Goal: Transaction & Acquisition: Purchase product/service

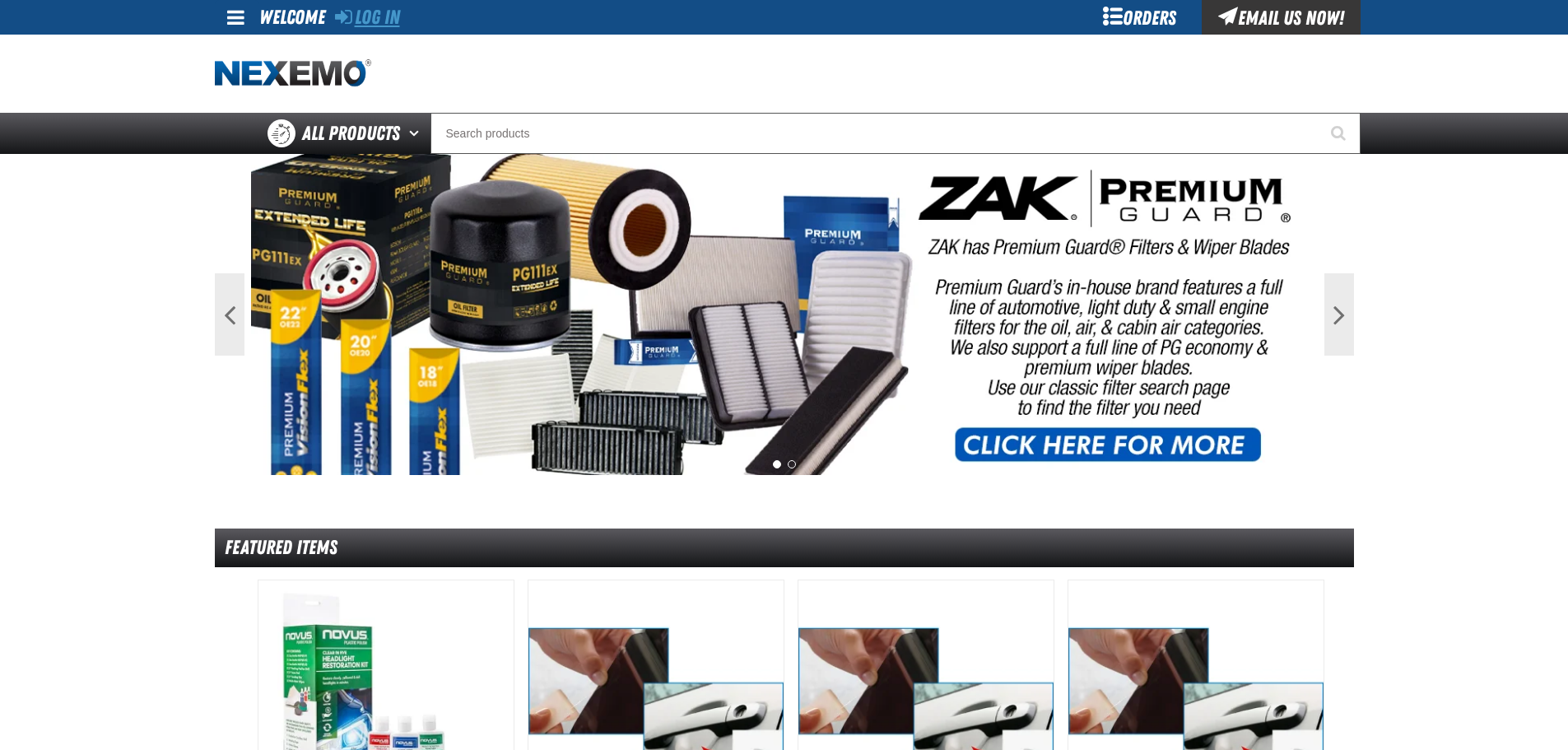
click at [398, 24] on link "Log In" at bounding box center [368, 16] width 65 height 23
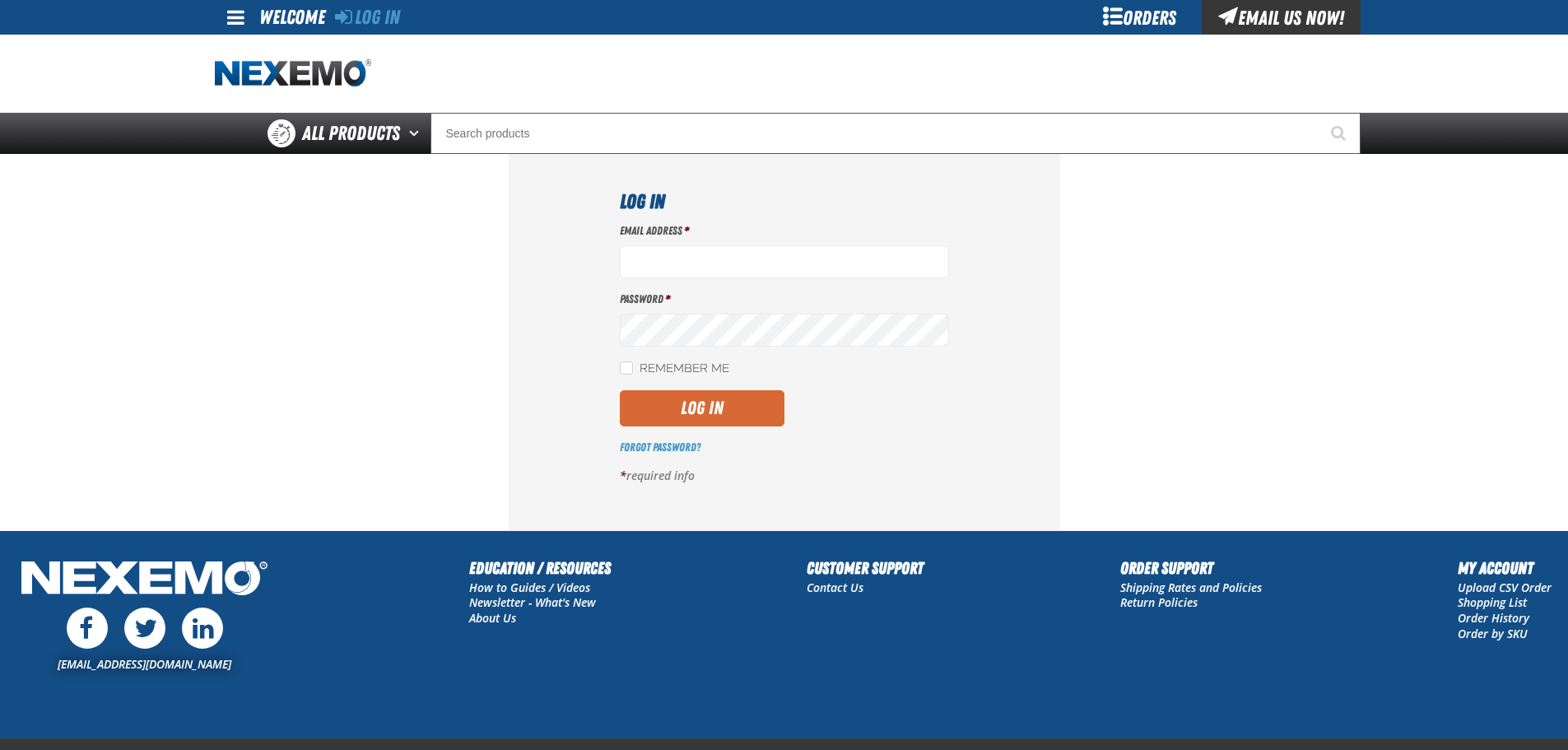
type input "ggalloway@vtaig.com"
click at [662, 410] on button "Log In" at bounding box center [703, 409] width 165 height 36
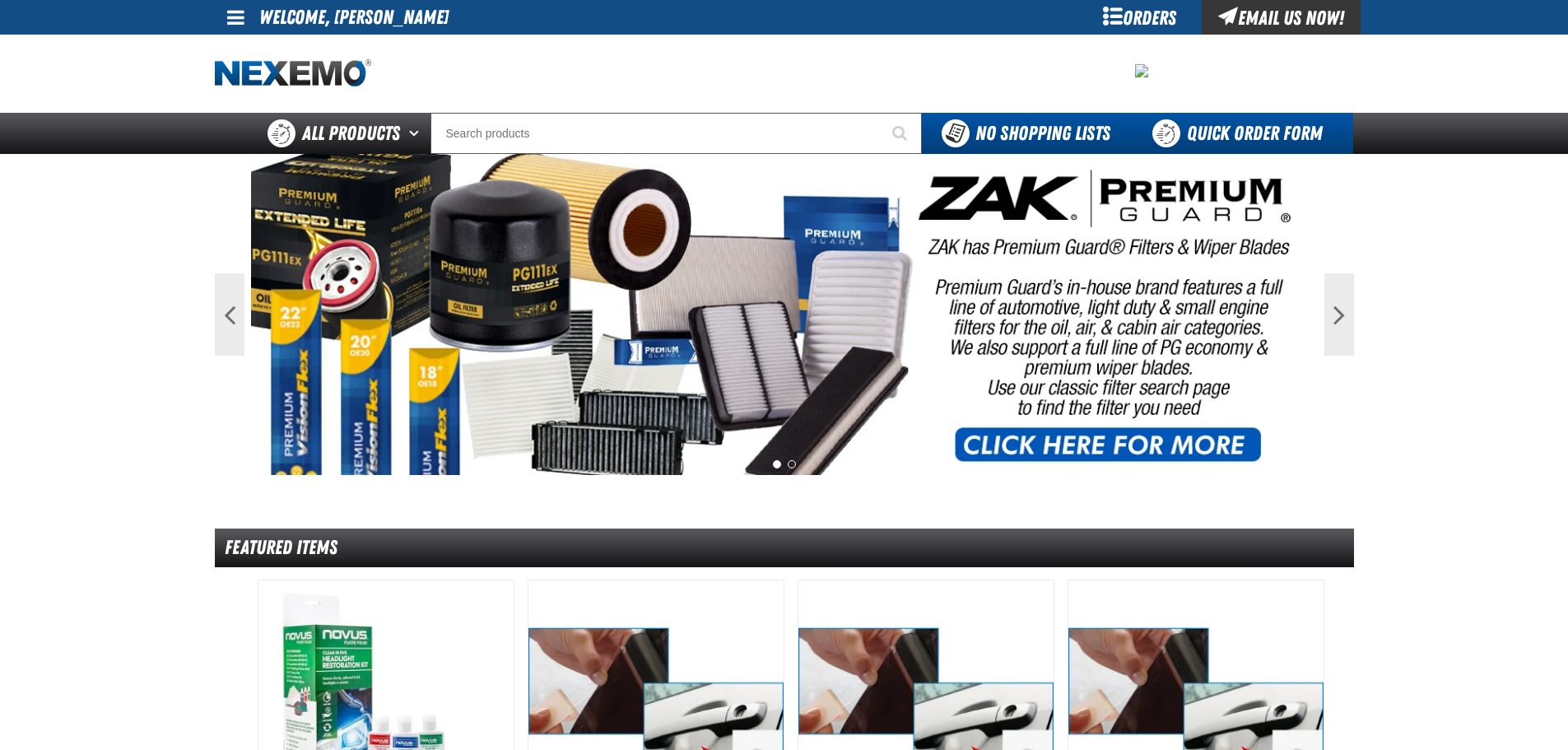
click at [1168, 134] on link "Quick Order Form" at bounding box center [1241, 133] width 223 height 41
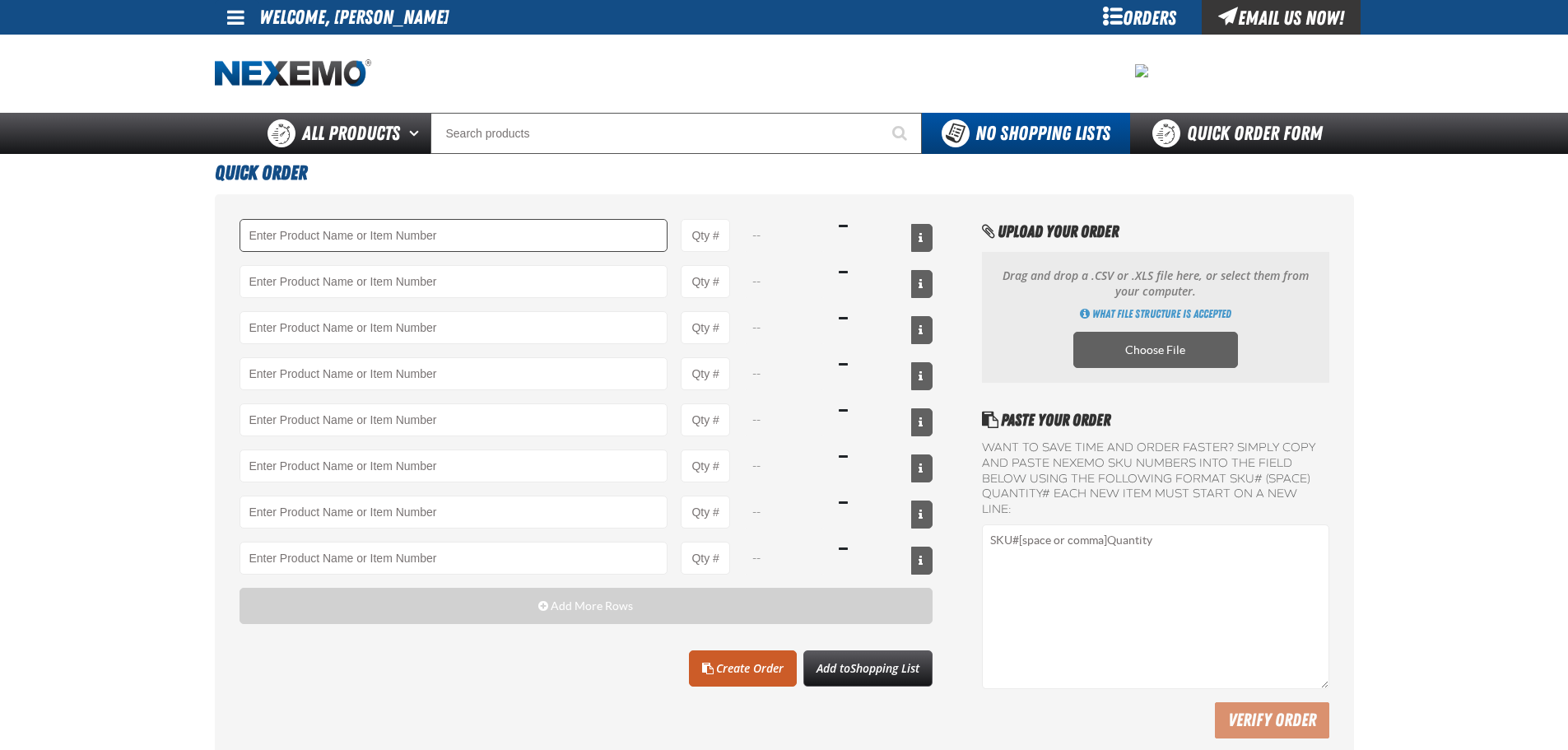
click at [556, 238] on input "Product" at bounding box center [454, 236] width 429 height 33
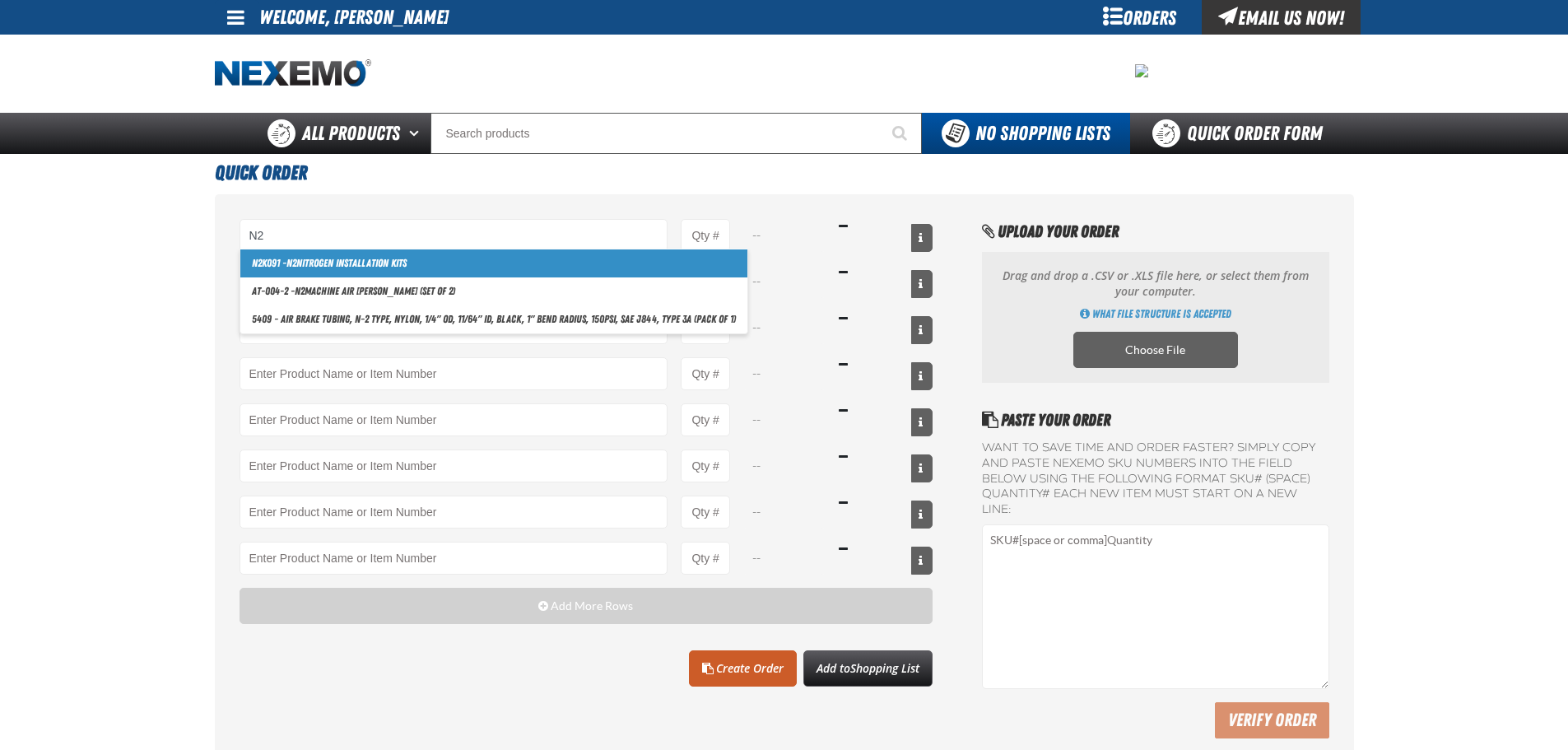
click at [425, 258] on link "N2 K091 - N2 Nitrogen Installation Kits" at bounding box center [493, 263] width 507 height 28
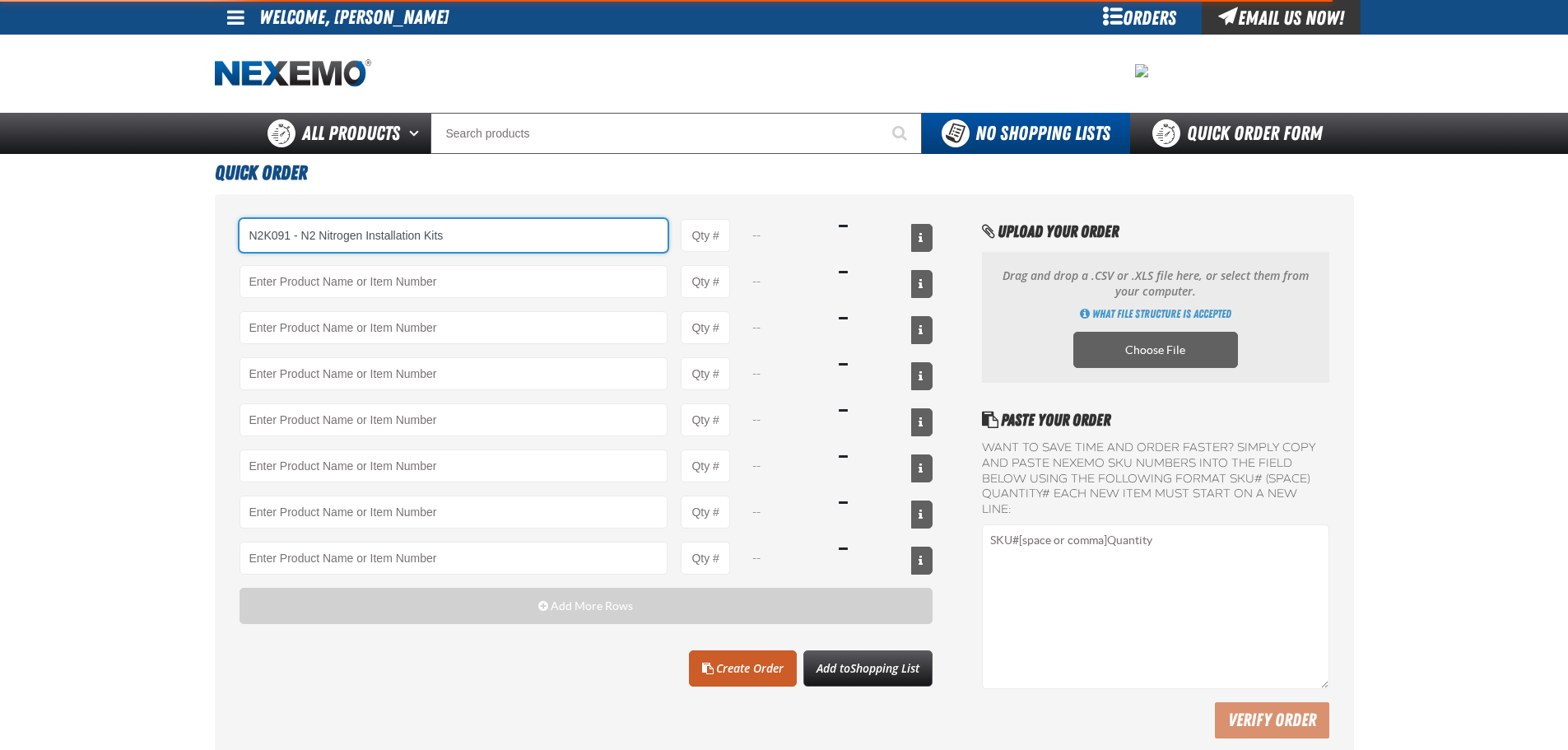
type input "N2K091 - N2 Nitrogen Installation Kits"
type input "1"
select select "kit"
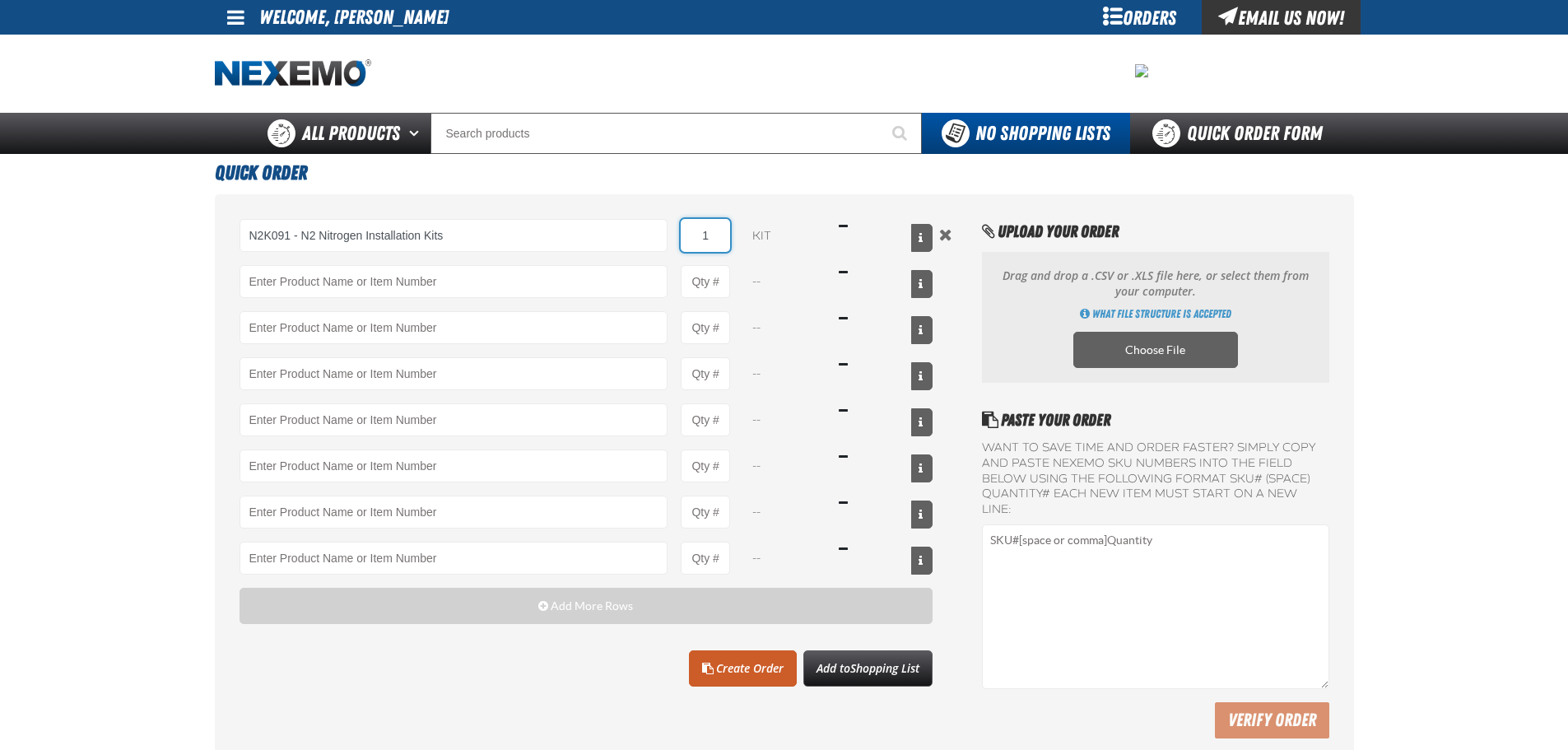
click at [724, 232] on input "1" at bounding box center [705, 236] width 50 height 33
click at [725, 232] on input "1" at bounding box center [705, 236] width 50 height 33
type input "N2K091 - N2 Nitrogen Installation Kits"
type input "100"
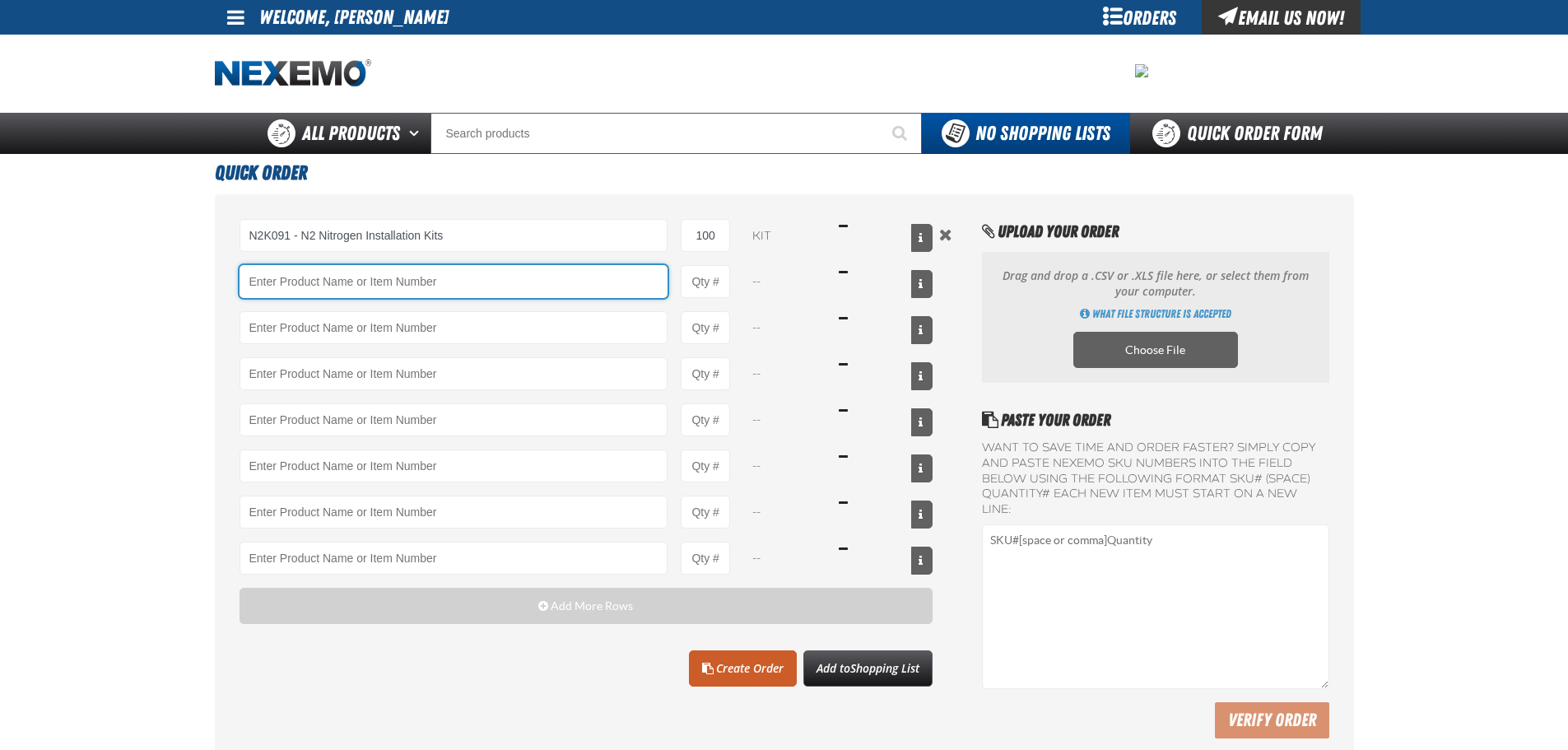
click at [484, 287] on input "Product" at bounding box center [454, 282] width 429 height 33
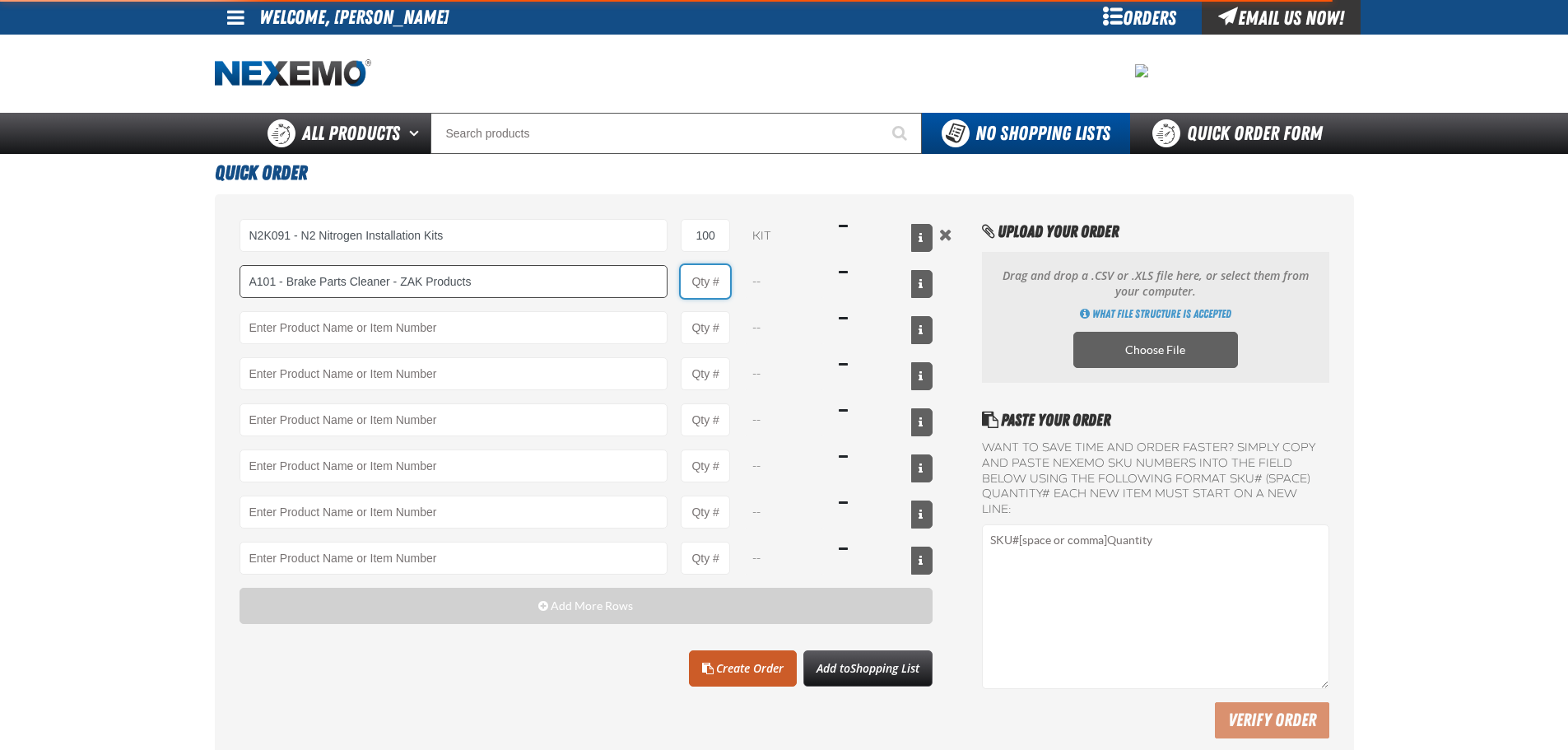
type input "A101 - Brake Parts Cleaner - ZAK Products"
type input "1"
select select "can"
type input "A101 - Brake Parts Cleaner - ZAK Products"
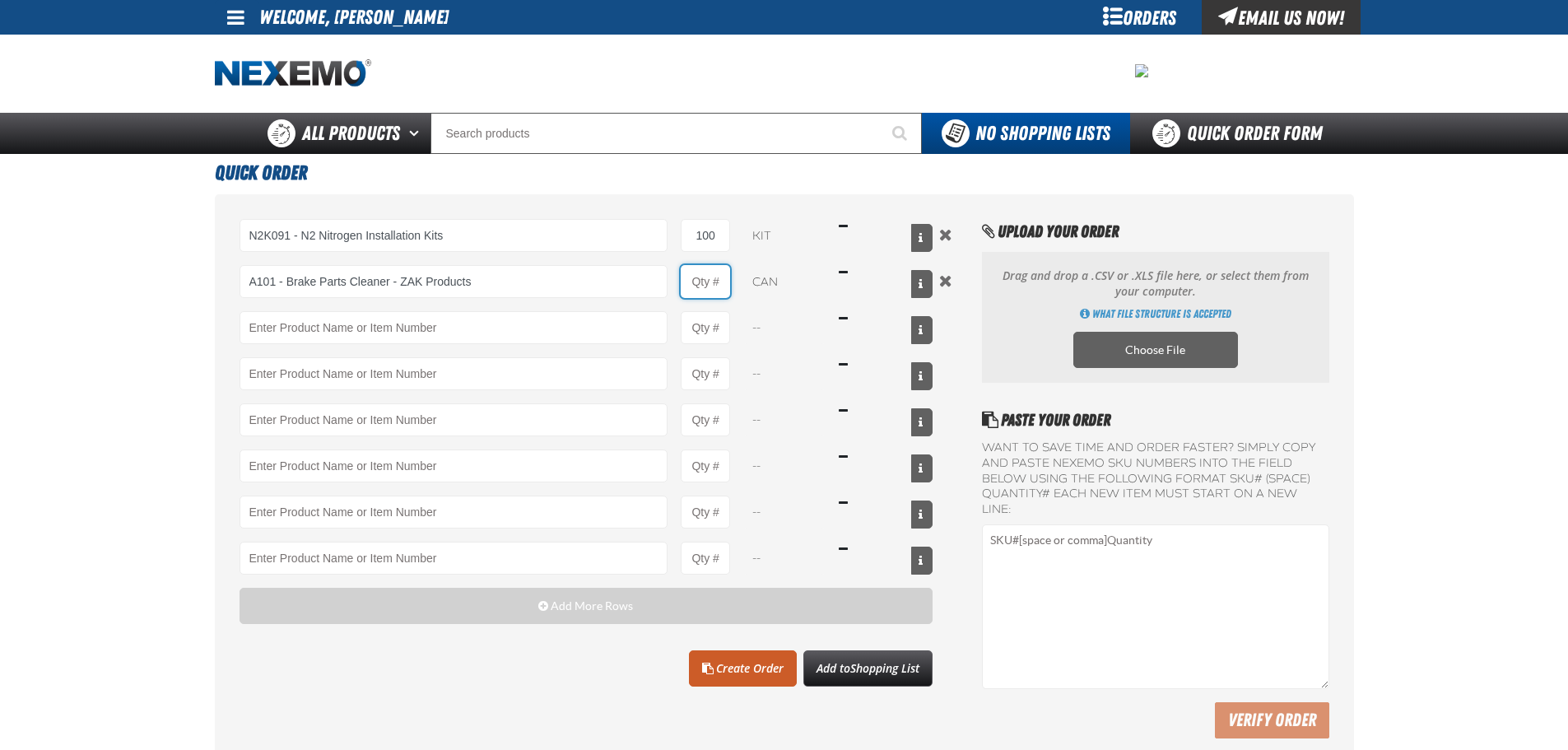
click at [712, 284] on input "Product Quantity" at bounding box center [705, 282] width 50 height 33
type input "204"
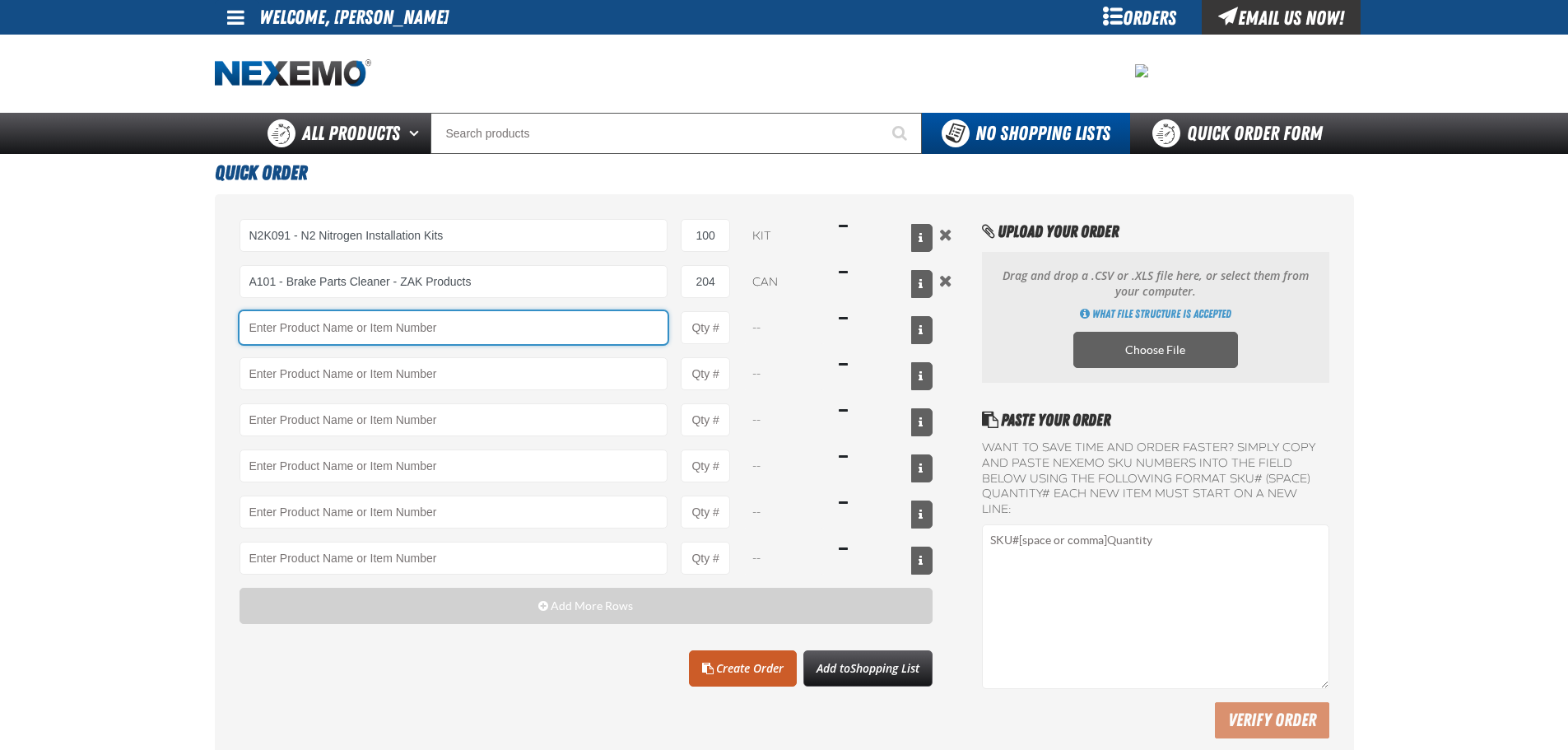
click at [347, 331] on input "Product" at bounding box center [454, 328] width 429 height 33
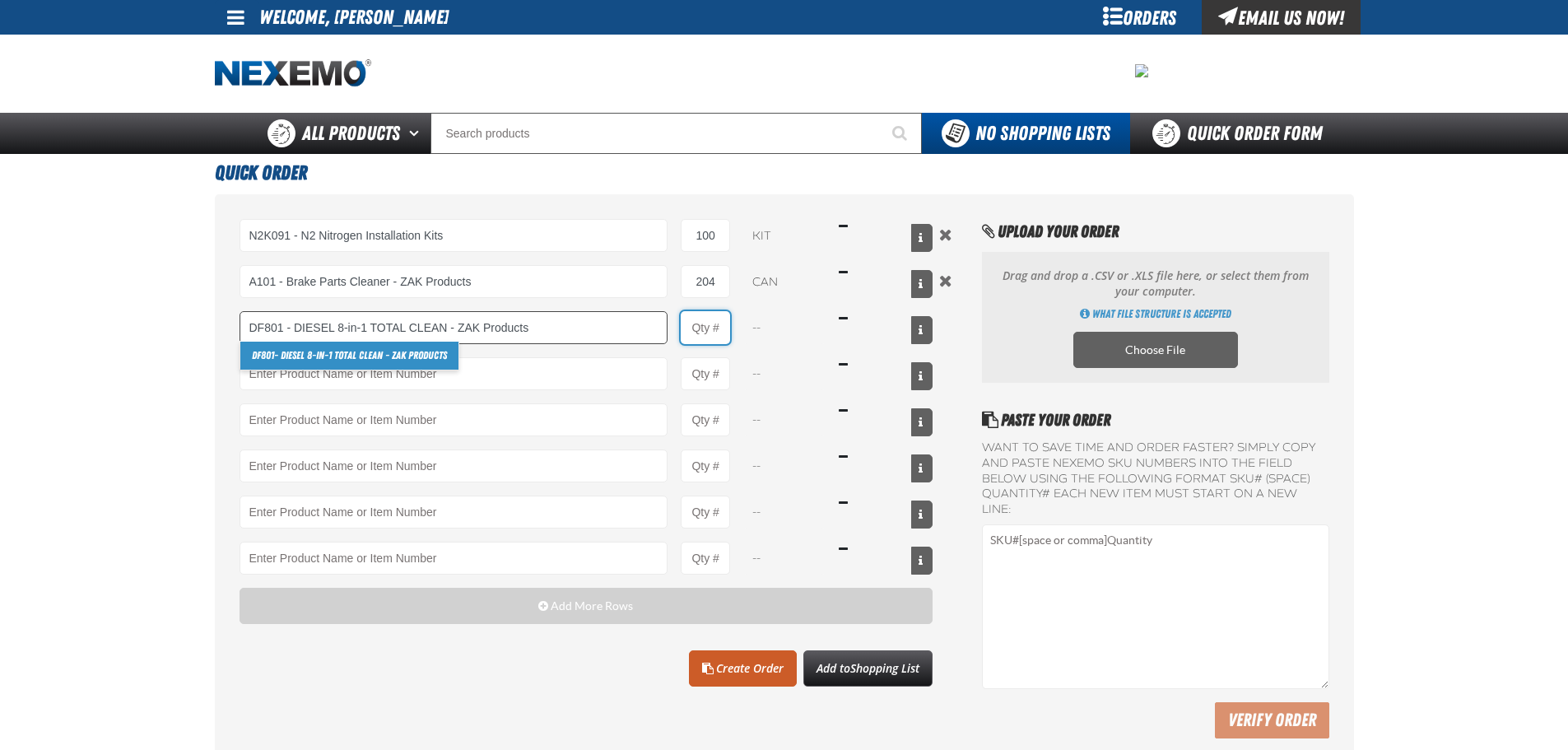
type input "DF801 - DIESEL 8-in-1 TOTAL CLEAN - ZAK Products"
type input "1"
select select "bottle"
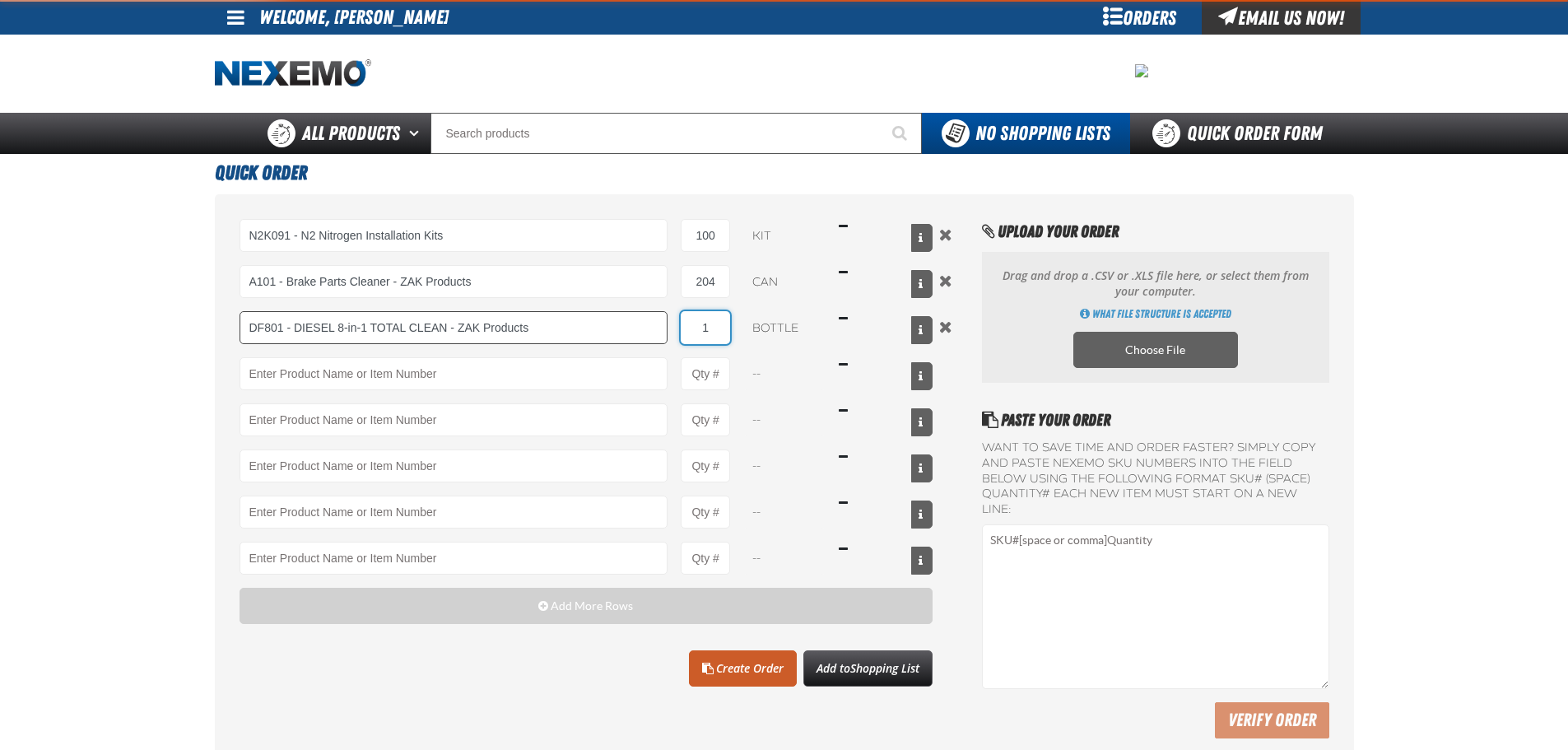
type input "DF801 - DIESEL 8-in-1 TOTAL CLEAN - ZAK Products"
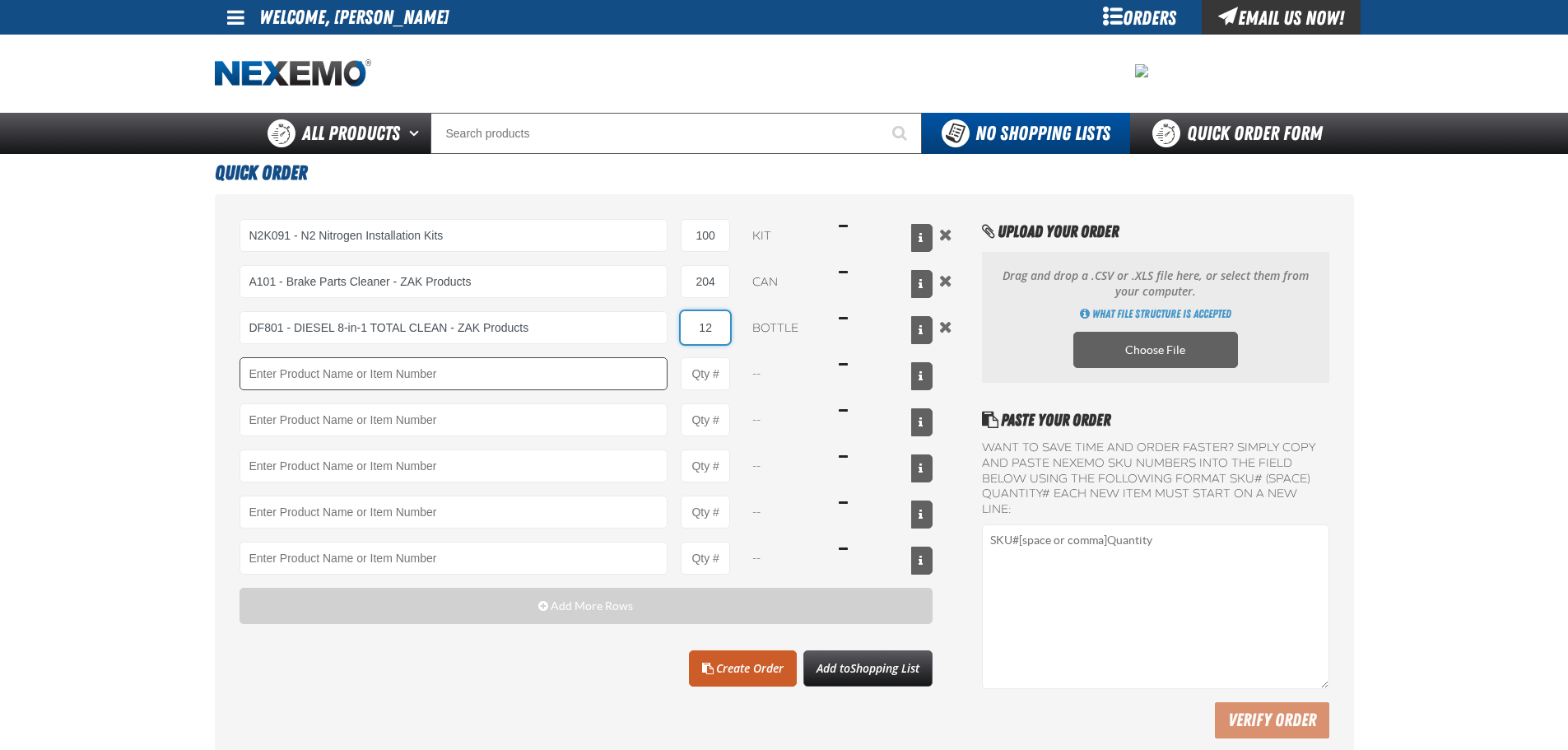
type input "12"
click at [317, 387] on input "Product" at bounding box center [454, 374] width 429 height 33
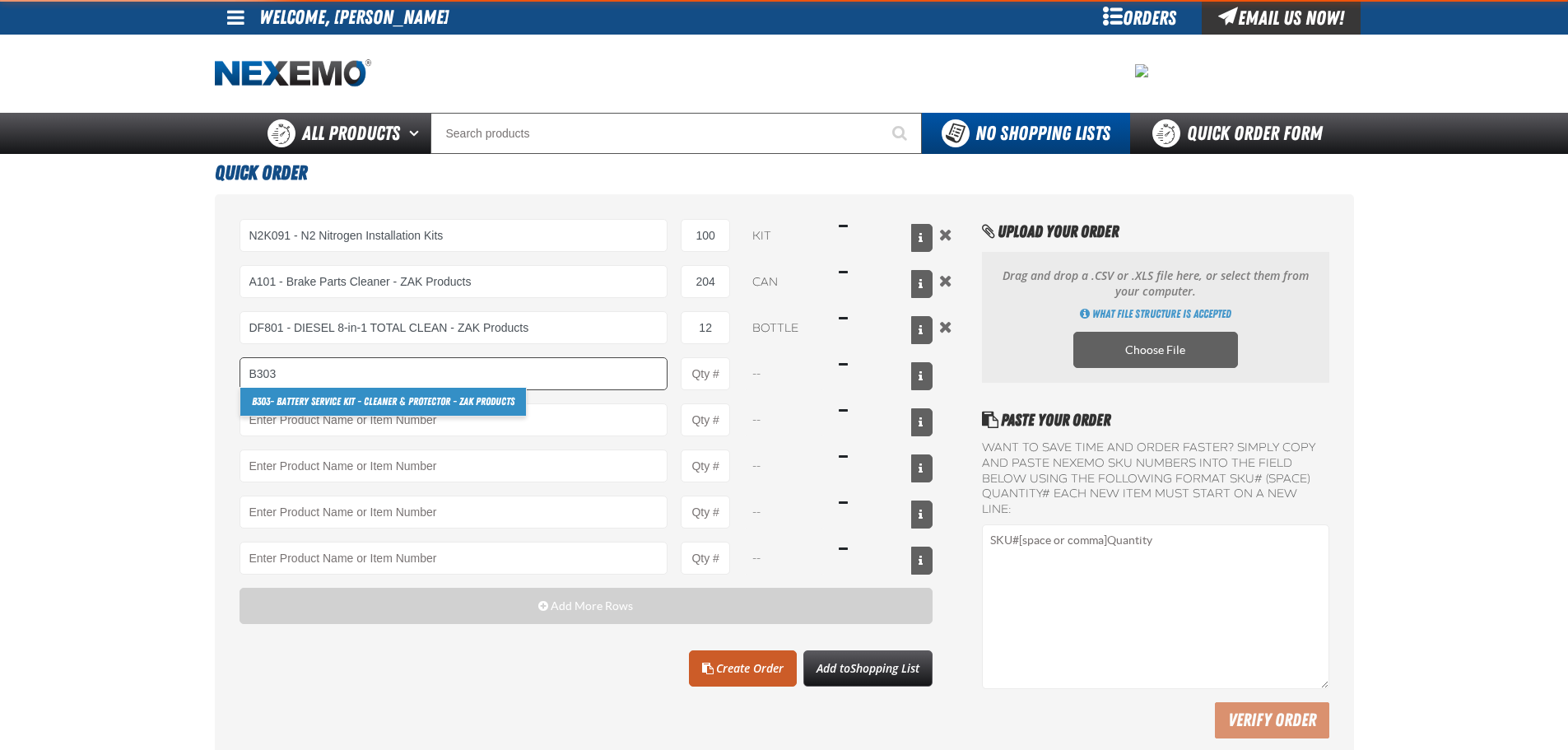
drag, startPoint x: 333, startPoint y: 398, endPoint x: 510, endPoint y: 388, distance: 177.3
click at [336, 398] on link "B303 - Battery Service Kit - Cleaner & Protector - ZAK Products" at bounding box center [382, 401] width 285 height 28
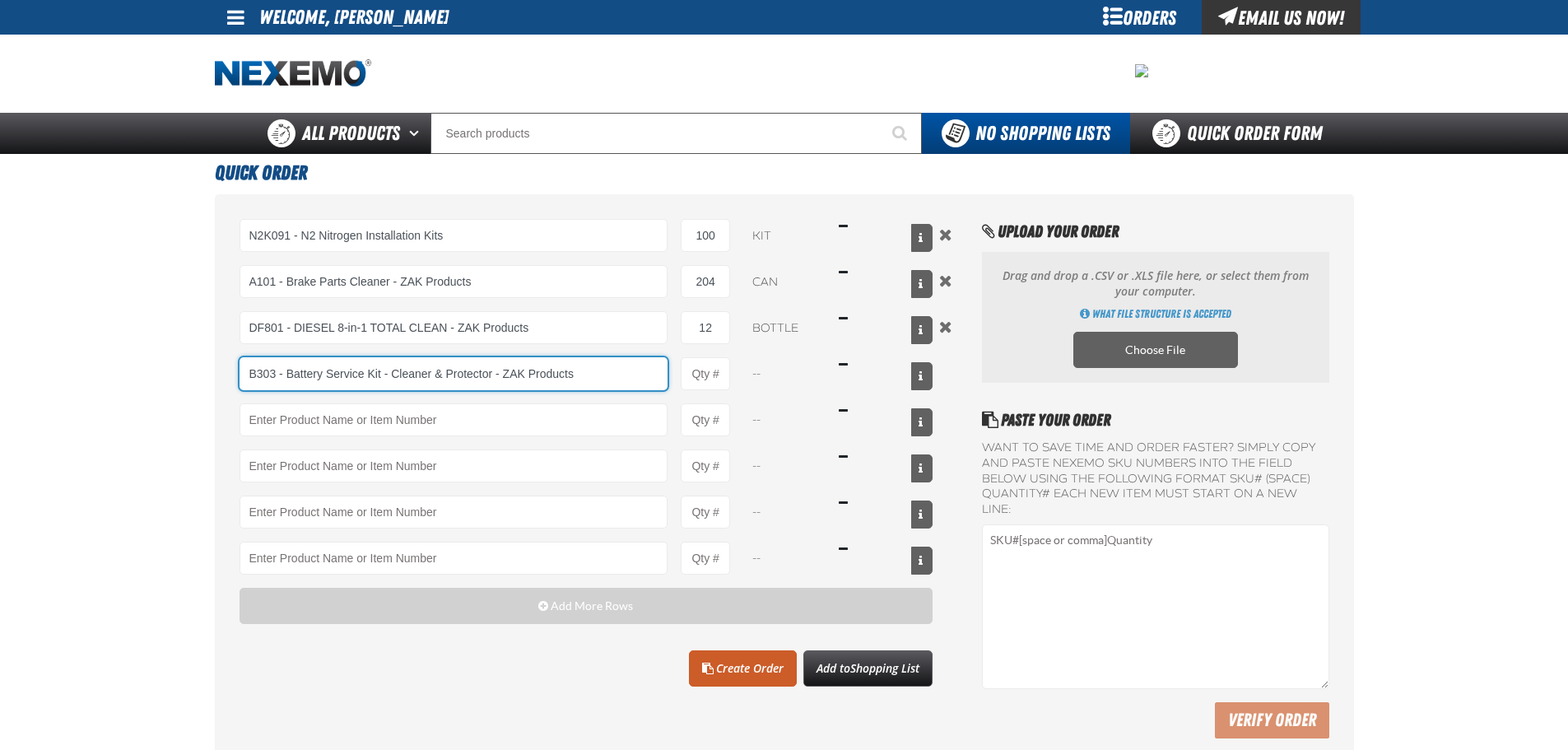
type input "B303 - Battery Service Kit - Cleaner &amp; Protector - ZAK Products"
type input "1"
select select "kit"
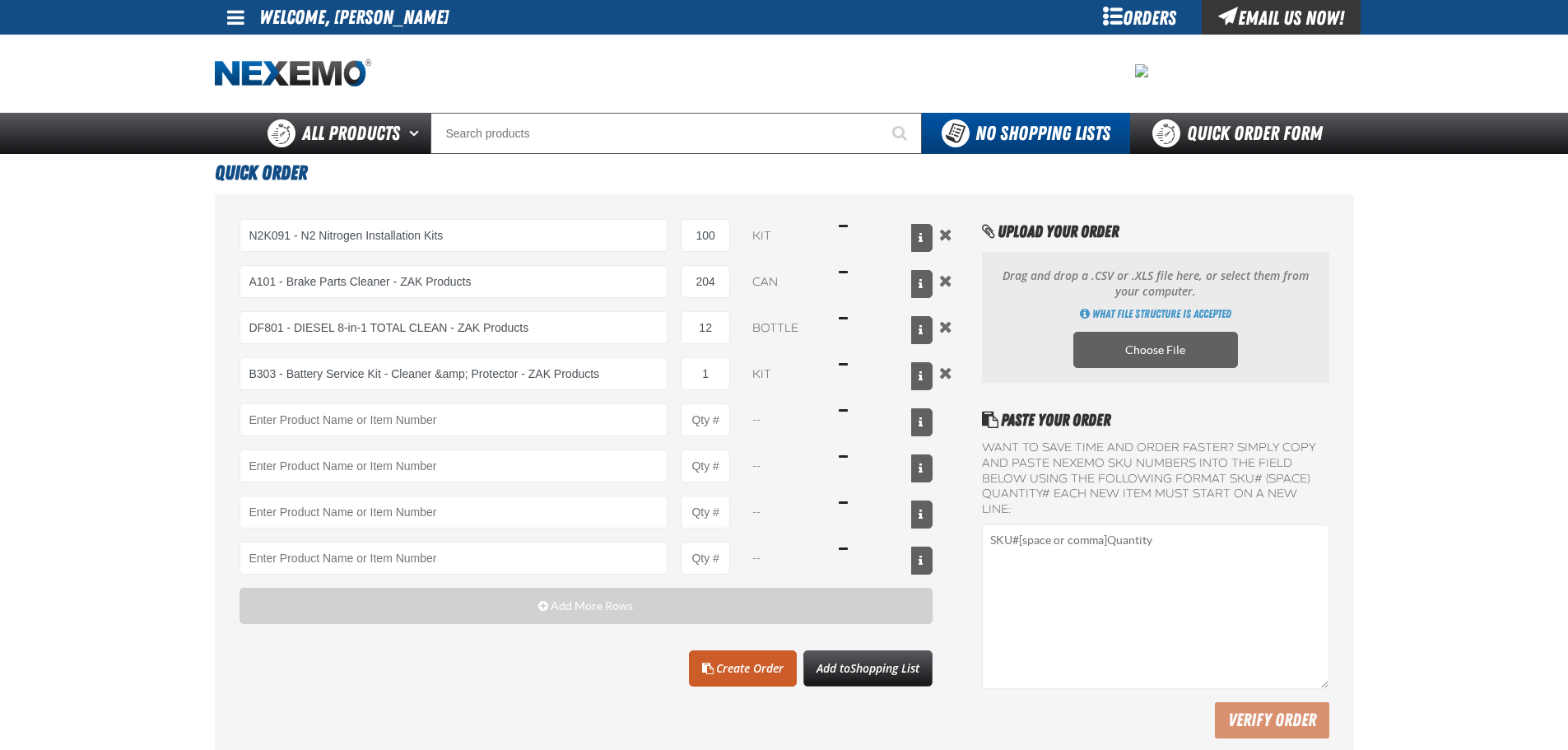
click at [668, 357] on div "N2K091 - N2 Nitrogen Installation Kits N2 K091 - N2 Nitrogen Installation Kits …" at bounding box center [587, 397] width 693 height 356
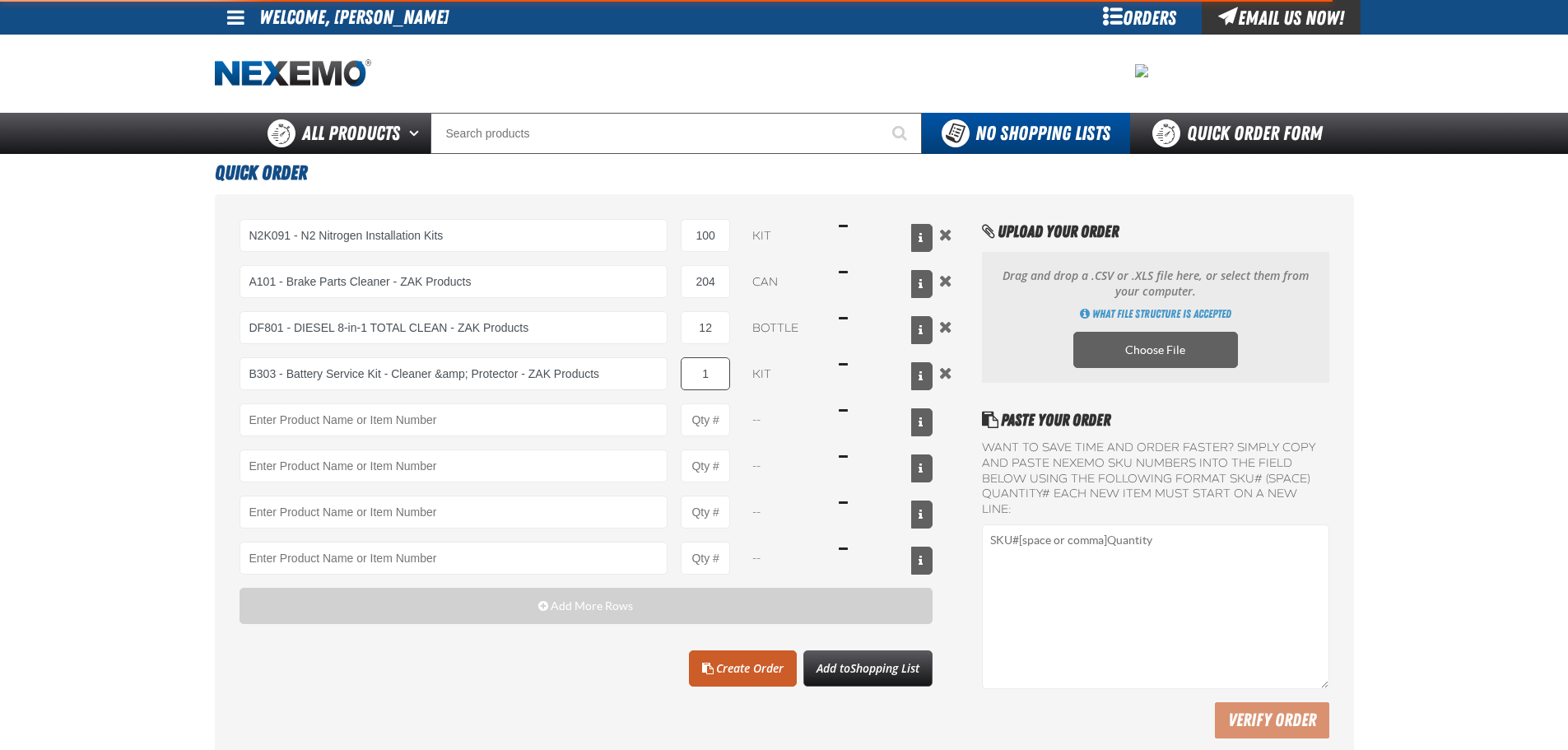
type input "B303 - Battery Service Kit - Cleaner &amp; Protector - ZAK Products"
click at [694, 364] on input "1" at bounding box center [705, 374] width 50 height 33
click at [695, 364] on input "1" at bounding box center [705, 374] width 50 height 33
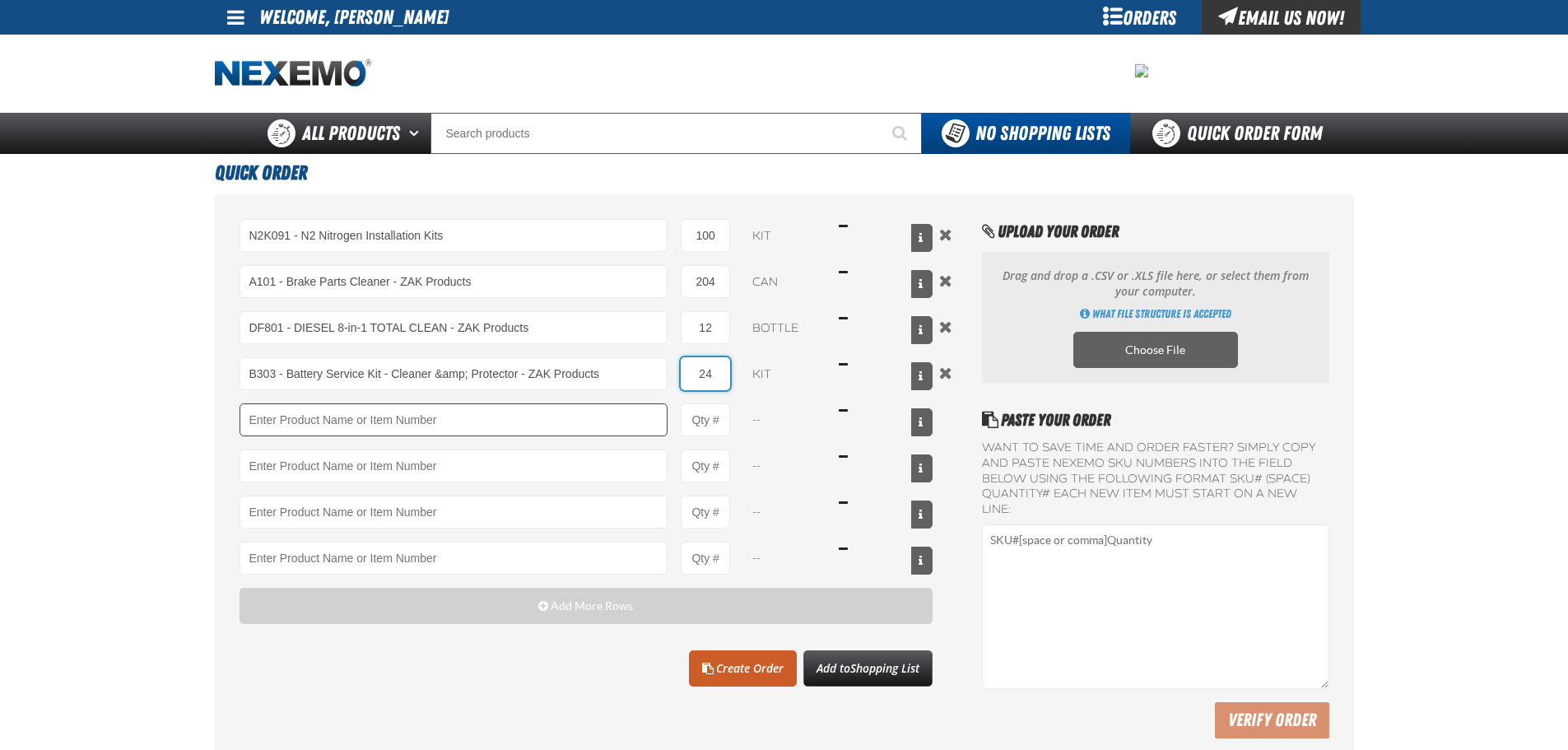
type input "24"
click at [647, 422] on input "Product" at bounding box center [454, 420] width 429 height 33
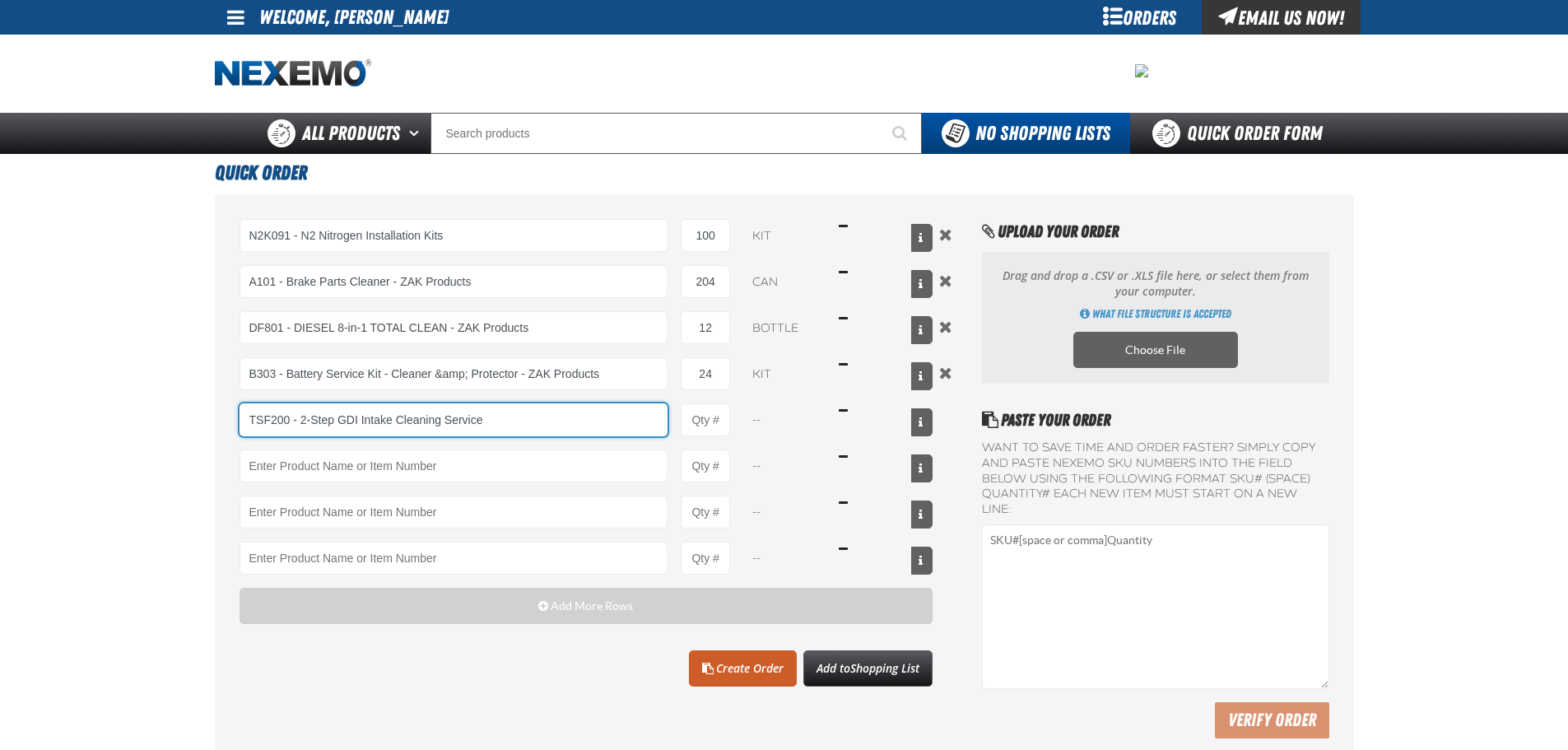
type input "TSF200 - 2-Step GDI Intake Cleaning Service"
type input "1"
type input "TSF200 - 2-Step GDI Intake Cleaning Service"
select select "kit"
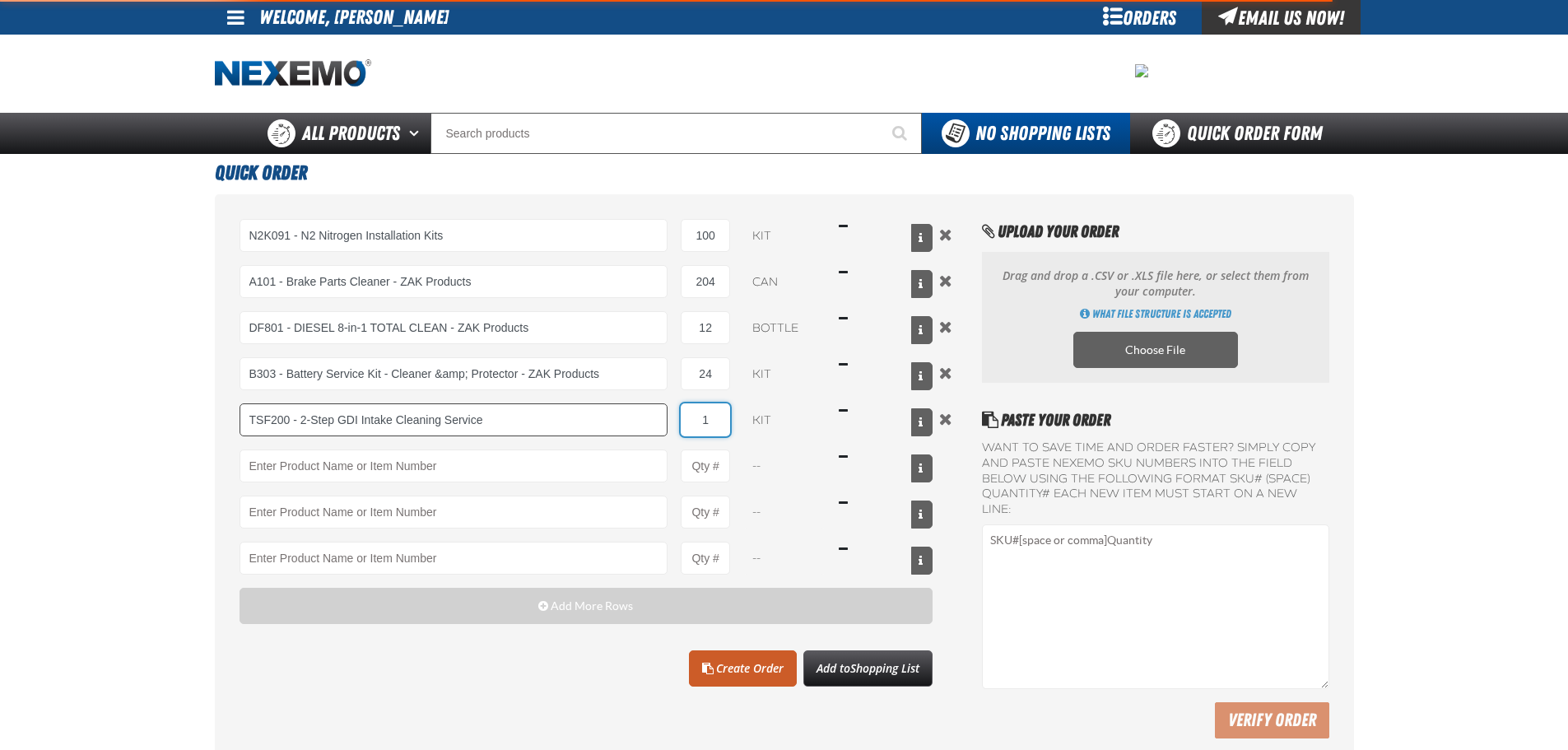
type input "TSF200 - 2-Step GDI Intake Cleaning Service"
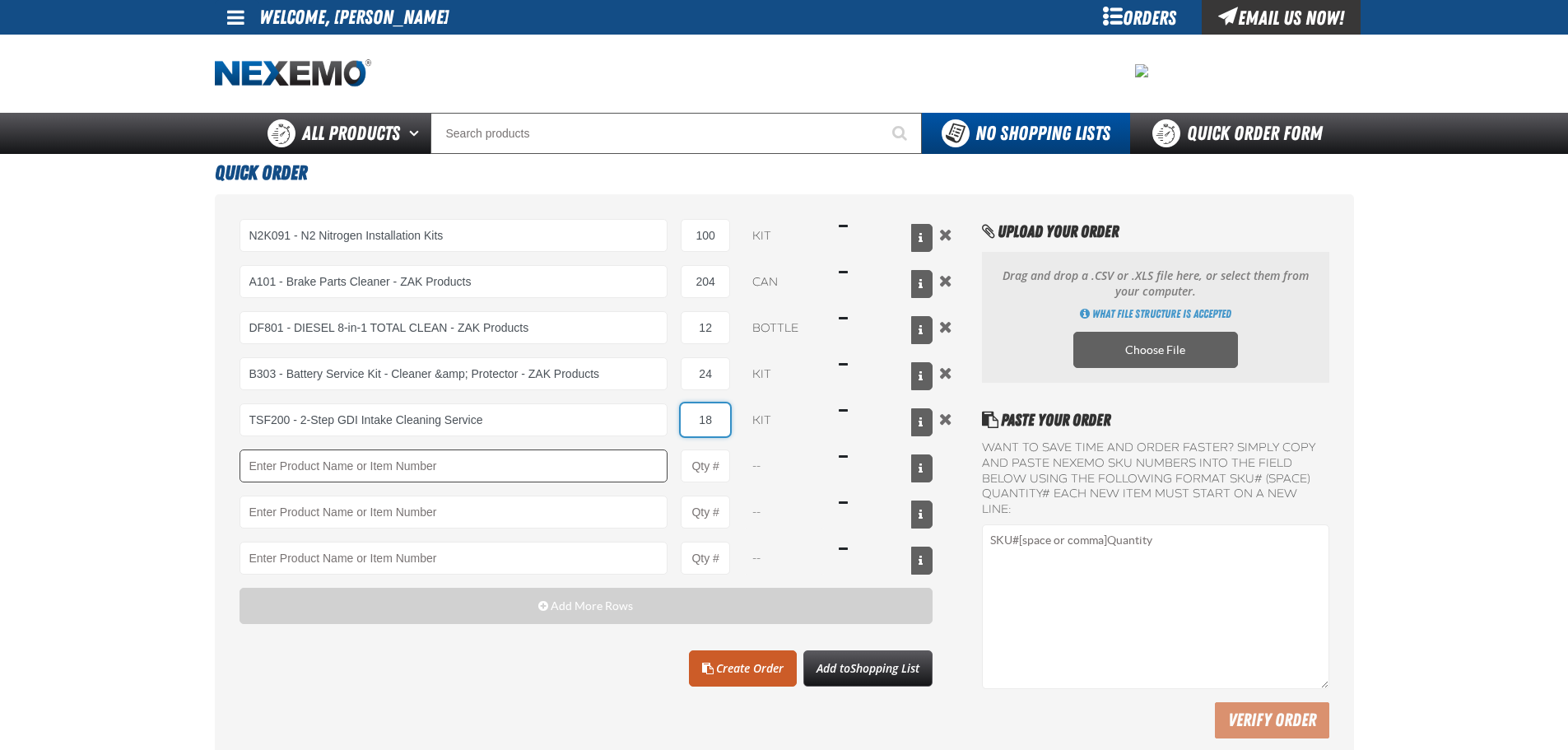
type input "18"
click at [623, 458] on input "Product" at bounding box center [454, 466] width 429 height 33
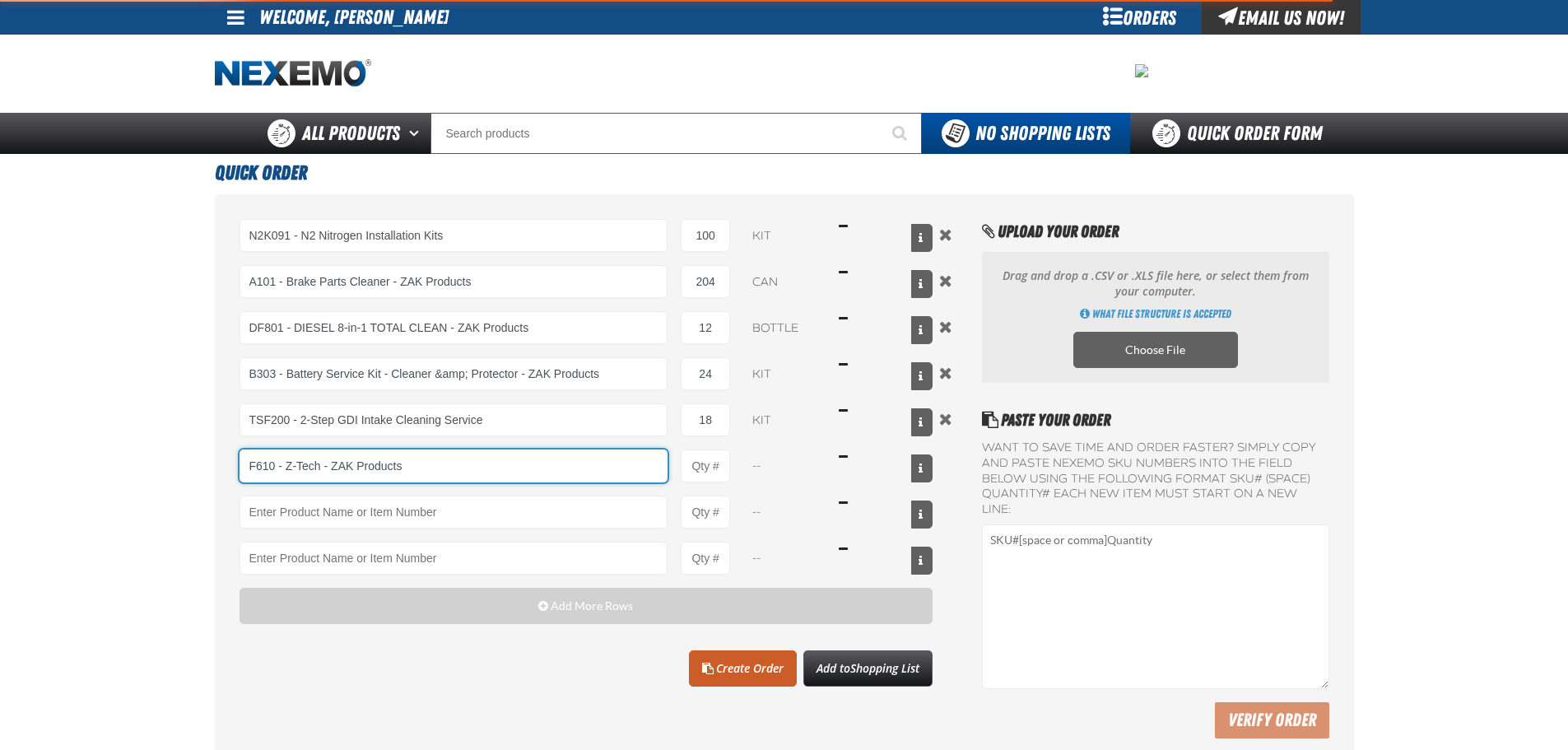
type input "F610 - Z-Tech - ZAK Products"
type input "1"
type input "F610 - Z-Tech - ZAK Products"
select select "bottle"
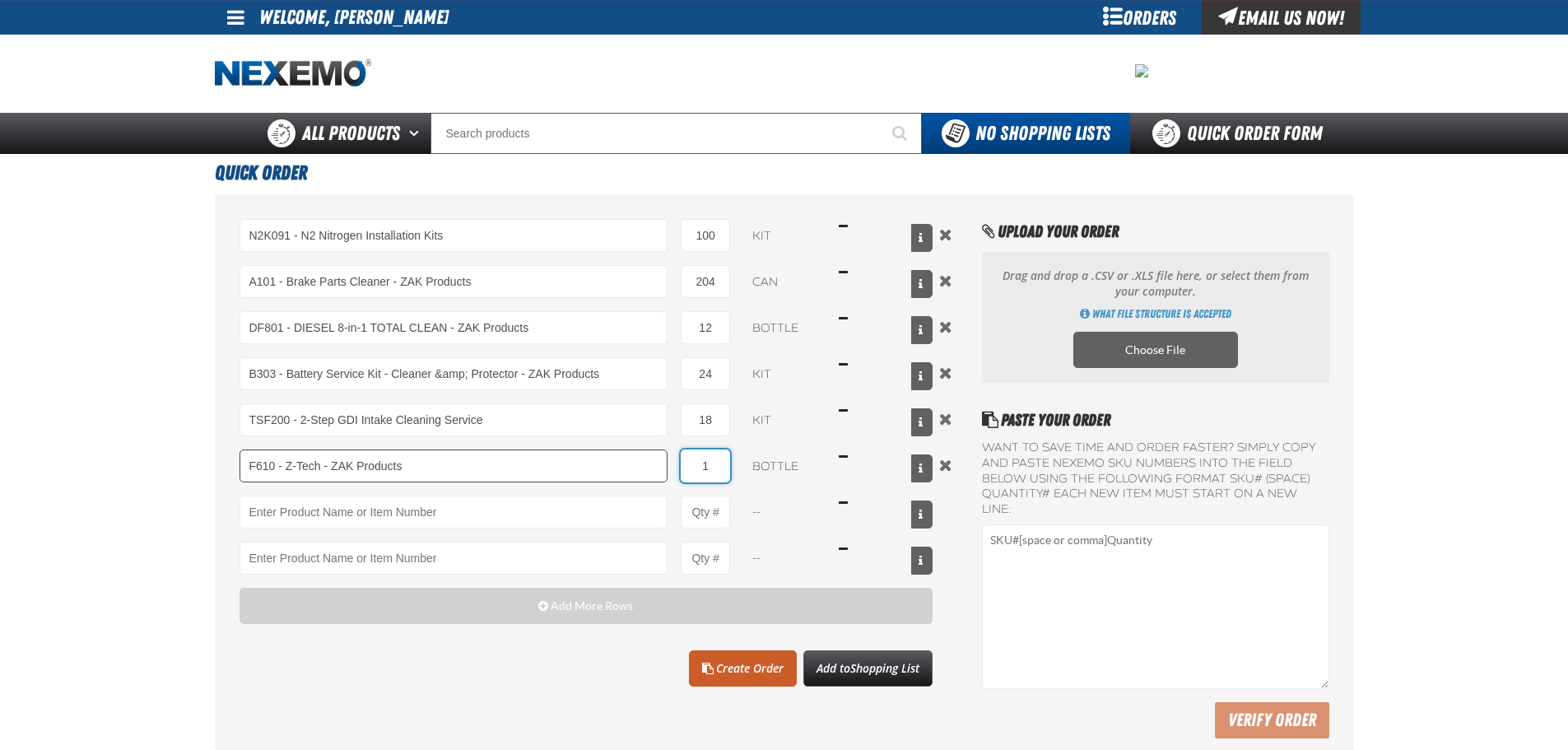
type input "F610 - Z-Tech - ZAK Products"
type input "72"
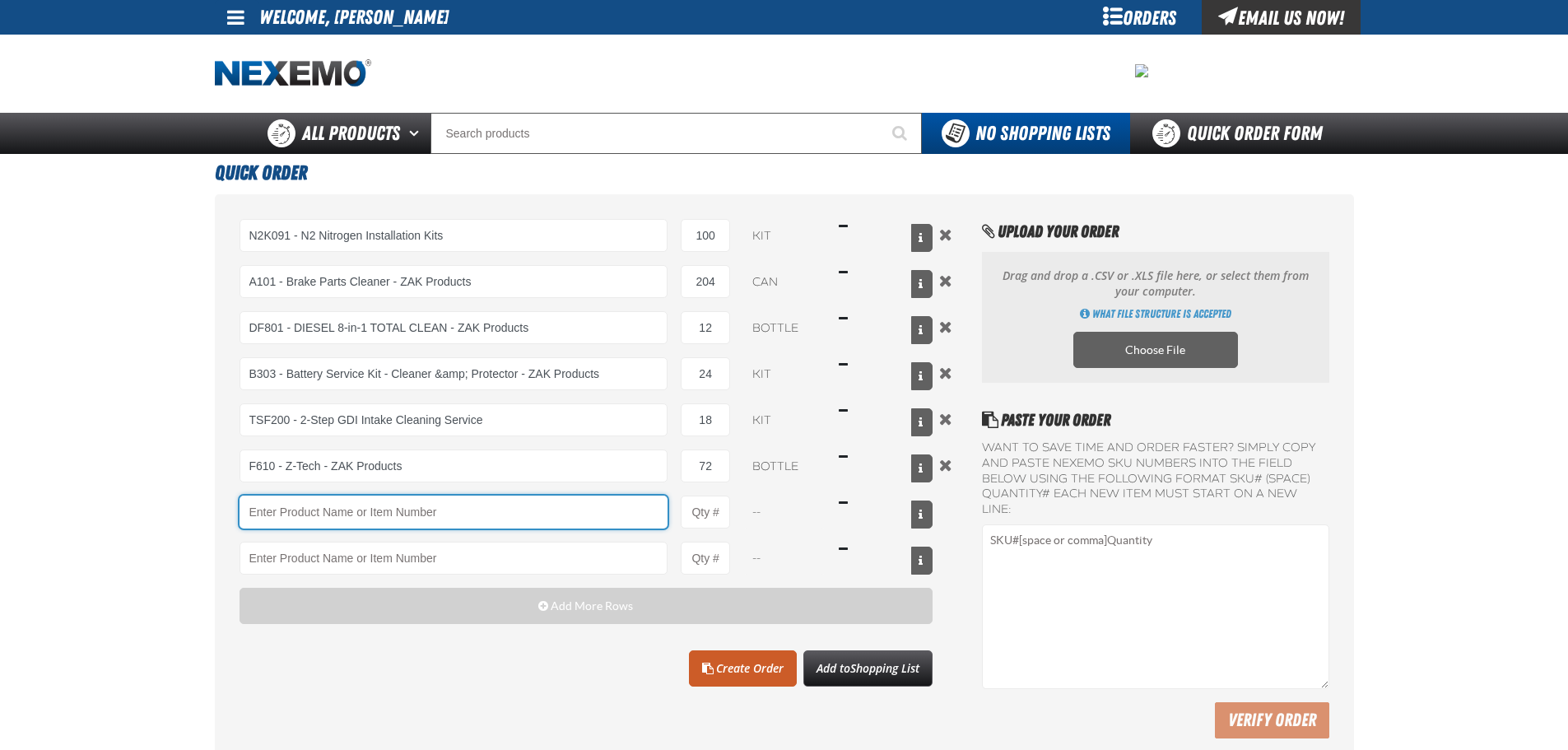
click at [604, 511] on input "Product" at bounding box center [454, 512] width 429 height 33
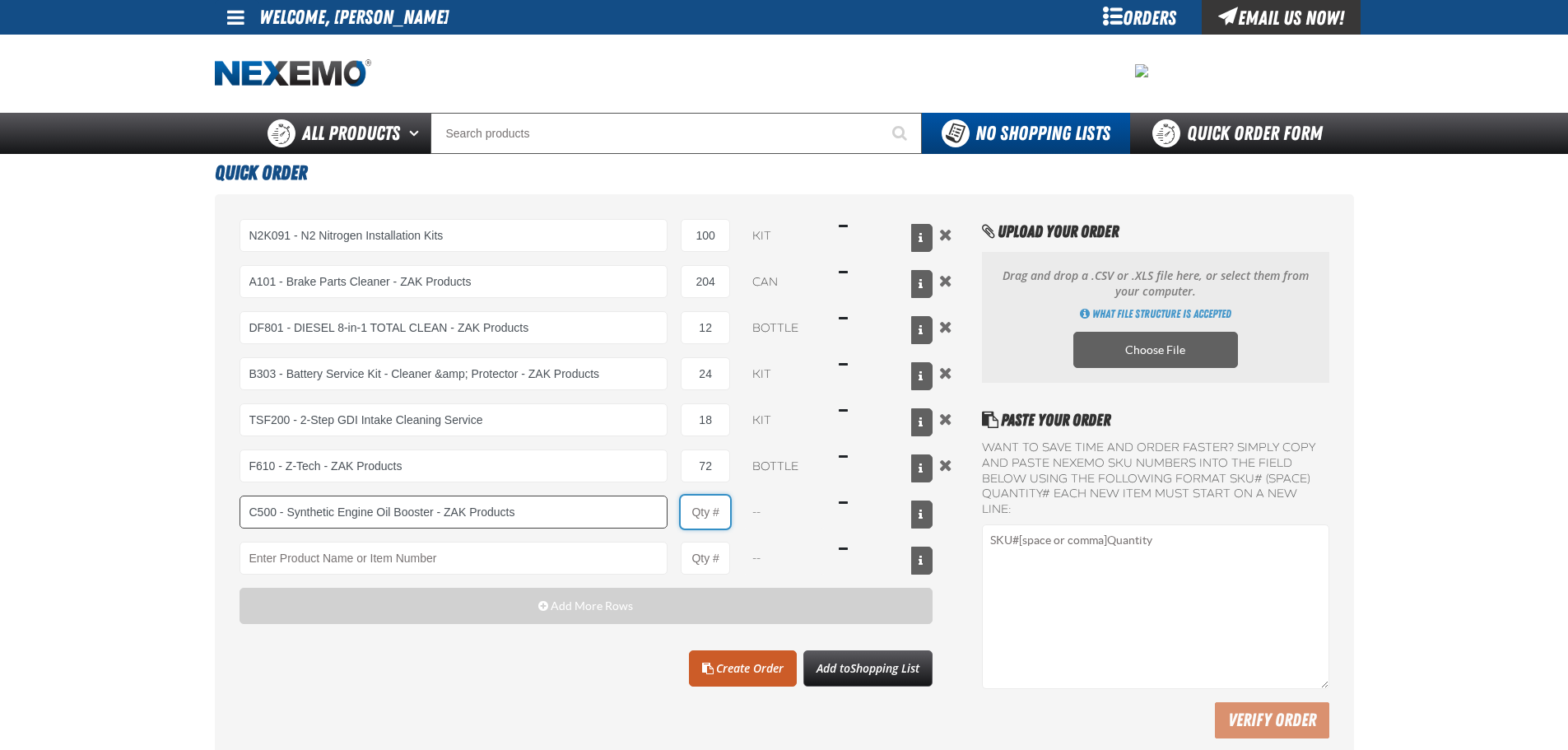
type input "C500 - Synthetic Engine Oil Booster - ZAK Products"
type input "1"
type input "C500 - Synthetic Engine Oil Booster - ZAK Products"
select select "bottle"
type input "72"
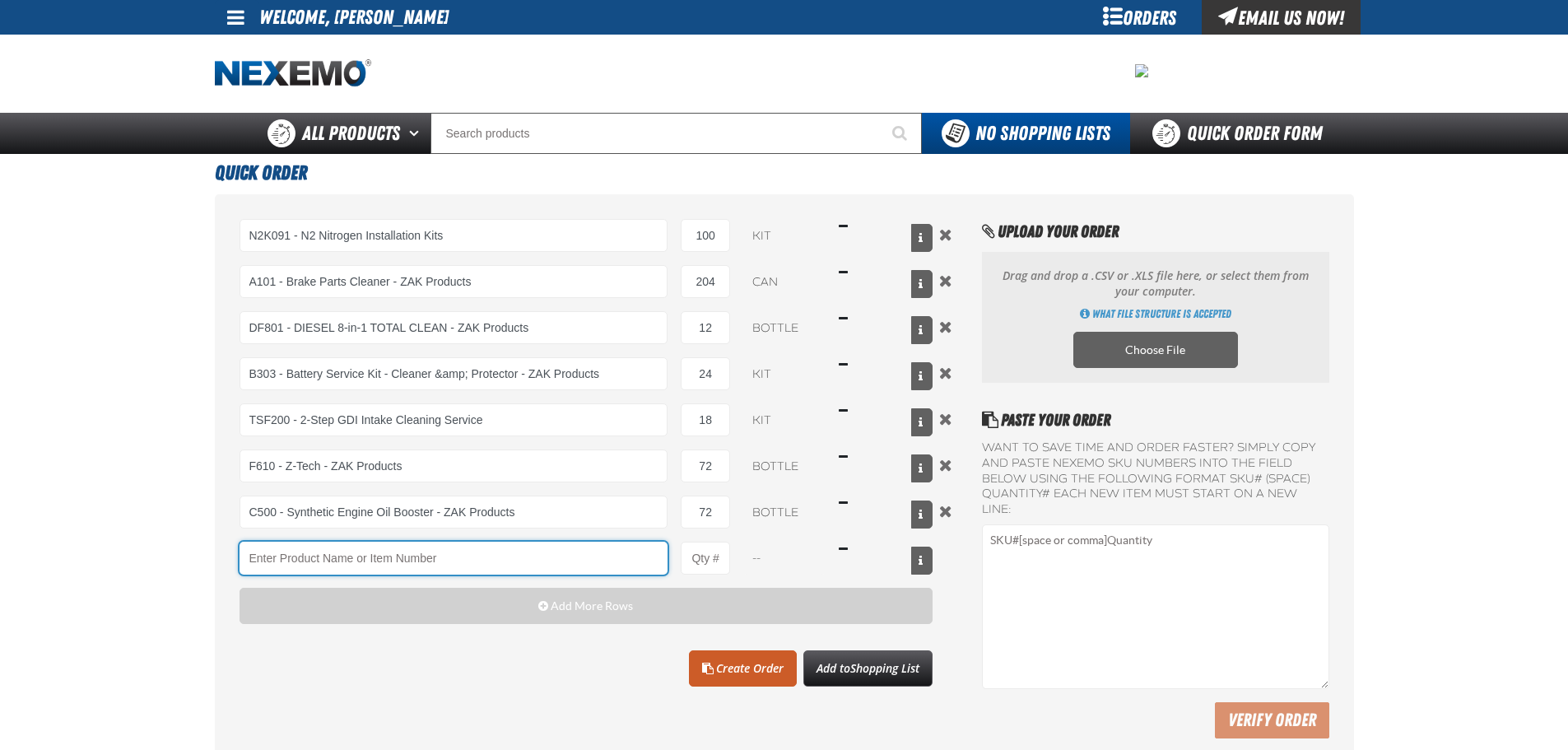
click at [536, 558] on input "Product" at bounding box center [454, 558] width 429 height 33
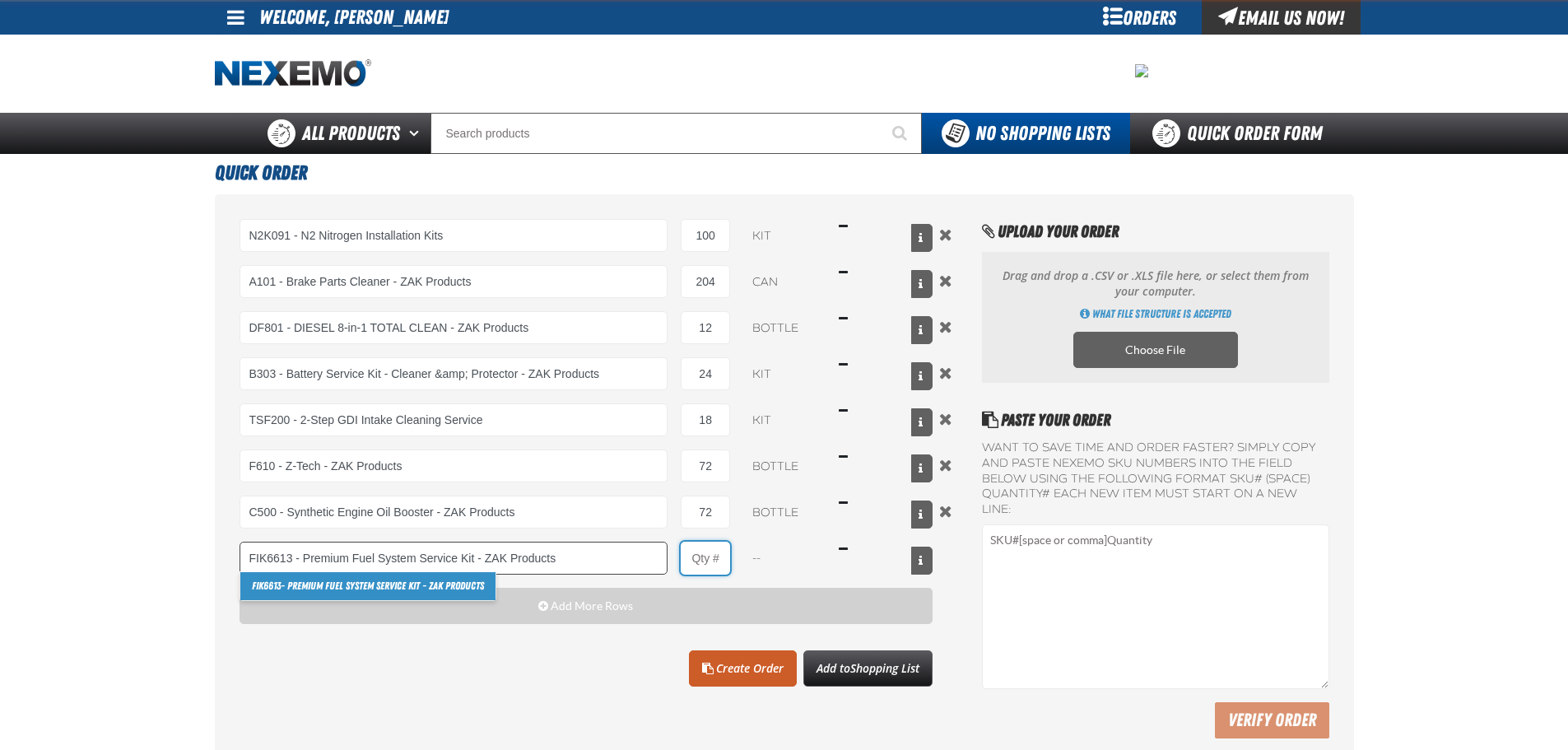
type input "FIK6613 - Premium Fuel System Service Kit - ZAK Products"
type input "1"
select select "kit"
type input "11"
type input "FIK6613 - Premium Fuel System Service Kit - ZAK Products"
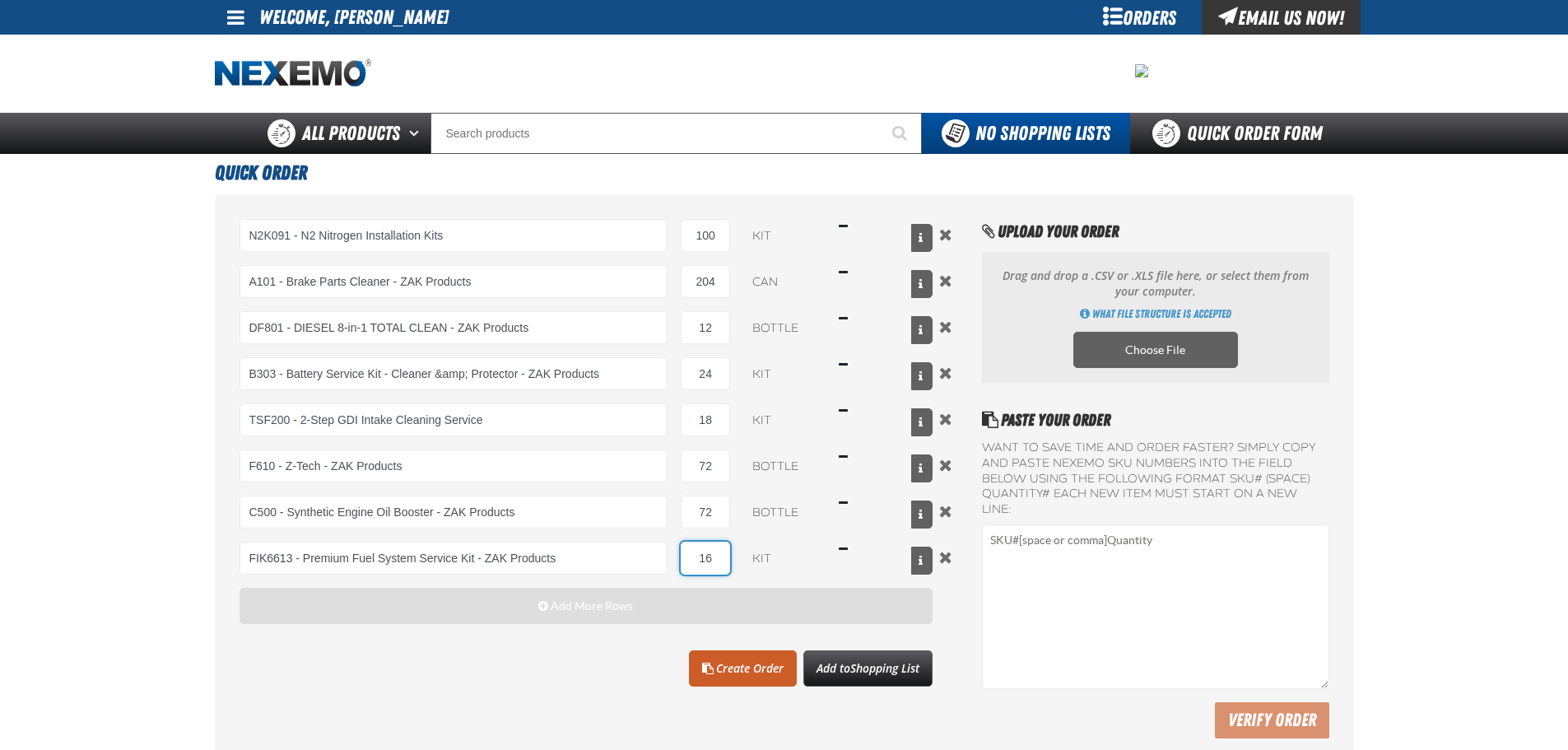
type input "16"
click at [555, 603] on span "Add More Rows" at bounding box center [591, 606] width 82 height 14
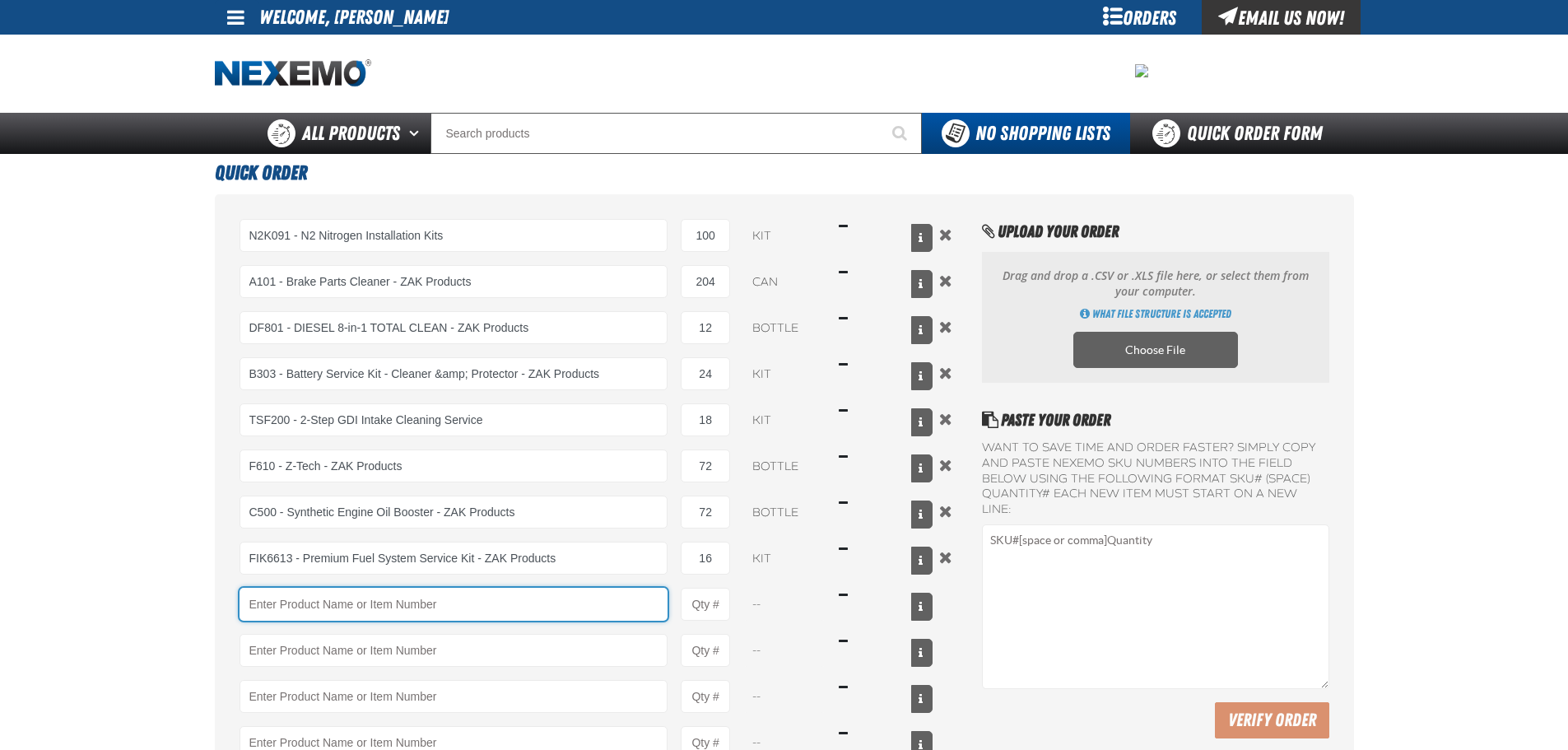
click at [547, 609] on input "Product" at bounding box center [454, 604] width 429 height 33
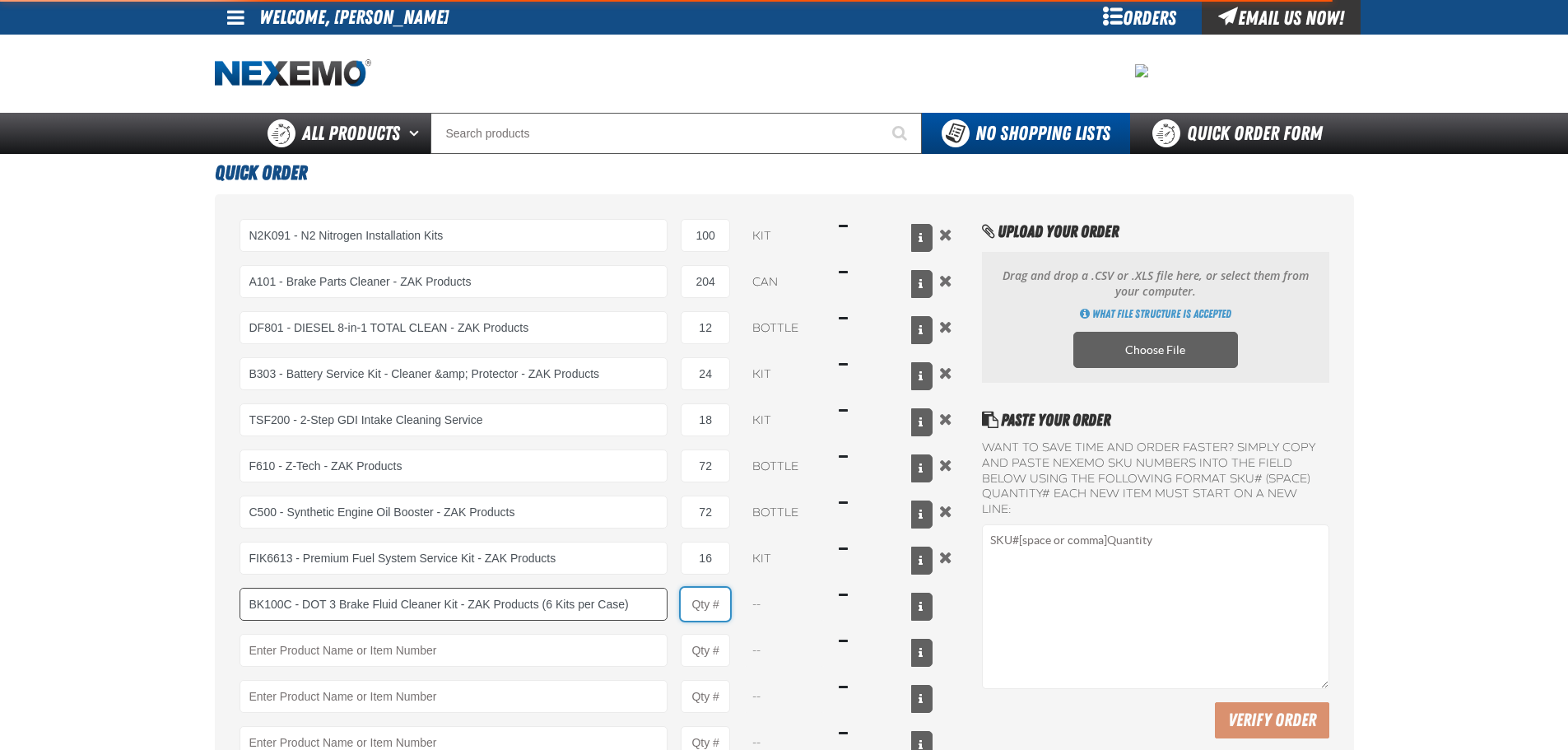
type input "BK100C - DOT 3 Brake Fluid Cleaner Kit - ZAK Products (6 Kits per Case)"
type input "1"
select select "kit"
type input "BK100C - DOT 3 Brake Fluid Cleaner Kit - ZAK Products (6 Kits per Case)"
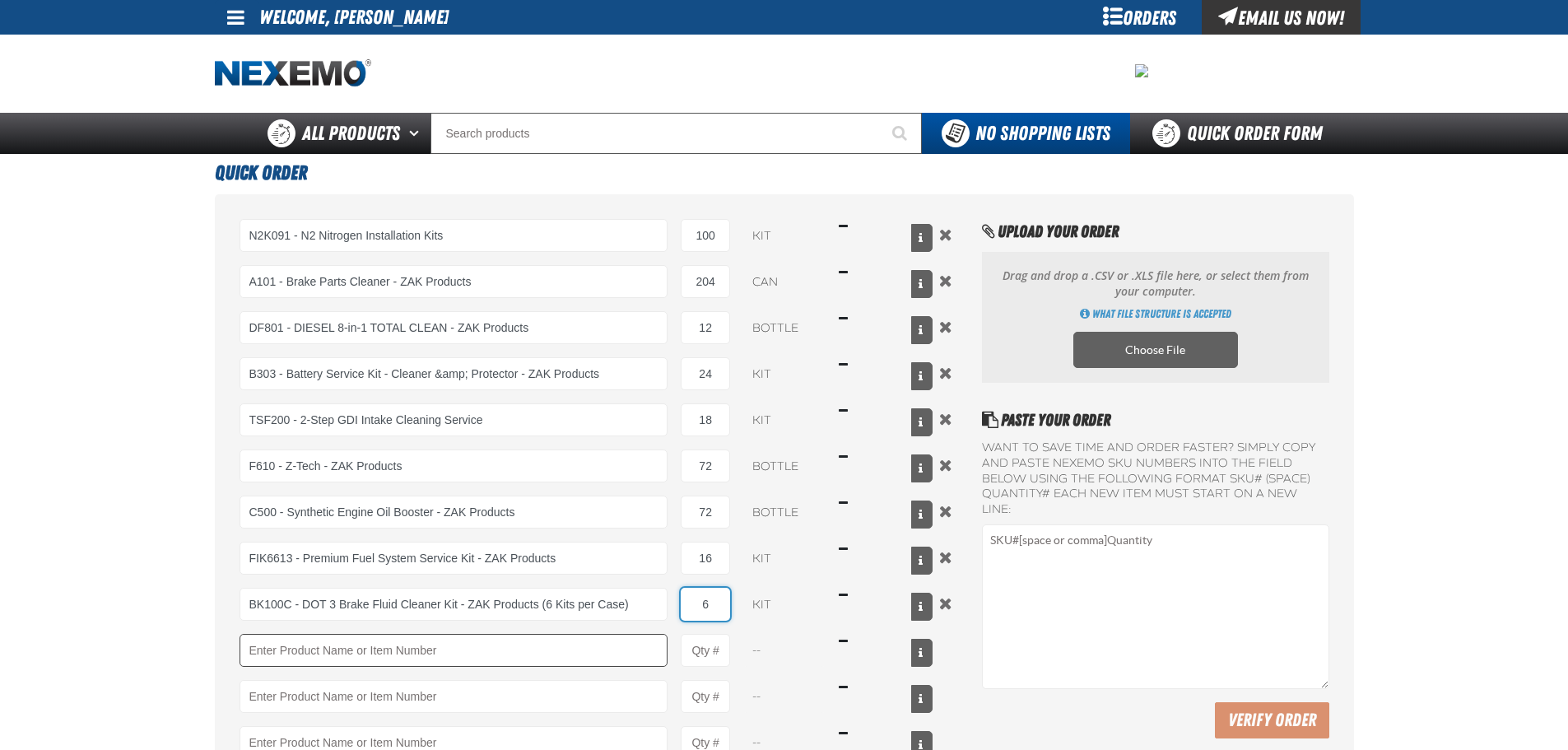
type input "6"
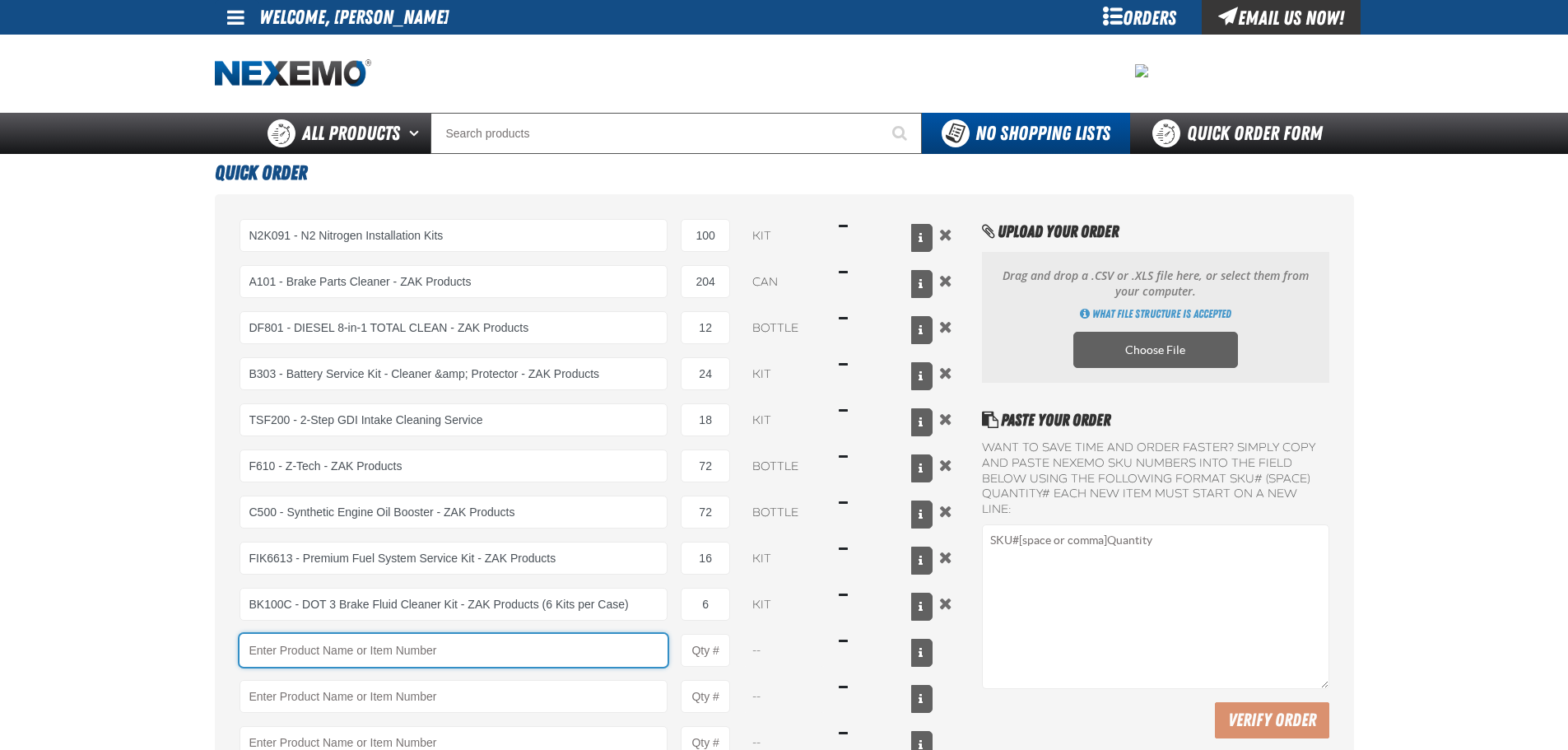
click at [559, 639] on input "Product" at bounding box center [454, 650] width 429 height 33
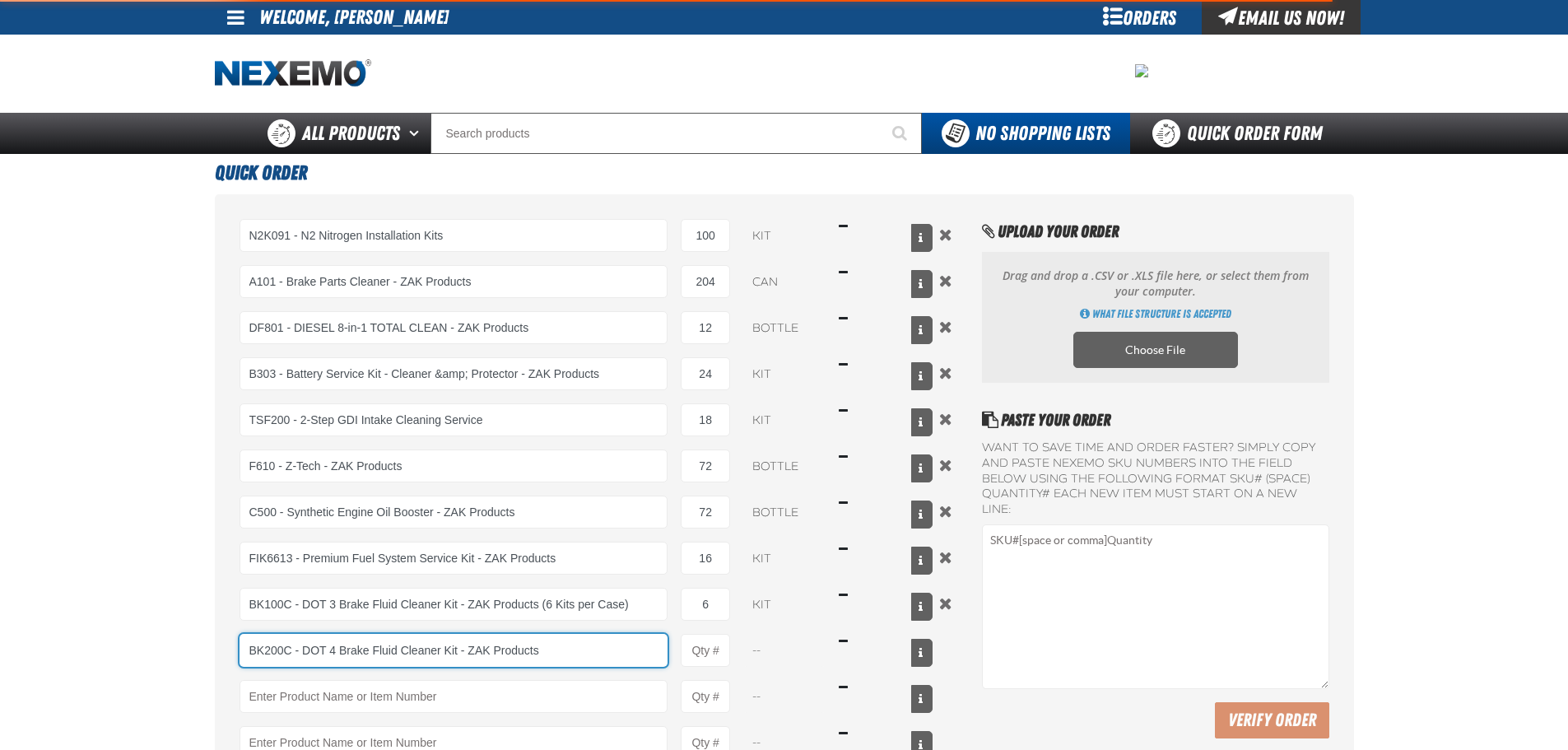
type input "BK200C - DOT 4 Brake Fluid Cleaner Kit - ZAK Products"
type input "1"
select select "kit"
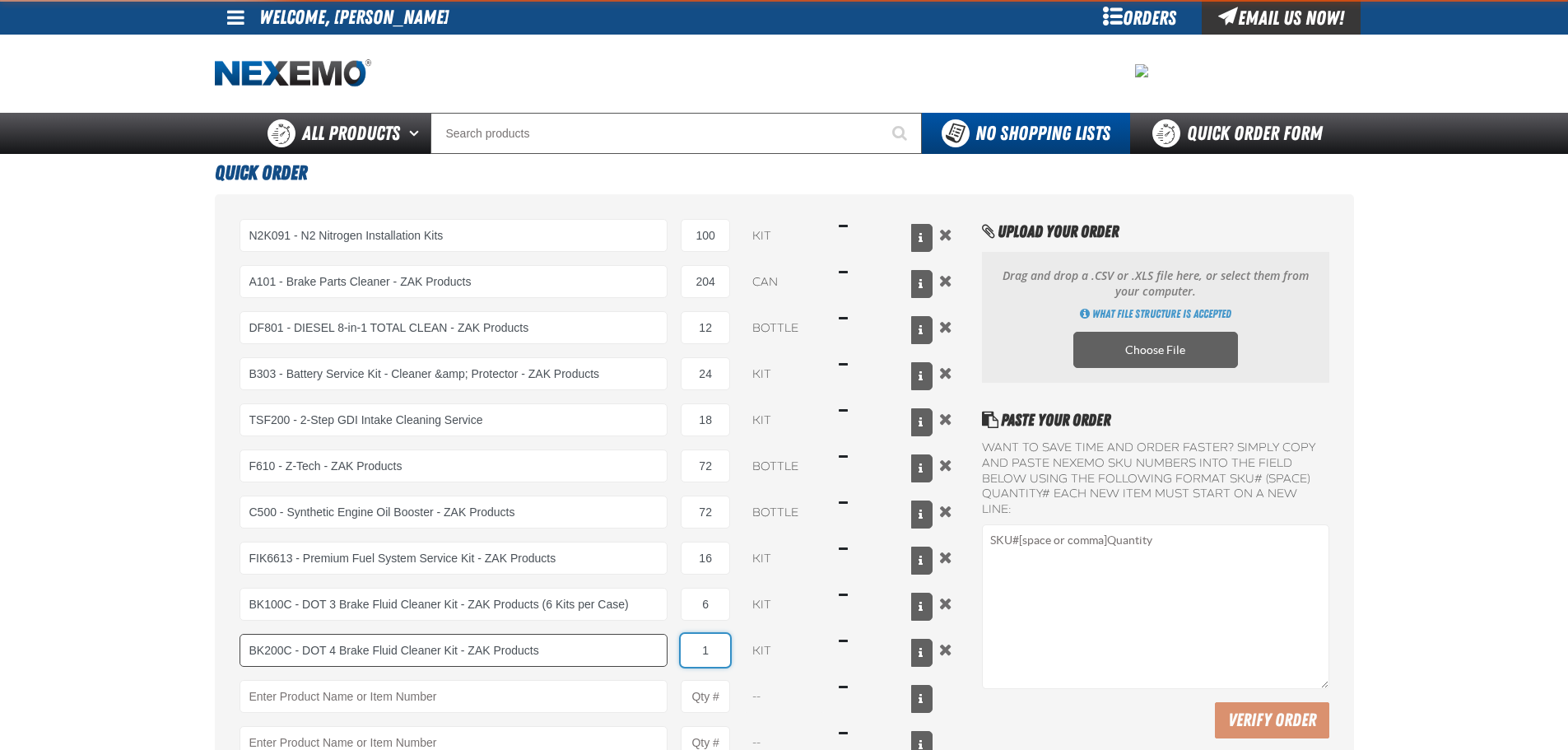
type input "BK200C - DOT 4 Brake Fluid Cleaner Kit - ZAK Products"
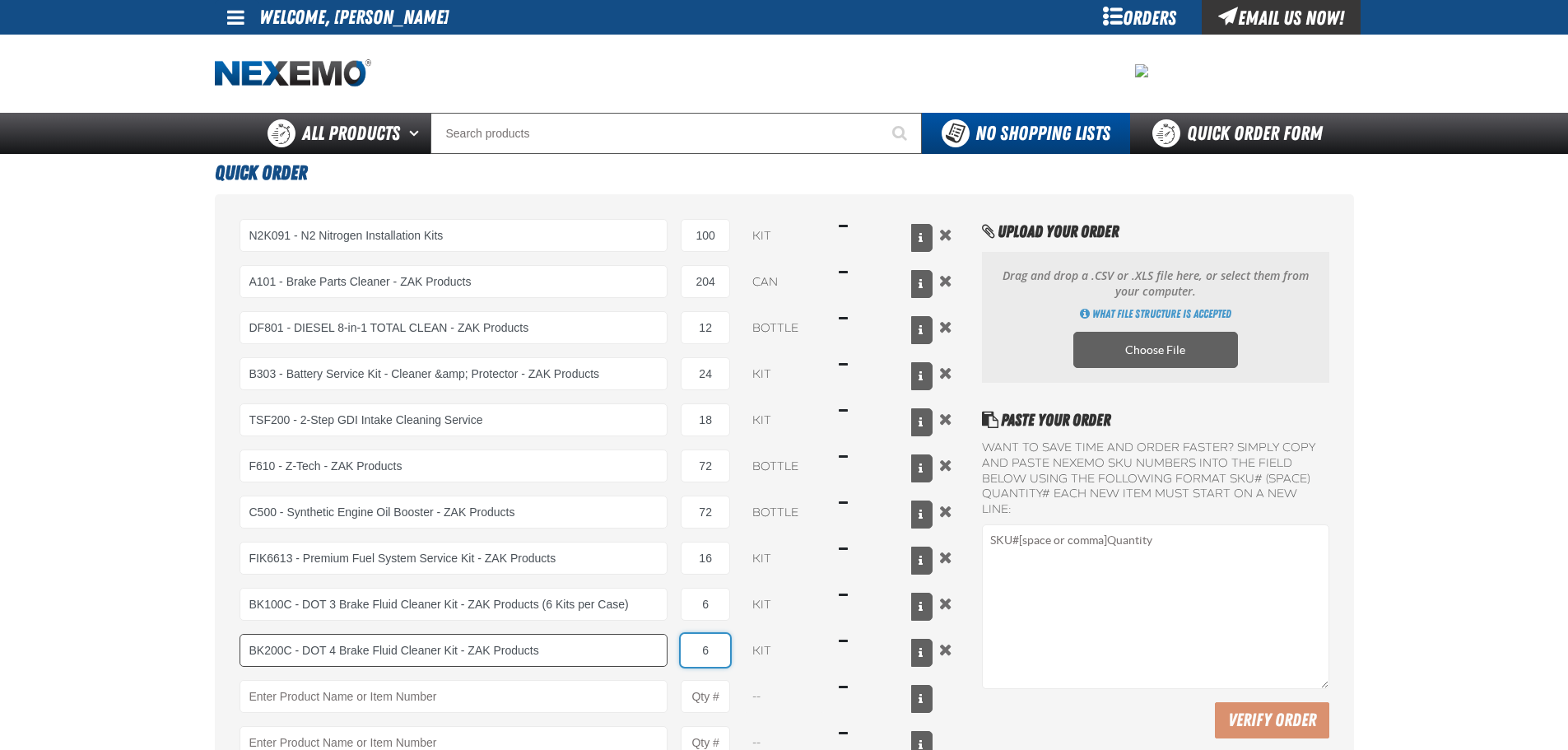
type input "6"
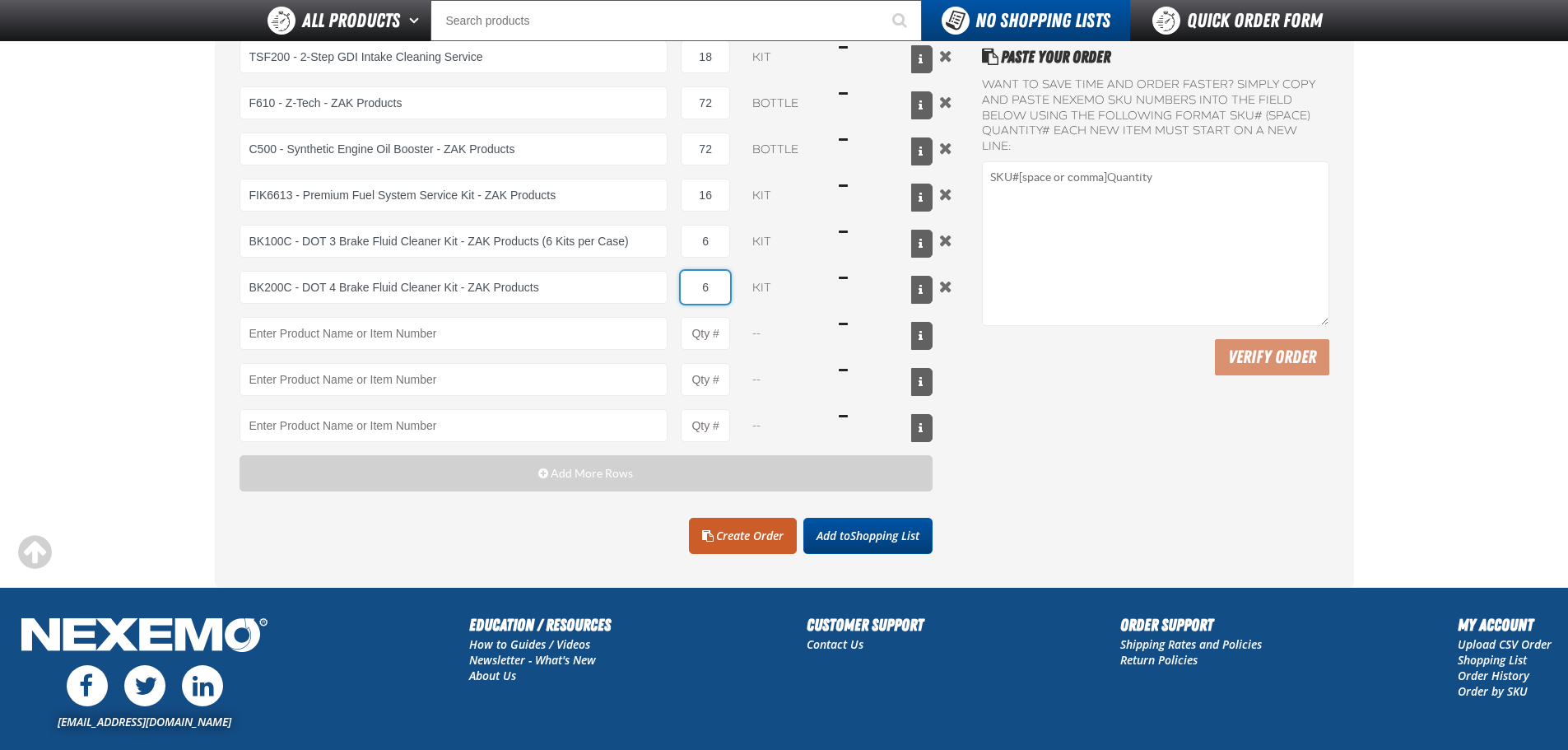
scroll to position [330, 0]
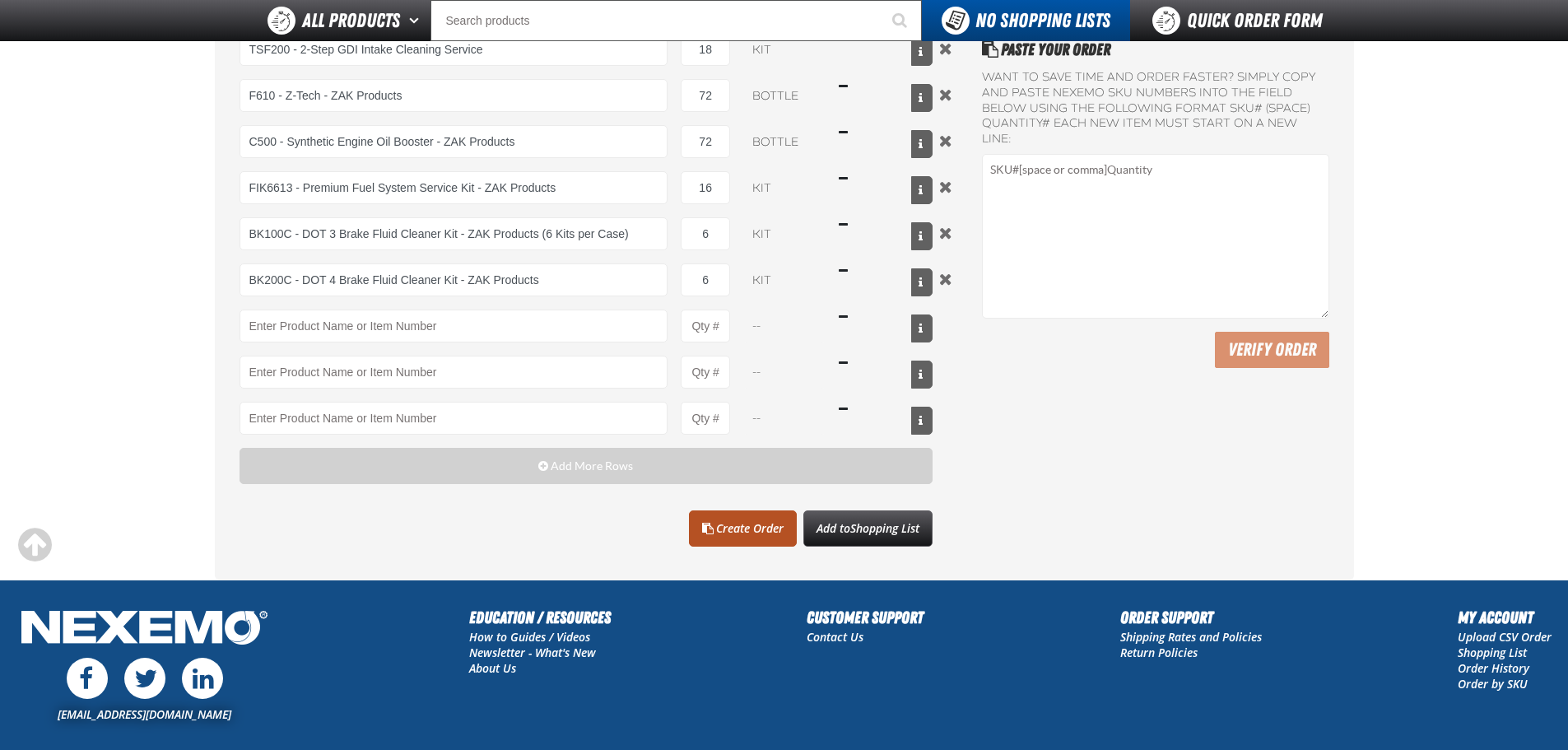
click at [778, 543] on link "Create Order" at bounding box center [742, 529] width 108 height 36
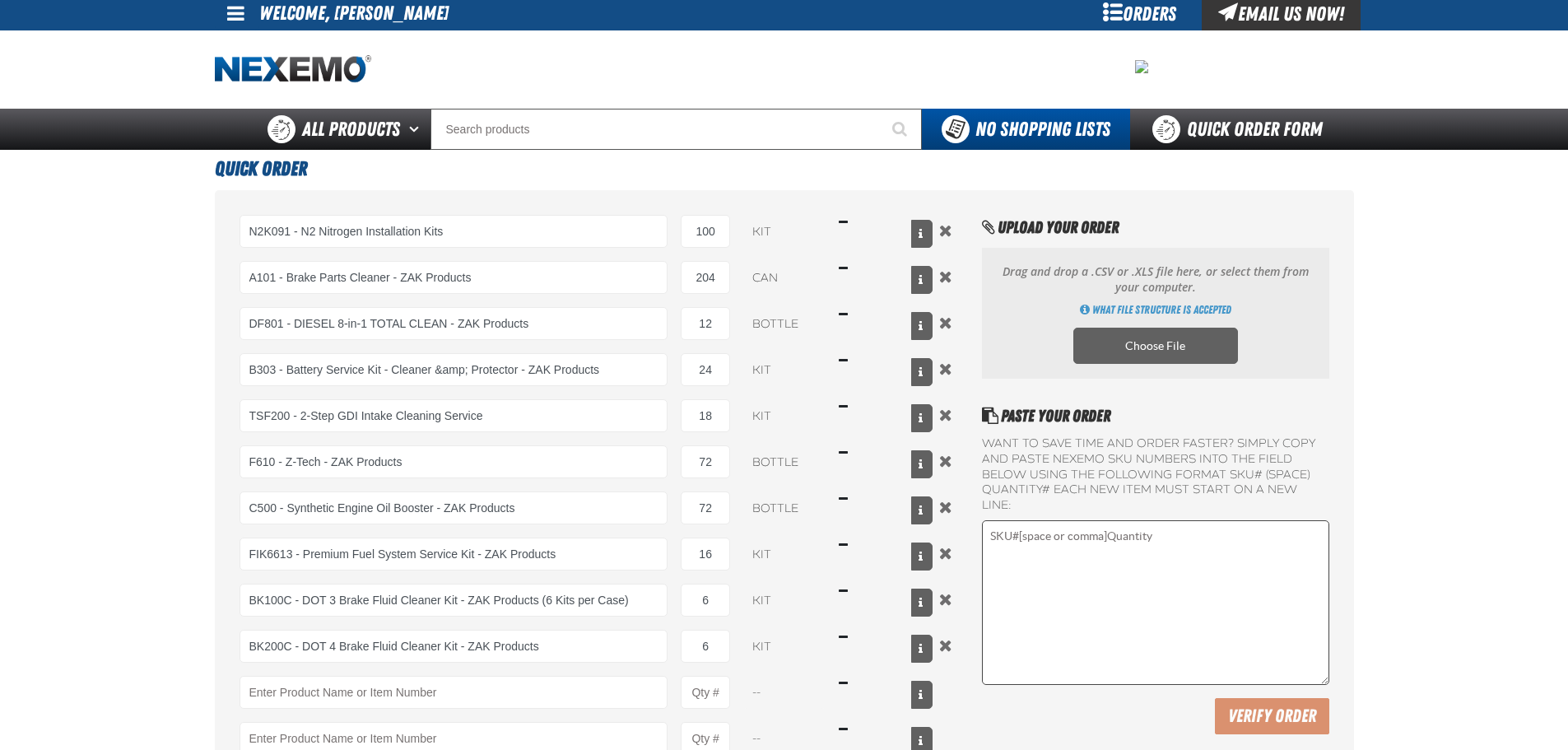
scroll to position [0, 0]
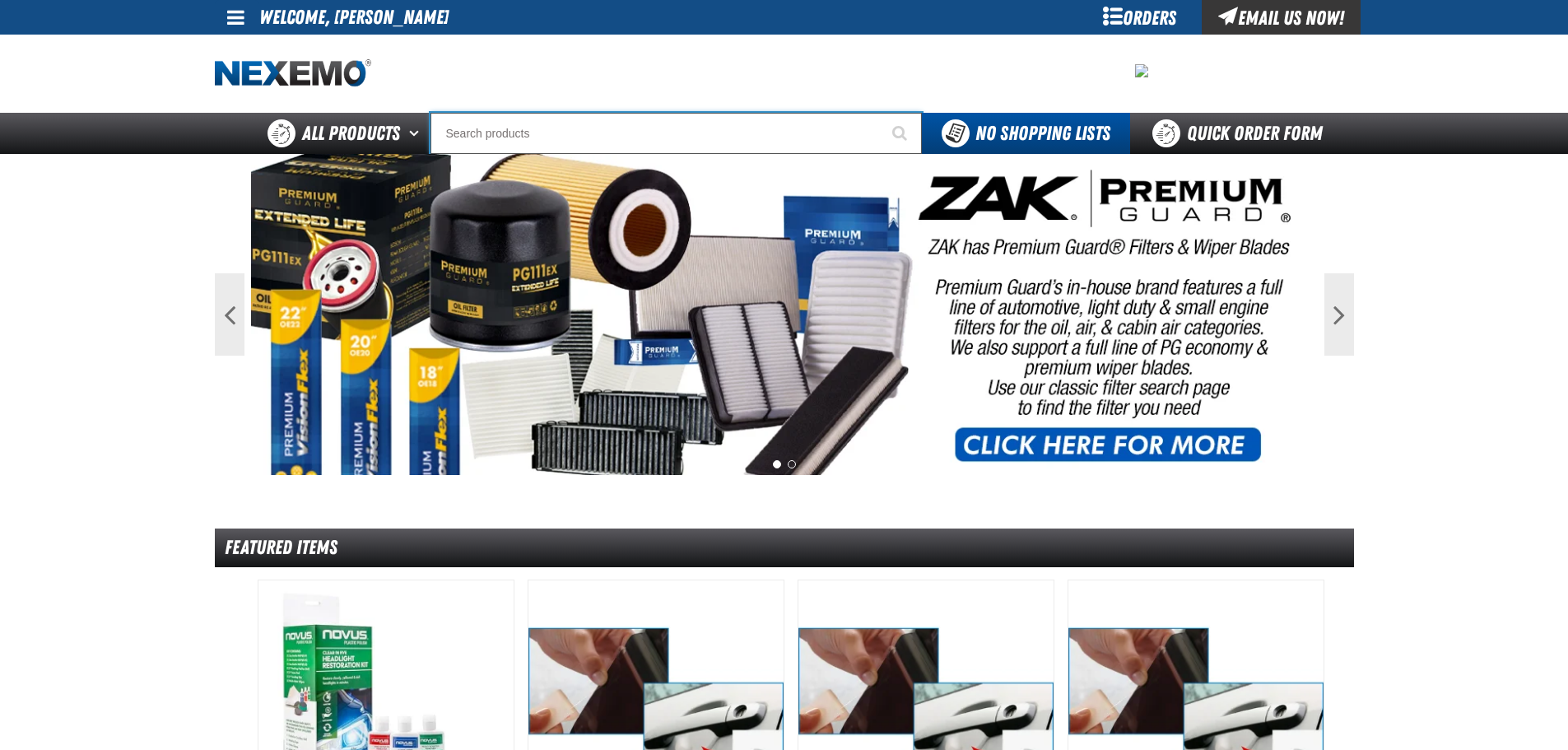
click at [847, 131] on input "Search" at bounding box center [676, 133] width 492 height 41
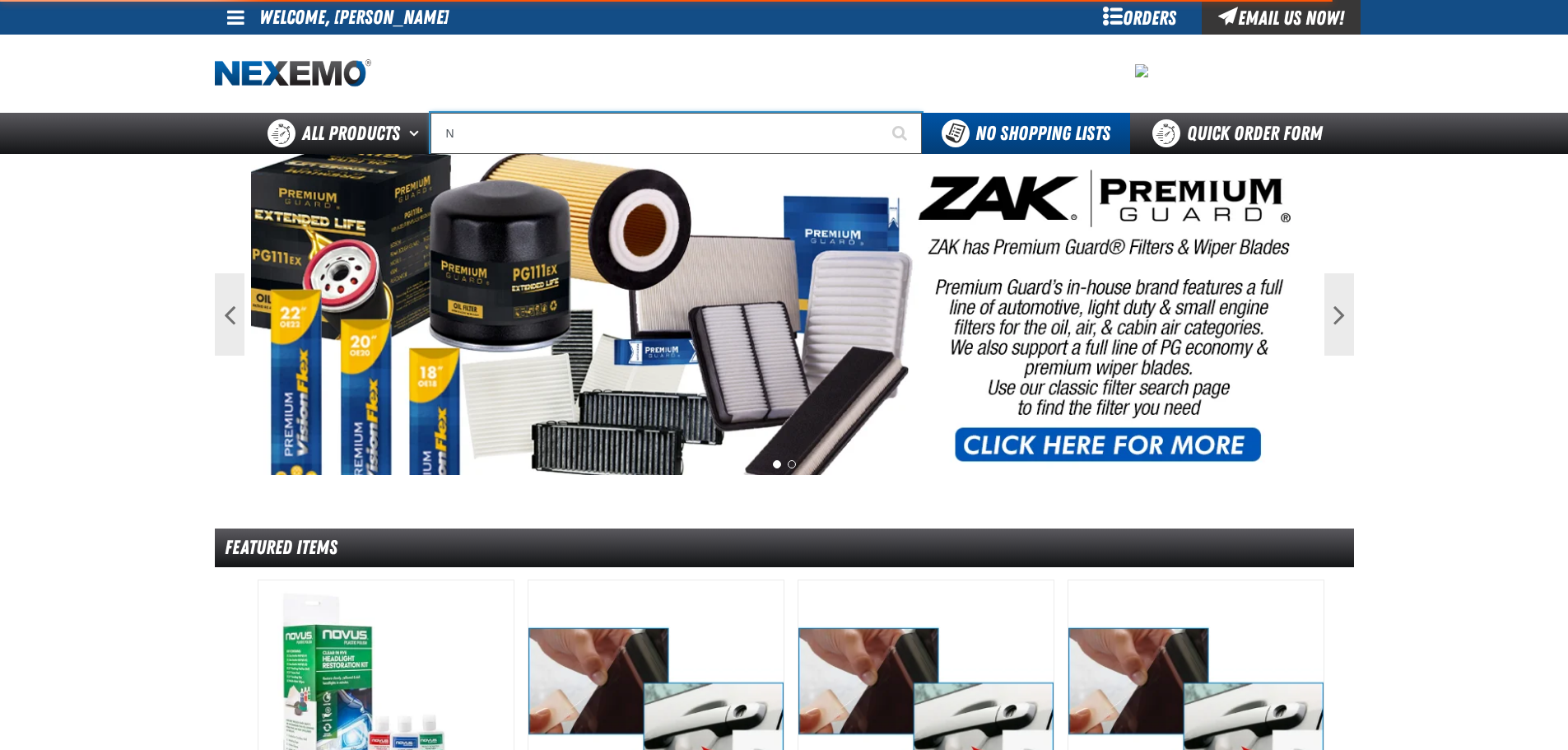
type input "N2"
type input "N2 Nitrogen Installation Kits"
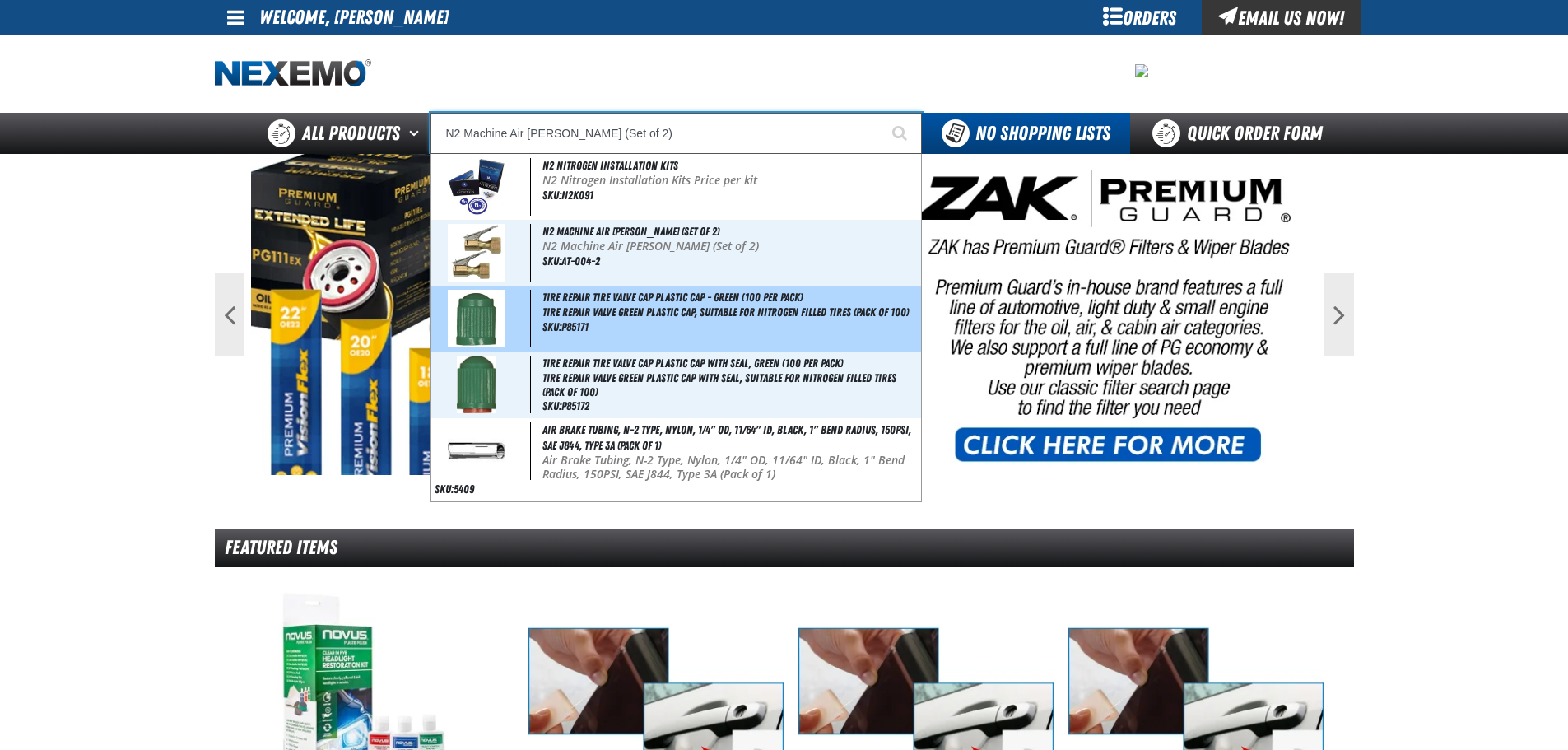
type input "N2 Nitrogen Installation Kits"
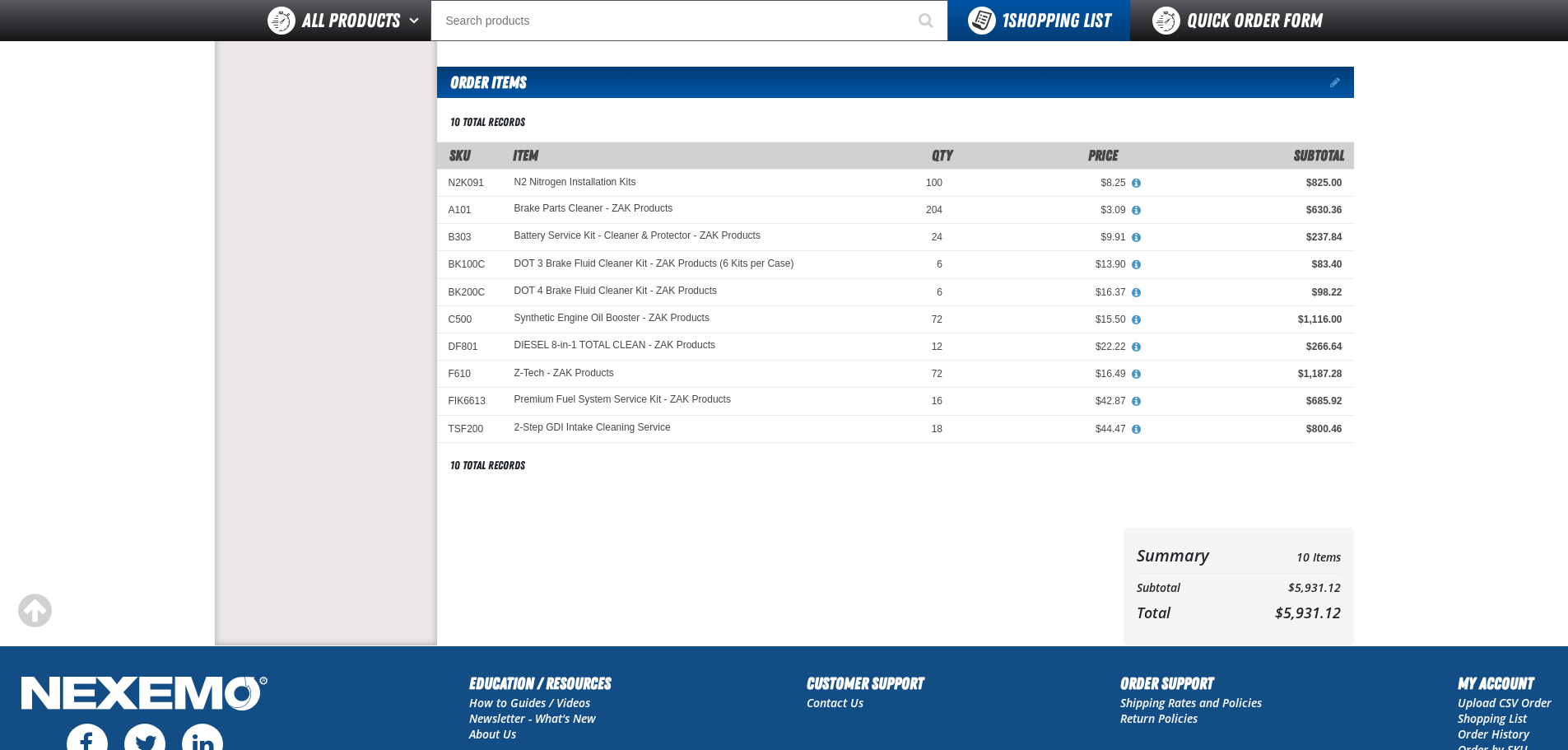
scroll to position [82, 0]
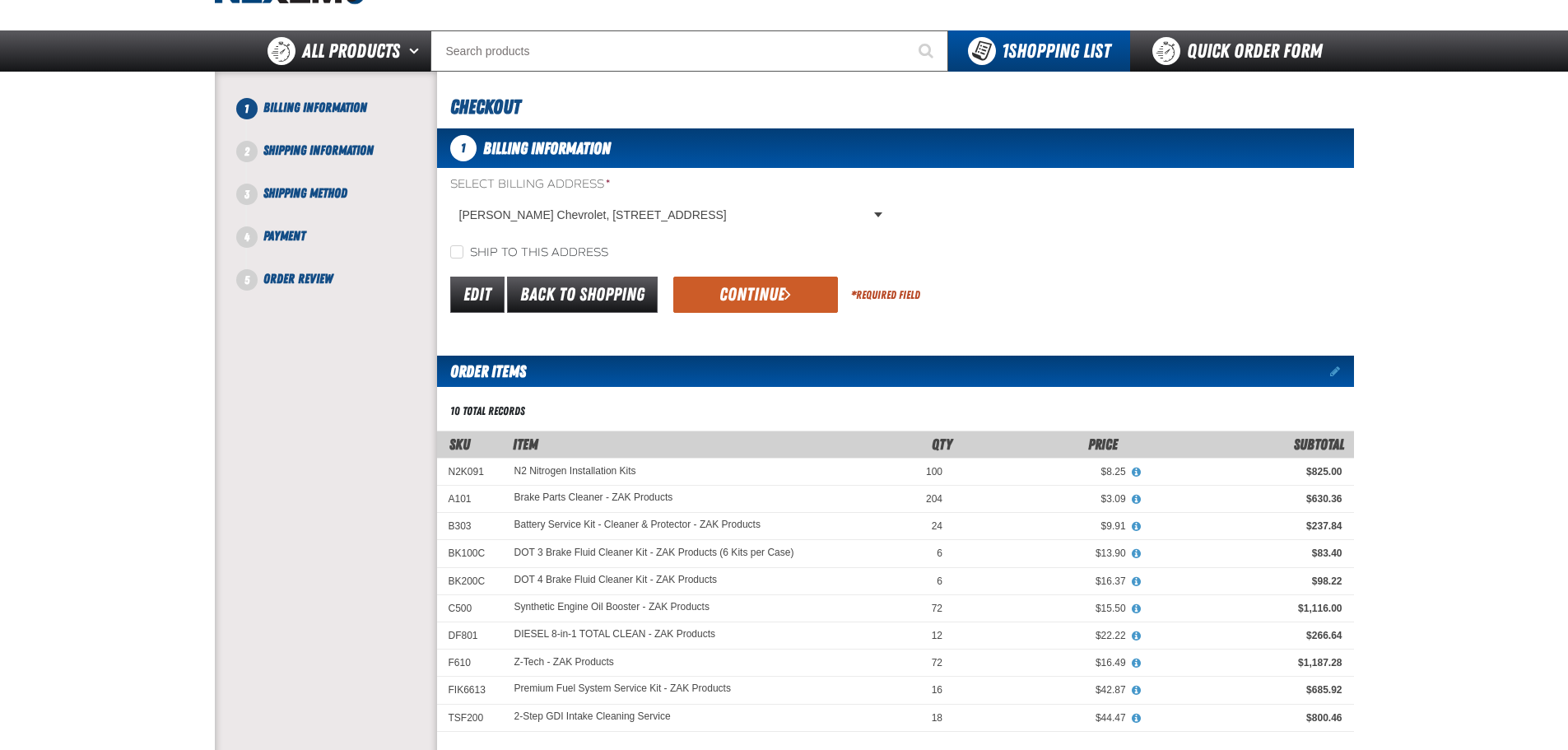
click at [487, 246] on label "Ship to this address" at bounding box center [529, 253] width 158 height 15
click at [464, 246] on input "Ship to this address" at bounding box center [456, 252] width 14 height 14
checkbox input "true"
click at [748, 293] on button "Continue" at bounding box center [756, 294] width 165 height 36
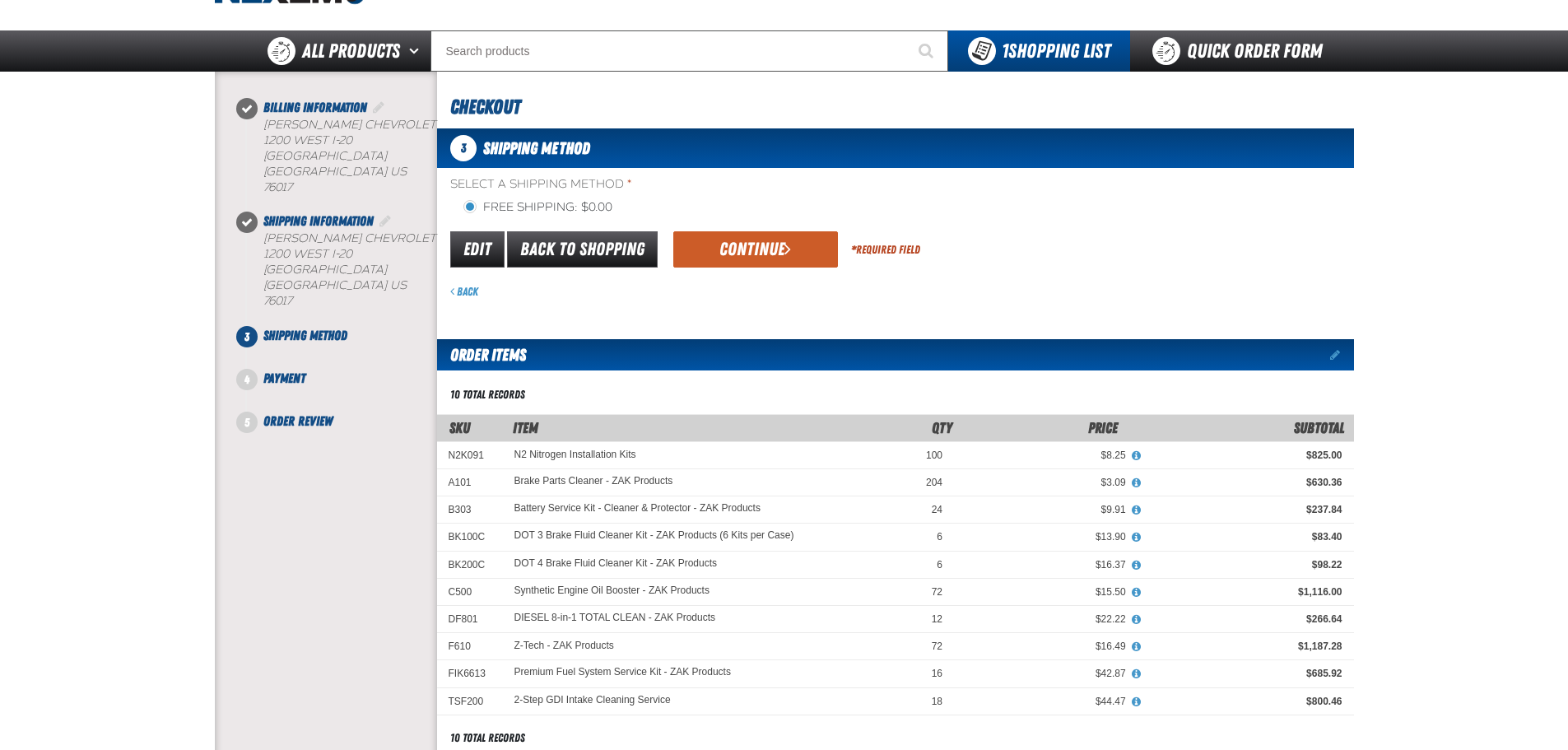
click at [788, 265] on button "Continue" at bounding box center [756, 249] width 165 height 36
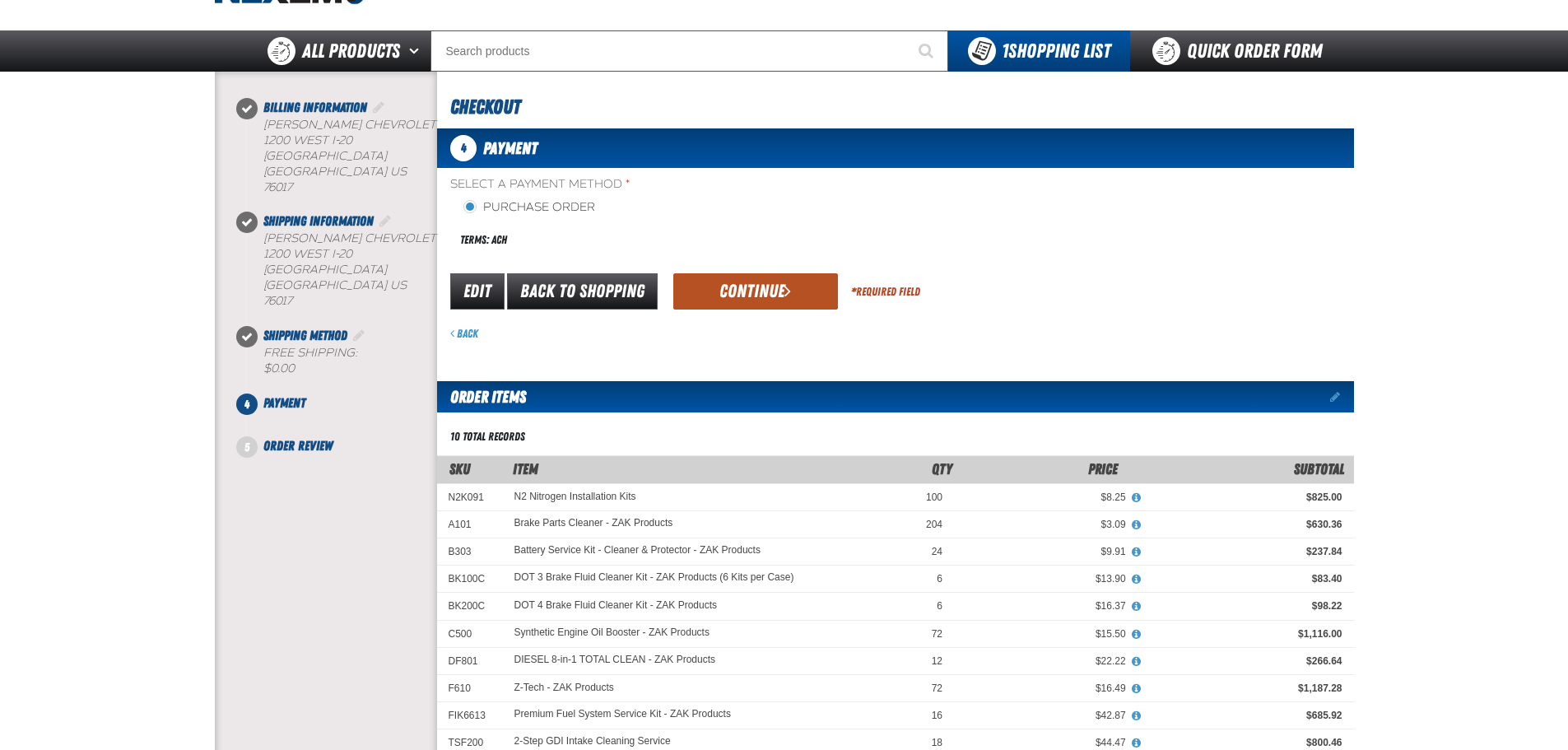
click at [757, 292] on button "Continue" at bounding box center [756, 292] width 165 height 36
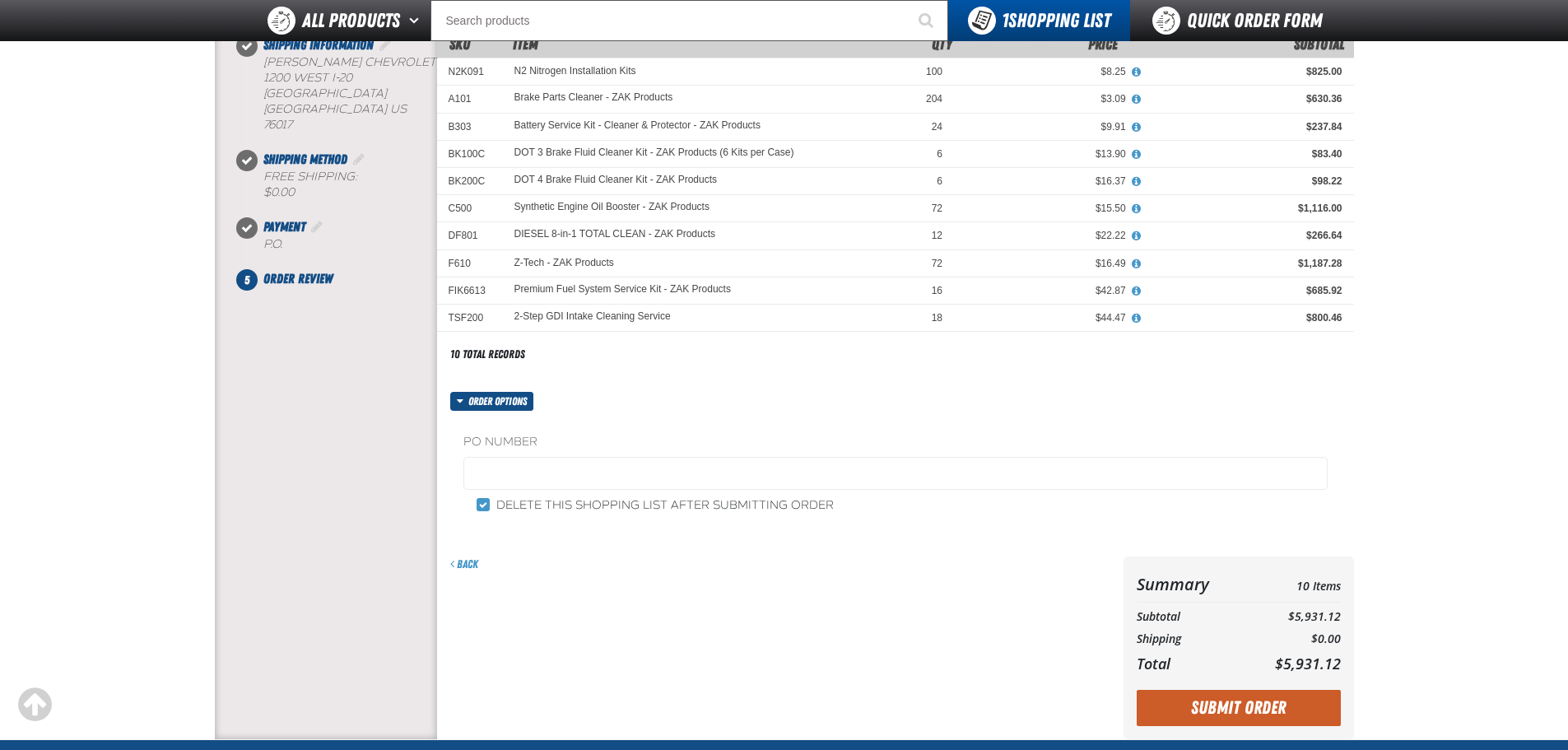
scroll to position [247, 0]
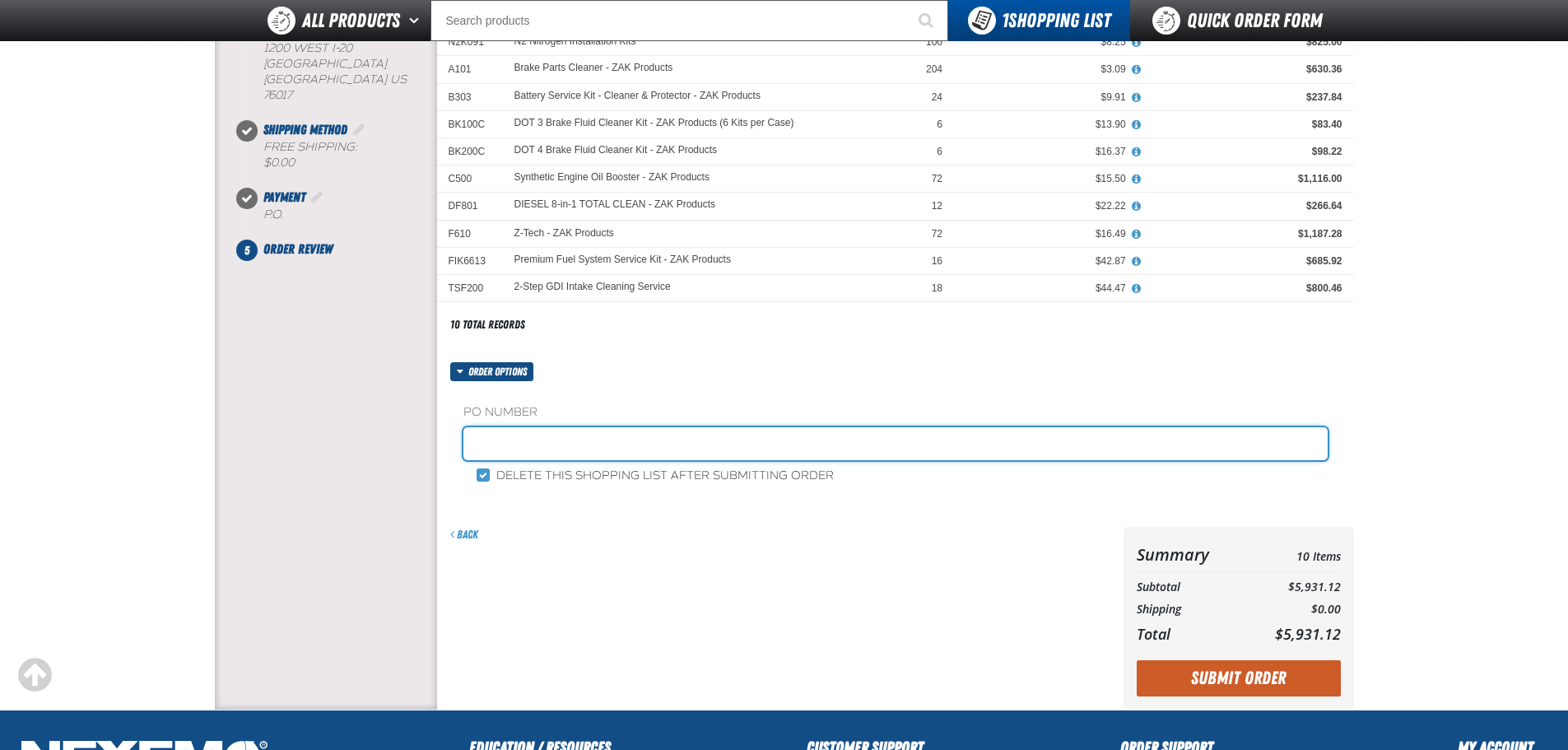
click at [652, 438] on input "text" at bounding box center [895, 444] width 865 height 33
type input "[PERSON_NAME]-10"
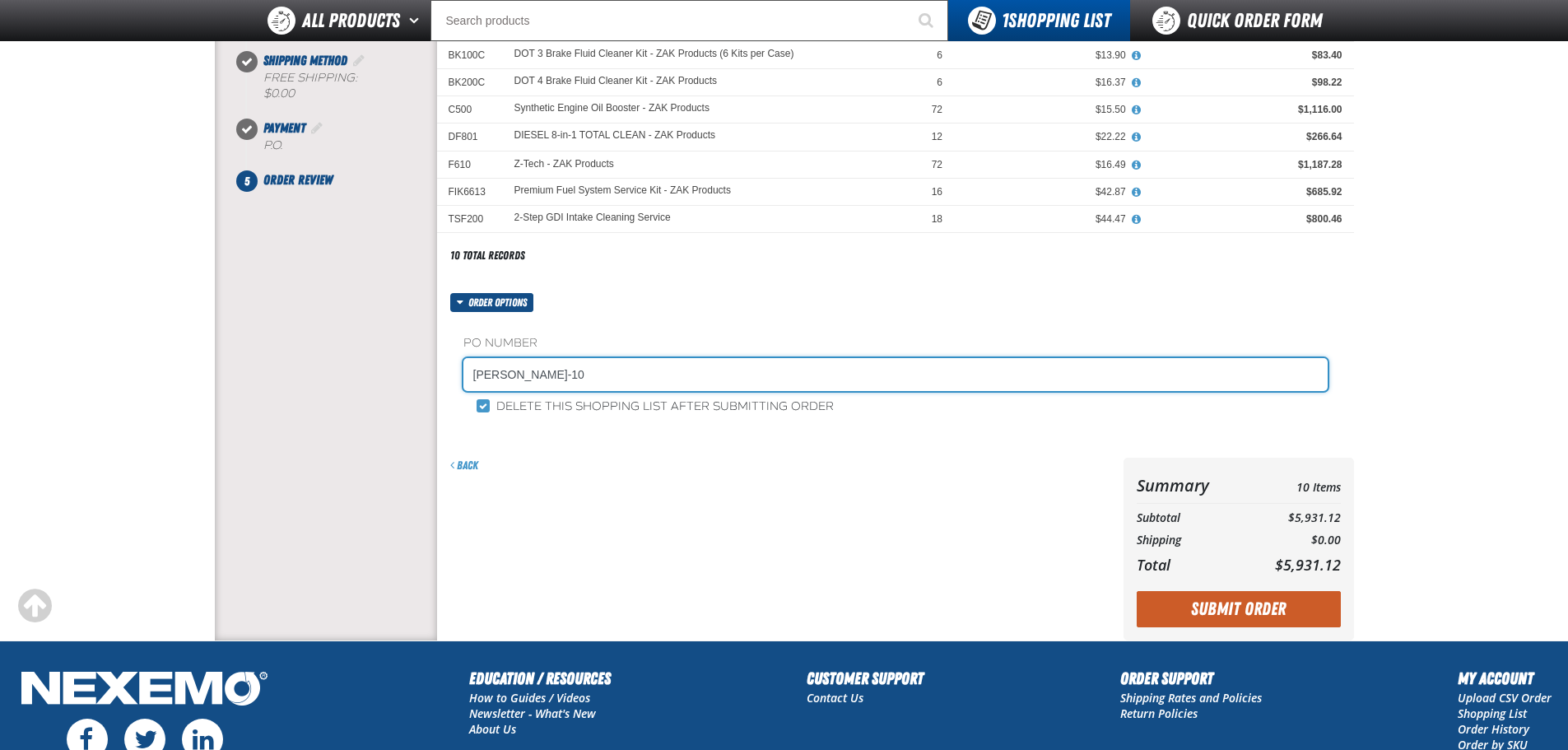
scroll to position [412, 0]
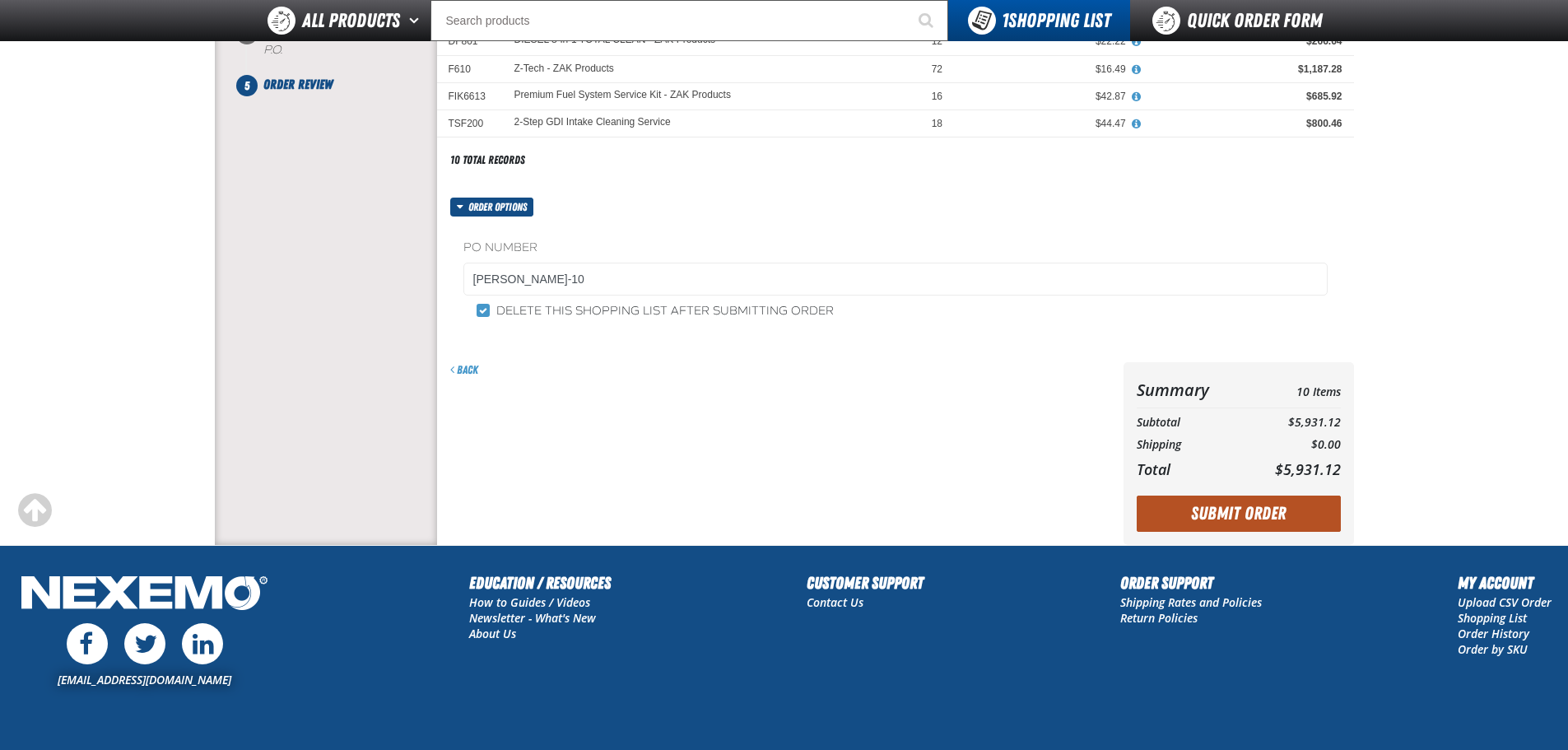
click at [1233, 510] on button "Submit Order" at bounding box center [1238, 514] width 204 height 36
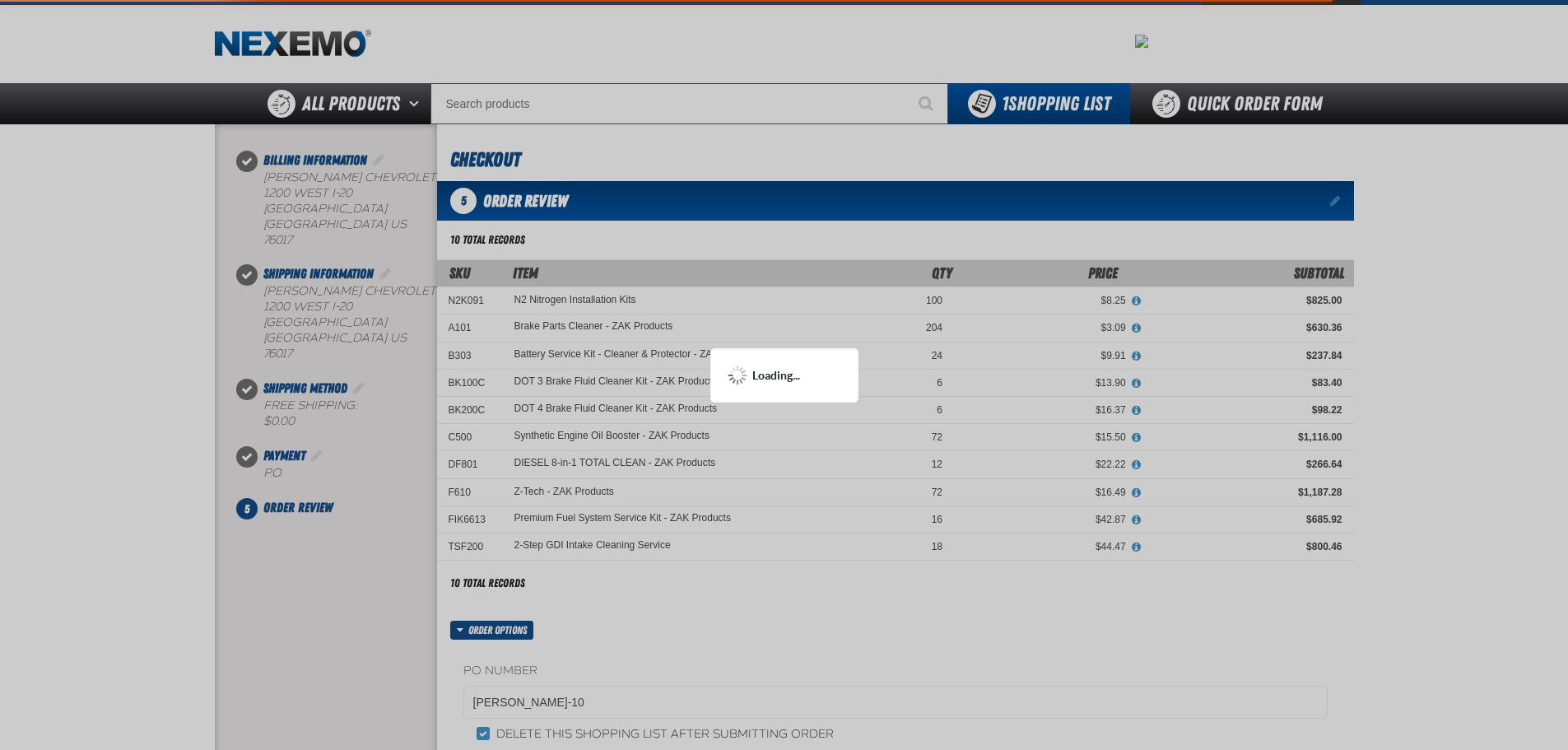
scroll to position [0, 0]
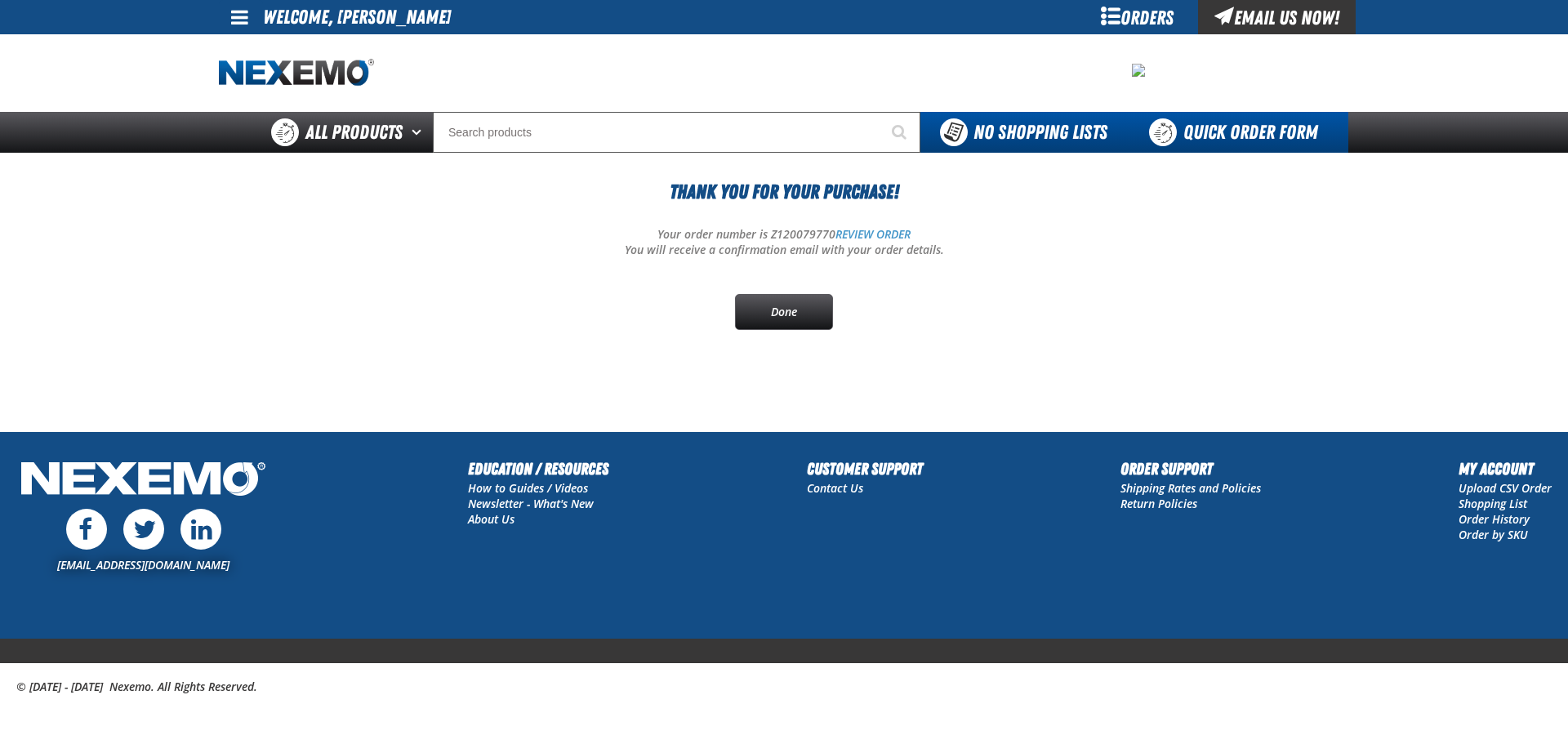
click at [1247, 129] on link "Quick Order Form" at bounding box center [1238, 132] width 221 height 40
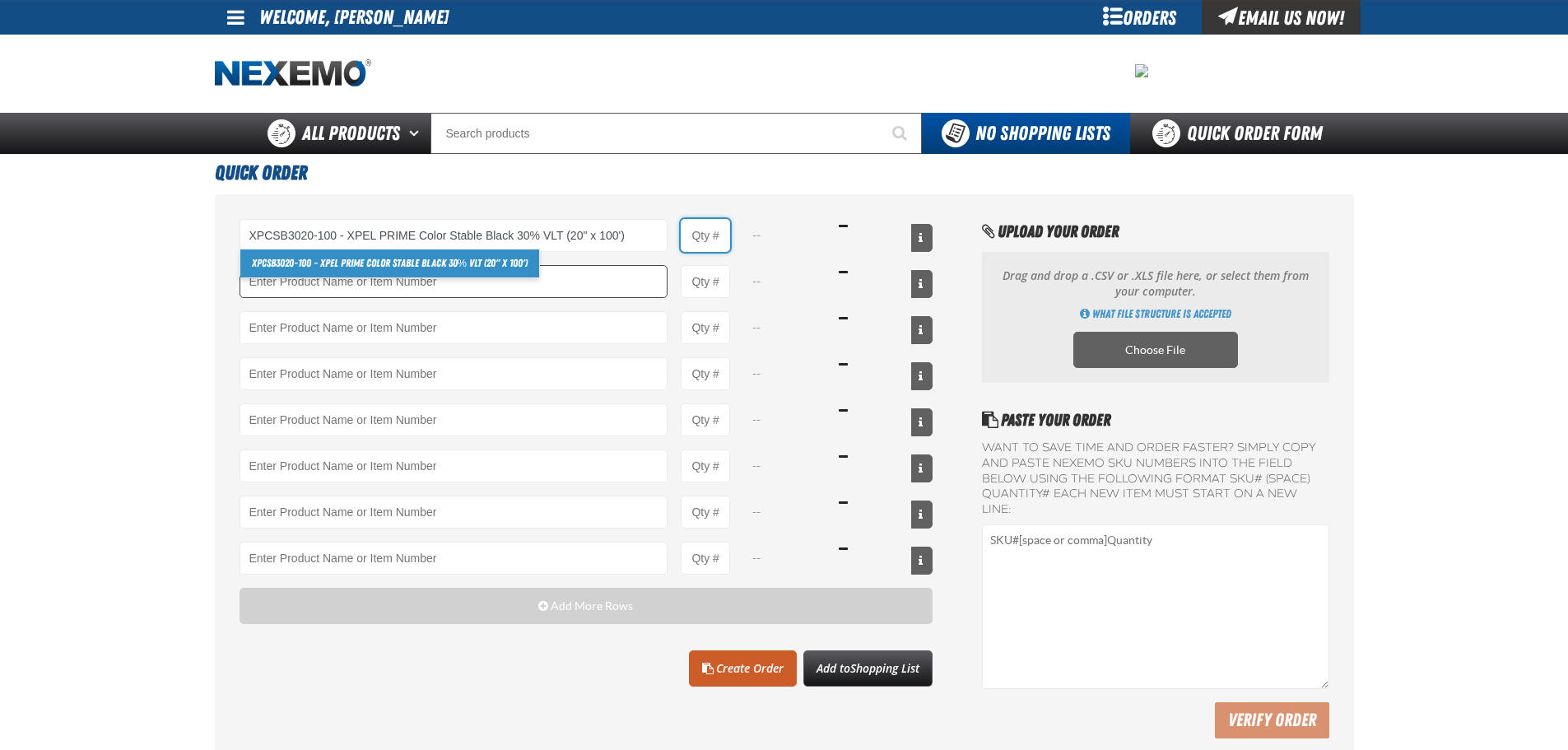
type input "XPCSB3020-100 - XPEL PRIME Color Stable Black 30% VLT (20&quot; x 100&#x27;)"
type input "1"
select select "roll"
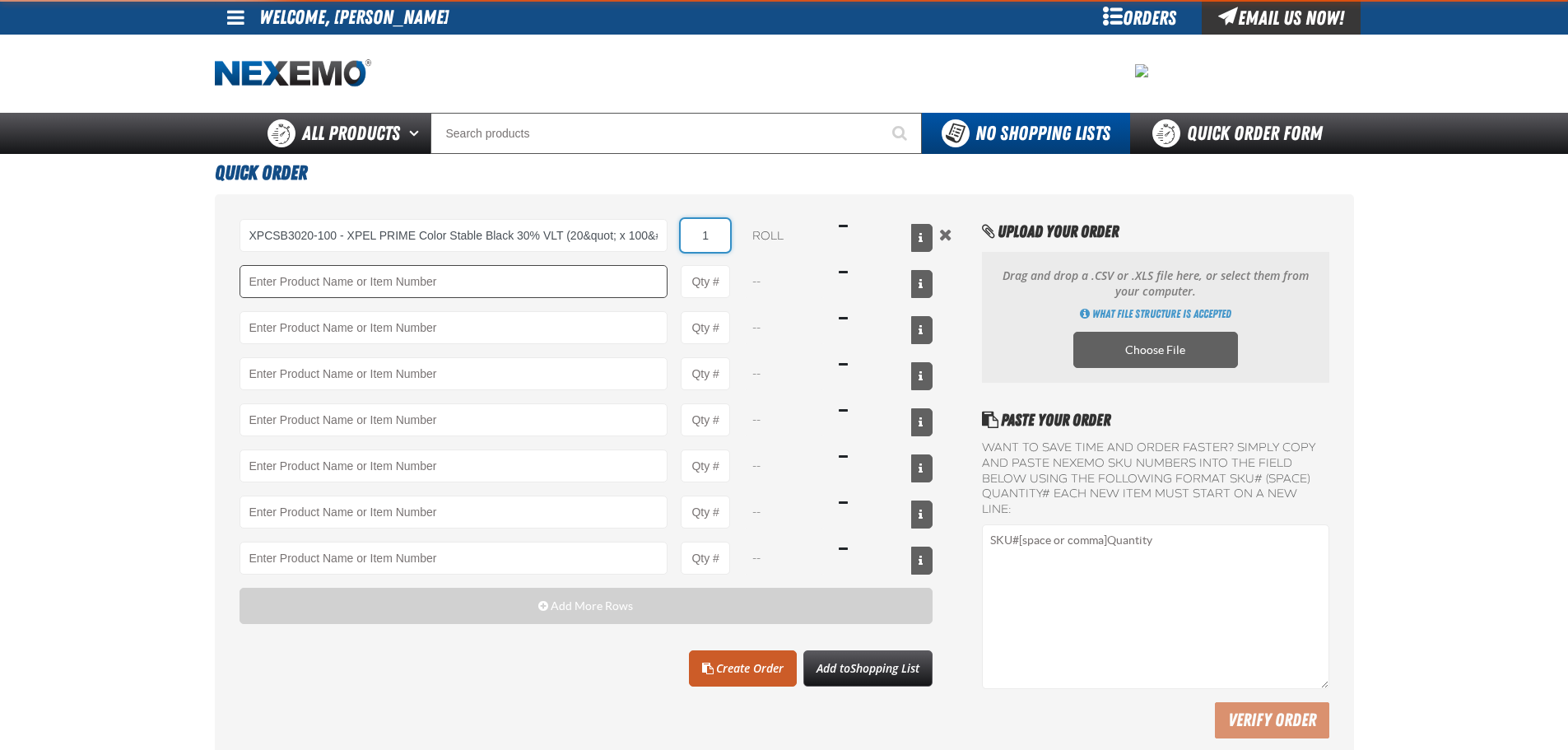
type input "XPCSB3020-100 - XPEL PRIME Color Stable Black 30% VLT (20&quot; x 100&#x27;)"
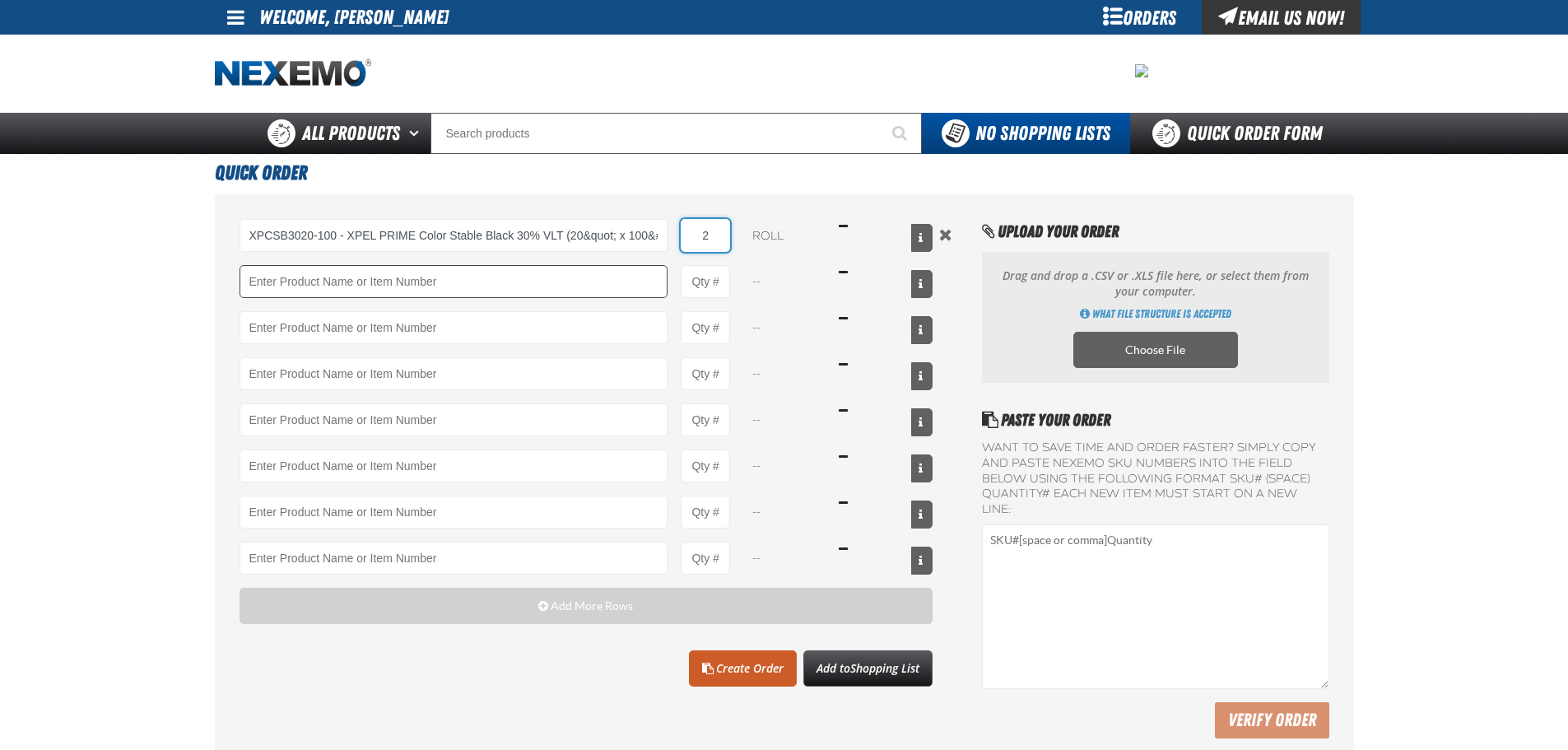
type input "2"
click at [626, 297] on input "Product" at bounding box center [454, 282] width 429 height 33
type input "A"
type input "XPCSB3024-100 - XPEL PRIME Color Stable Black 30% VLT (24&quot; x 100&#x27;)"
type input "1"
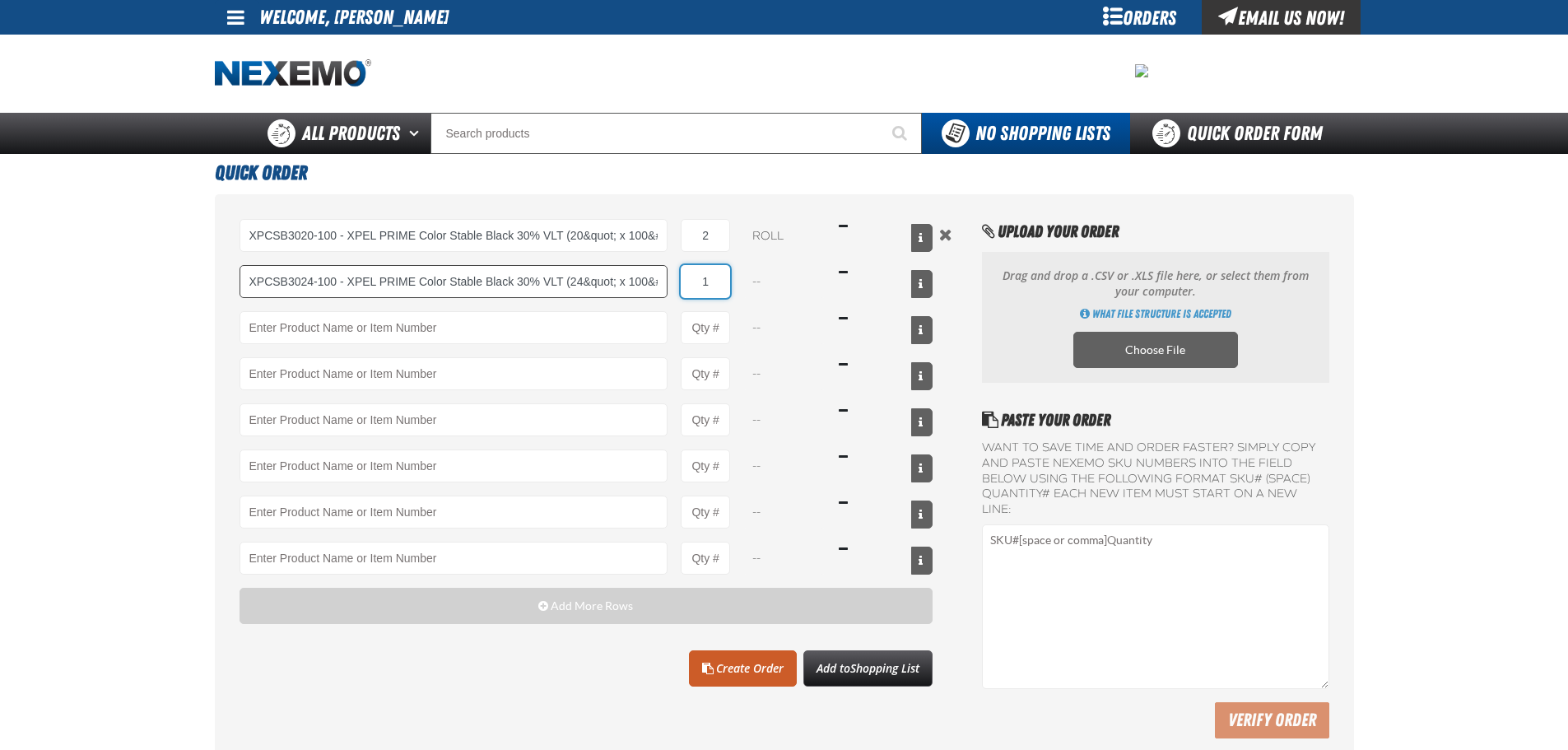
select select "roll"
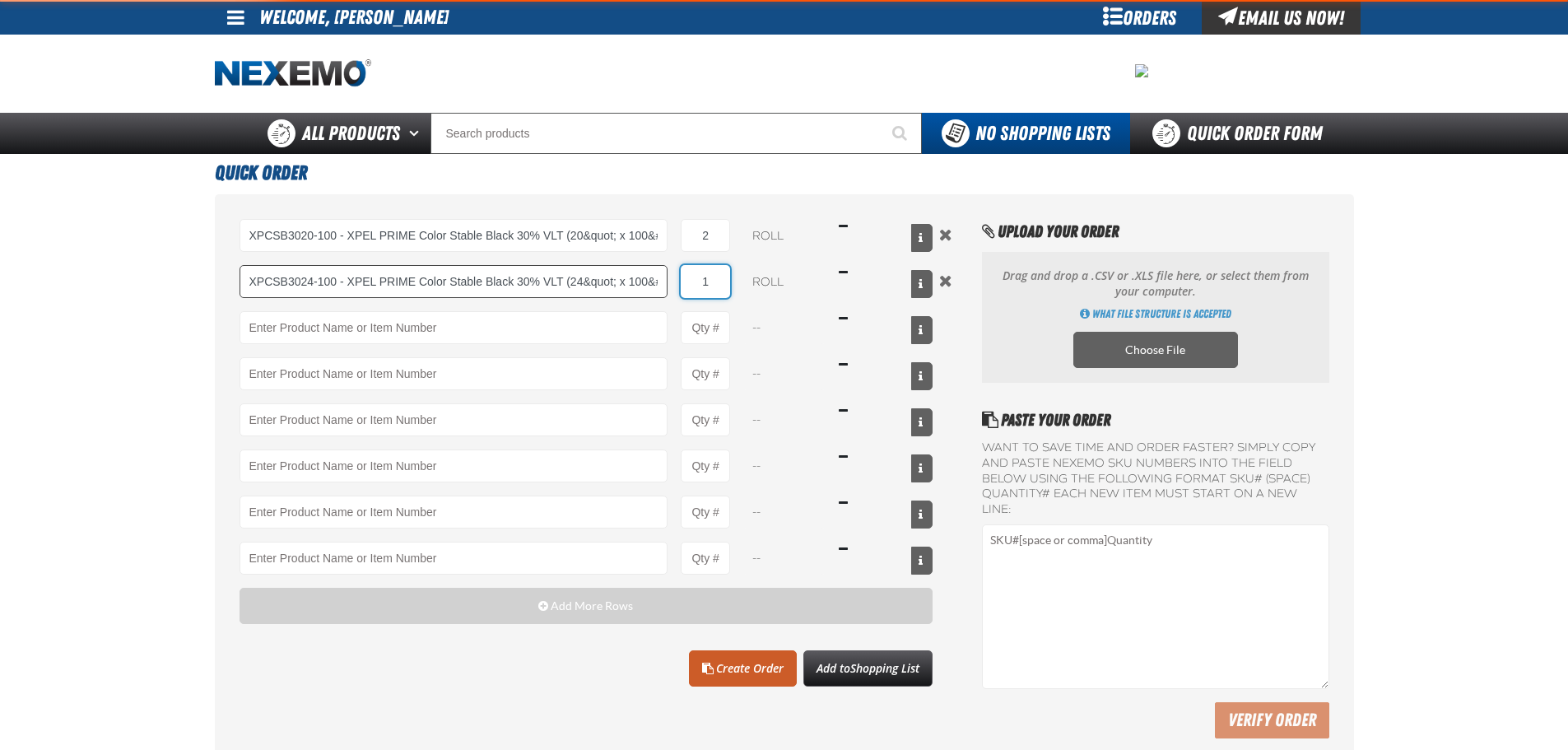
type input "XPCSB3024-100 - XPEL PRIME Color Stable Black 30% VLT (24&quot; x 100&#x27;)"
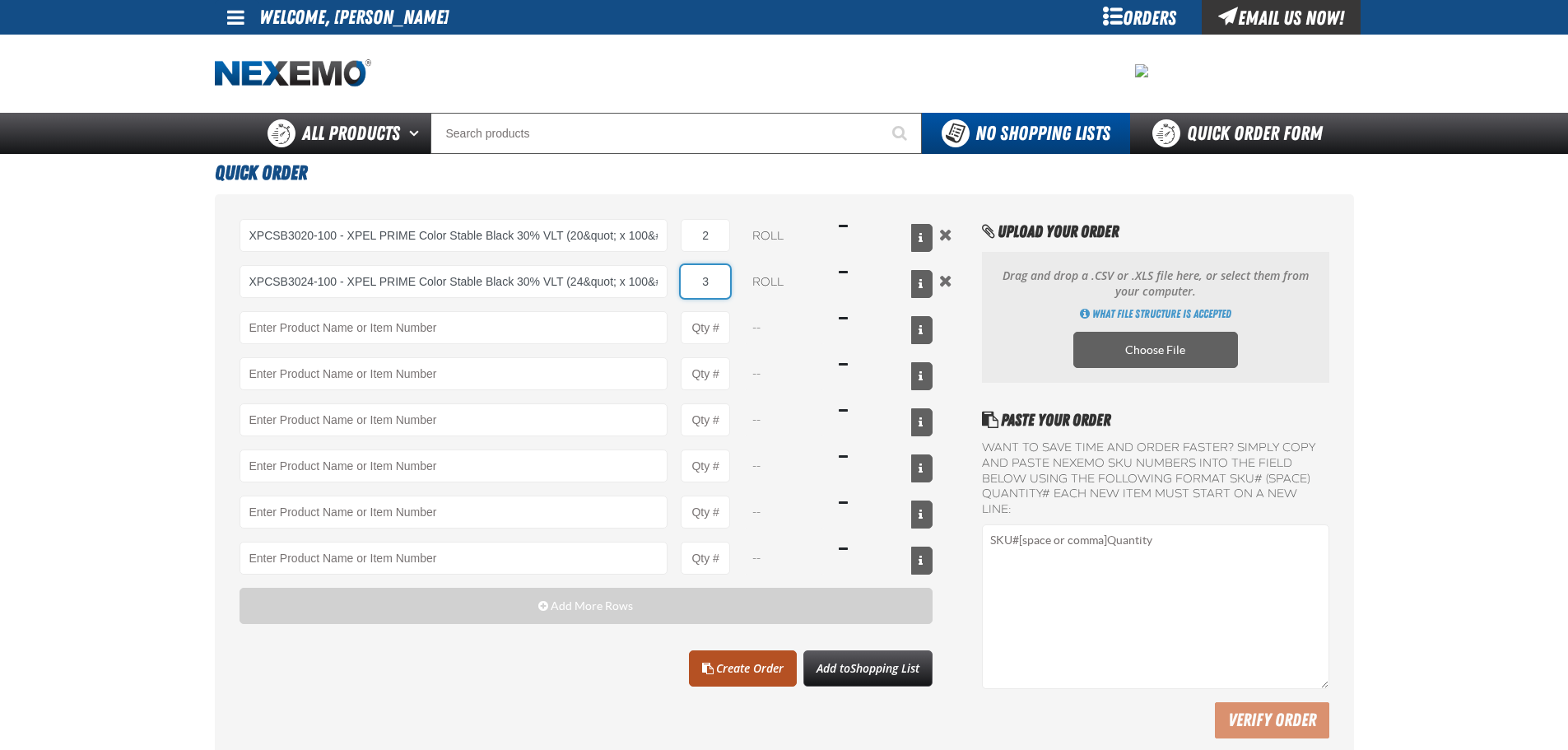
type input "3"
click at [745, 675] on link "Create Order" at bounding box center [742, 668] width 108 height 36
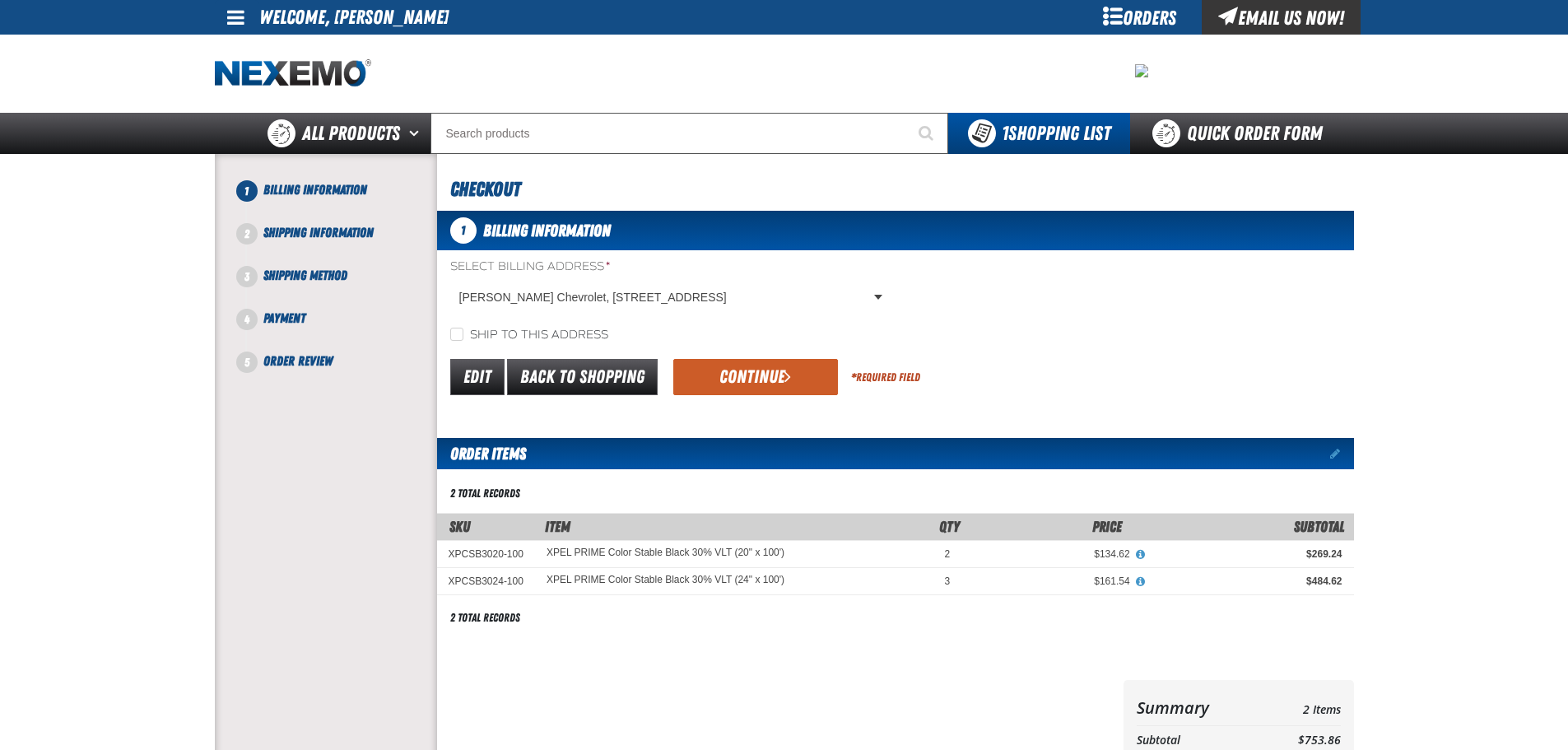
click at [564, 328] on label "Ship to this address" at bounding box center [529, 335] width 158 height 15
click at [464, 328] on input "Ship to this address" at bounding box center [456, 334] width 14 height 14
checkbox input "true"
click at [738, 370] on button "Continue" at bounding box center [756, 377] width 165 height 36
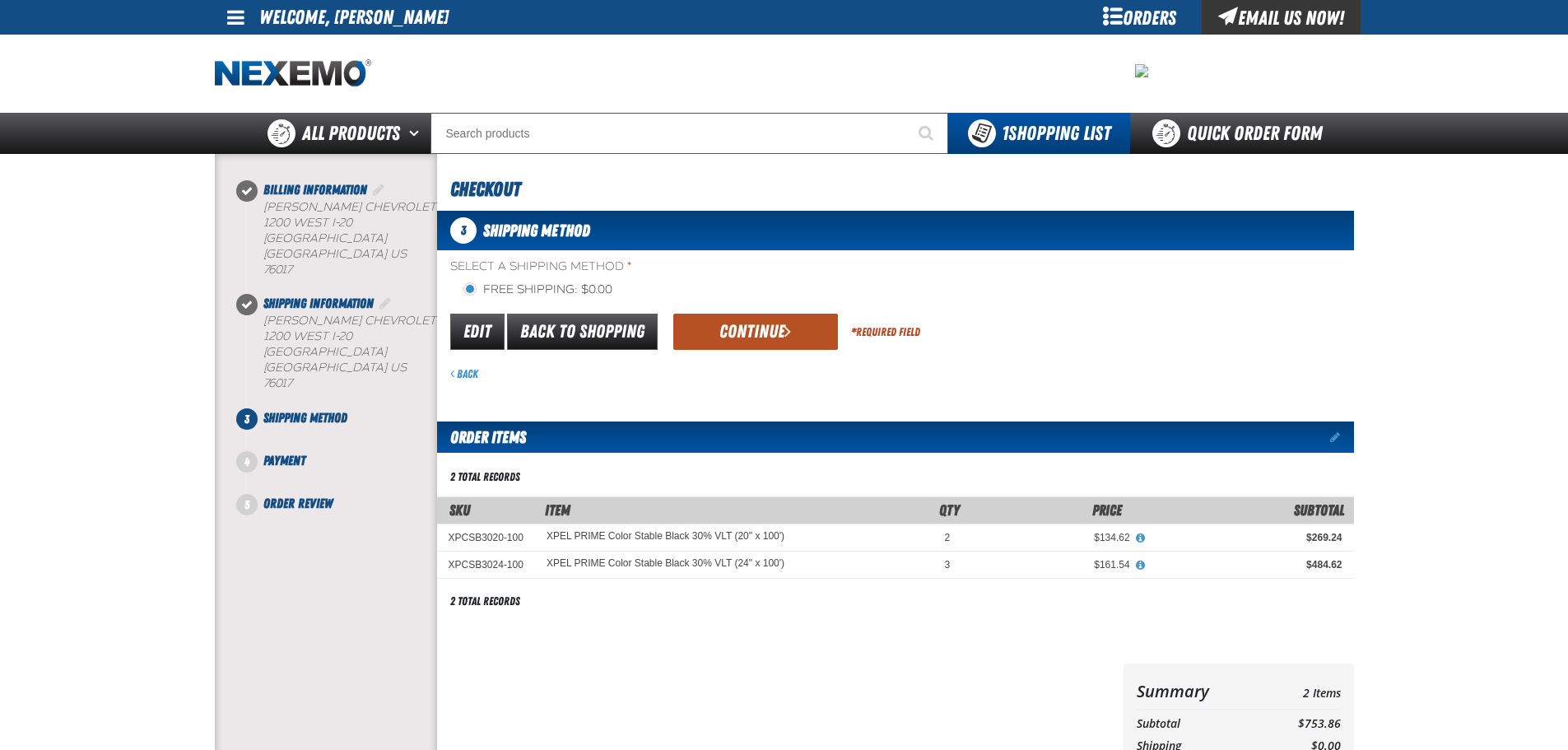
click at [769, 326] on button "Continue" at bounding box center [756, 332] width 165 height 36
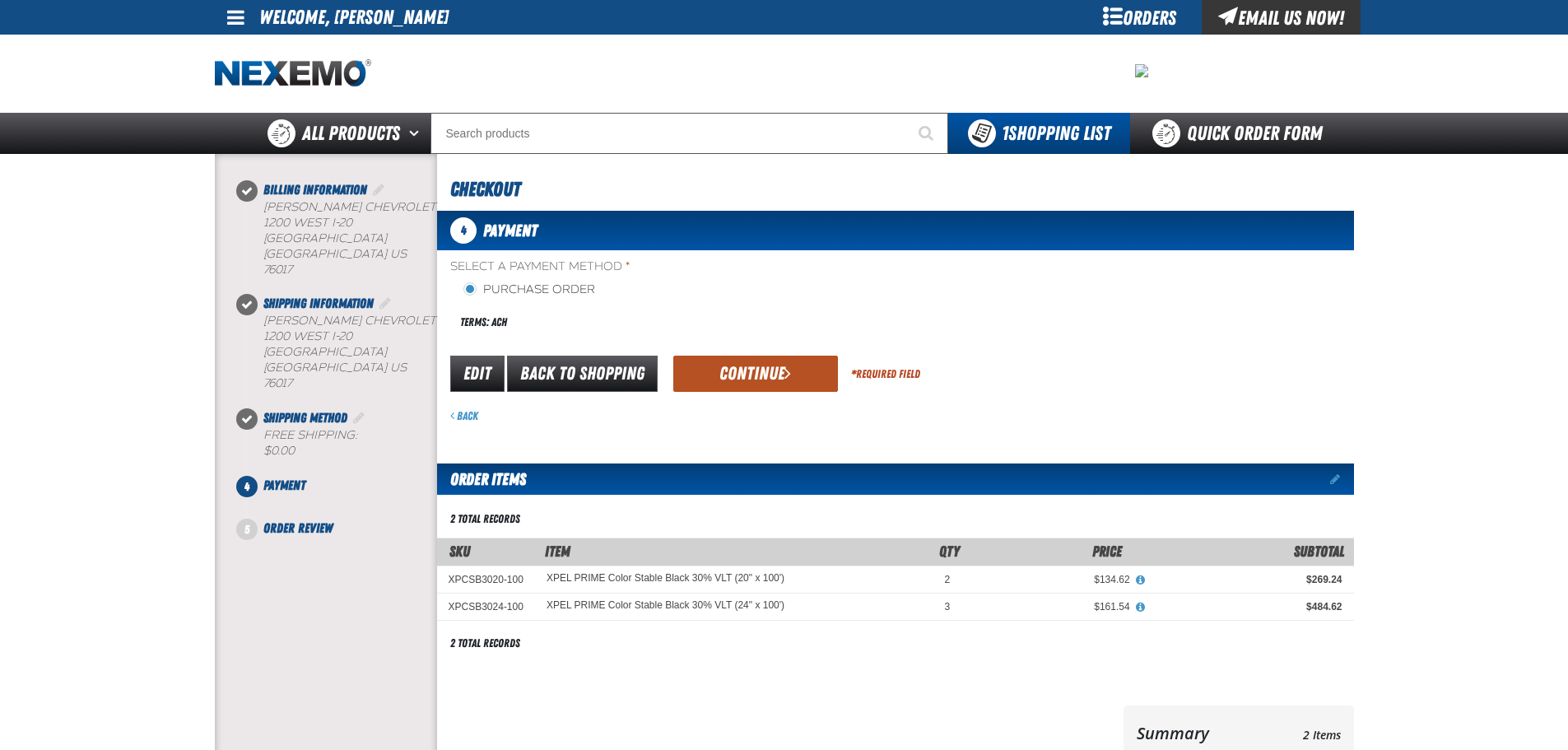
click at [766, 383] on button "Continue" at bounding box center [756, 374] width 165 height 36
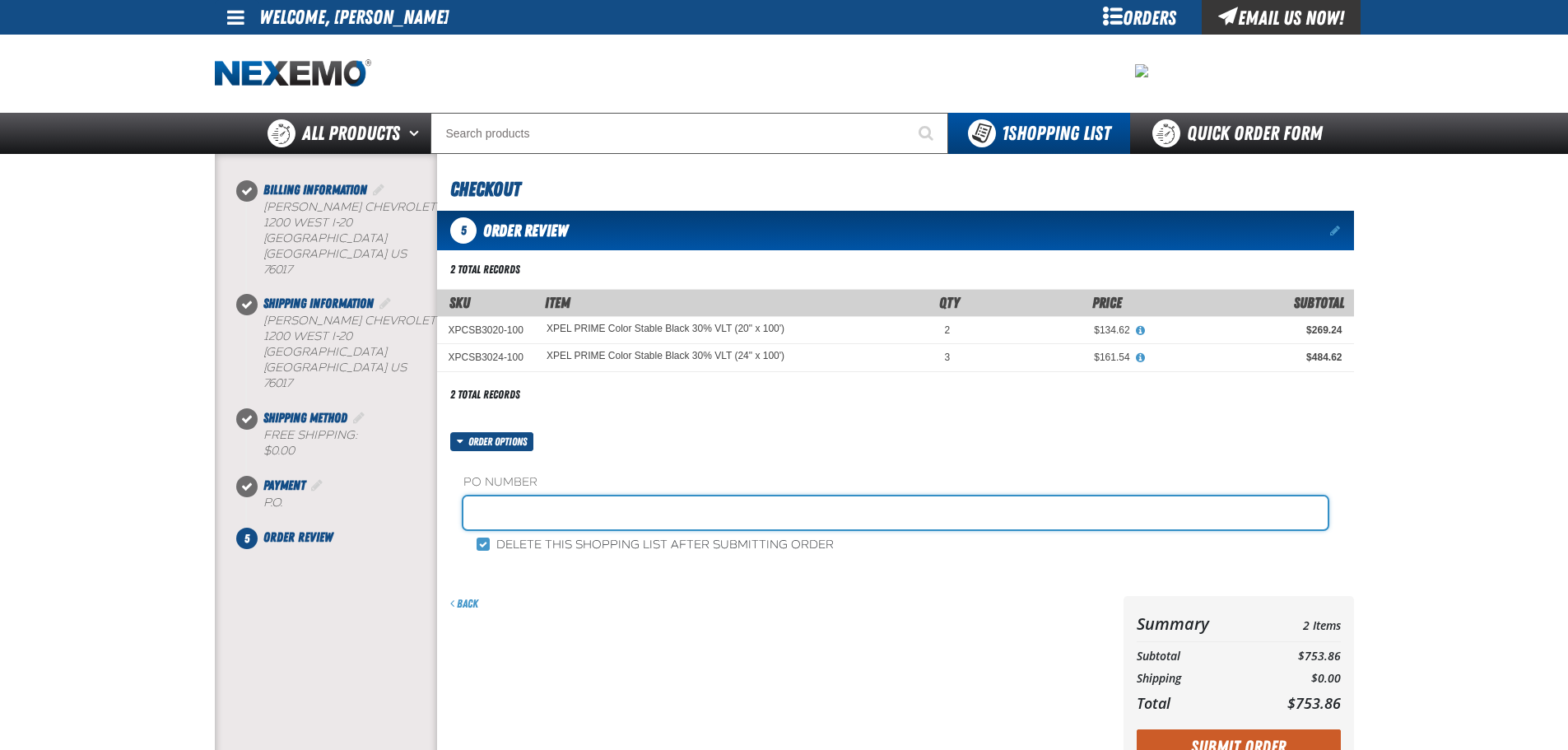
click at [610, 507] on input "text" at bounding box center [895, 513] width 865 height 33
type input "JOHNNIE-10"
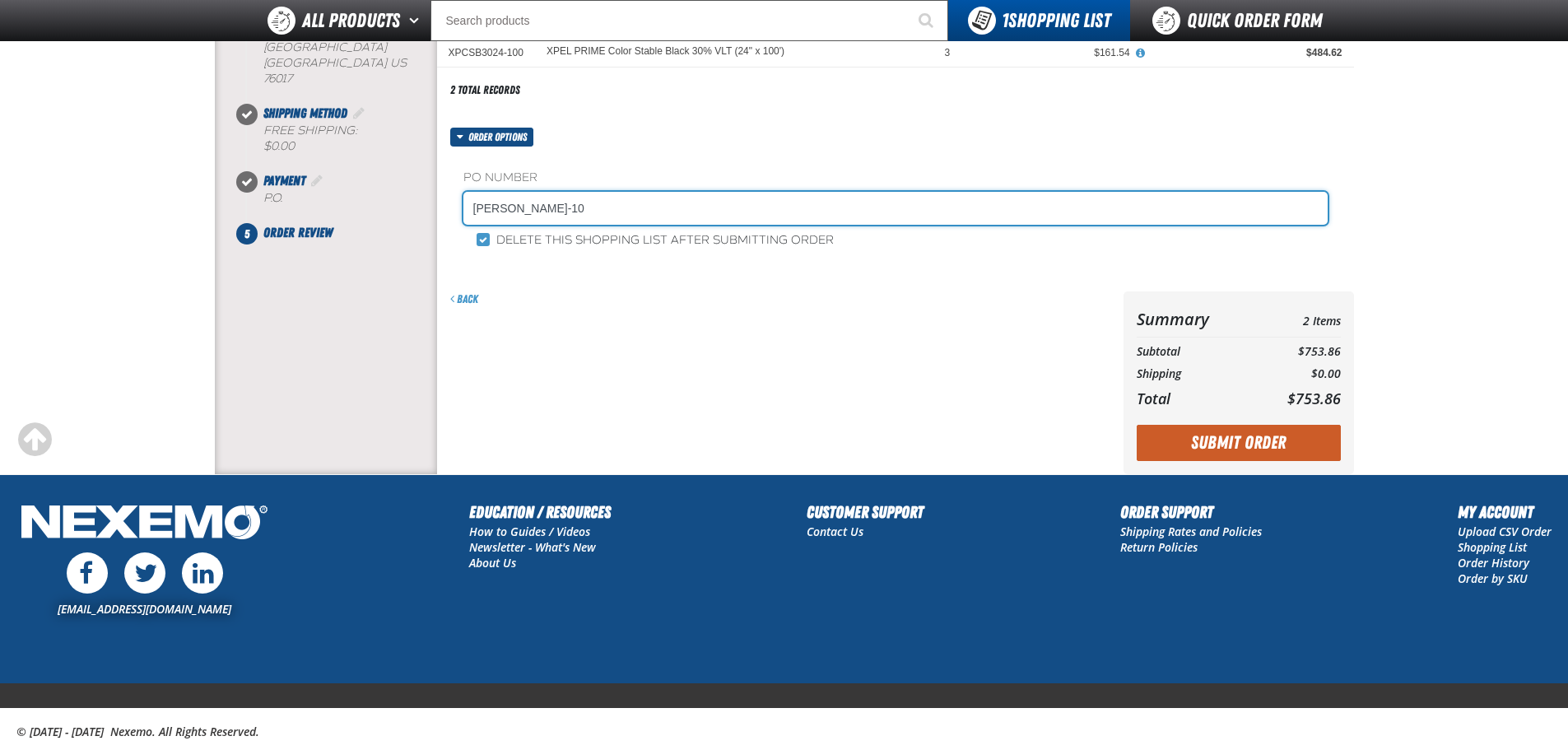
scroll to position [303, 0]
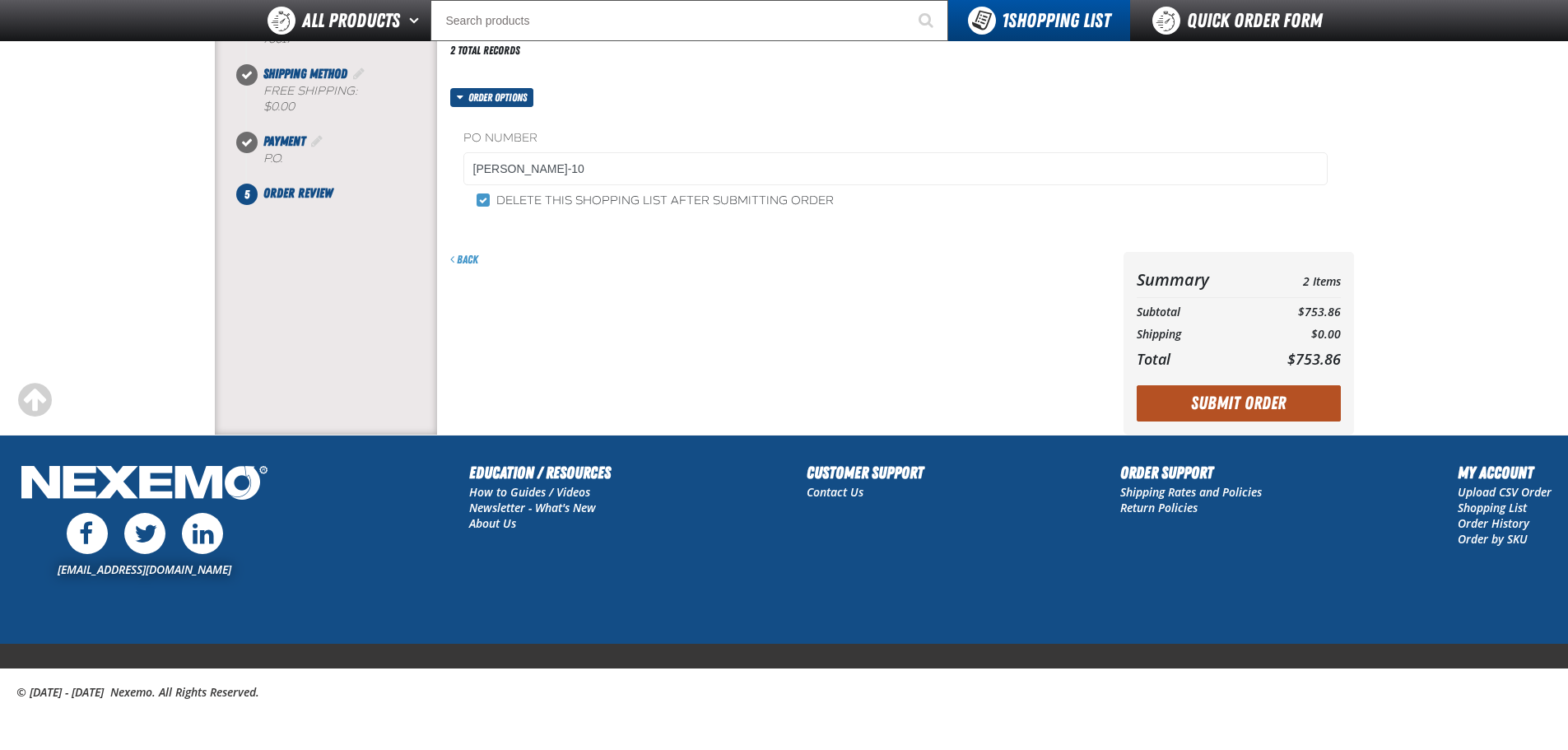
click at [1284, 409] on button "Submit Order" at bounding box center [1238, 404] width 204 height 36
